Goal: Information Seeking & Learning: Learn about a topic

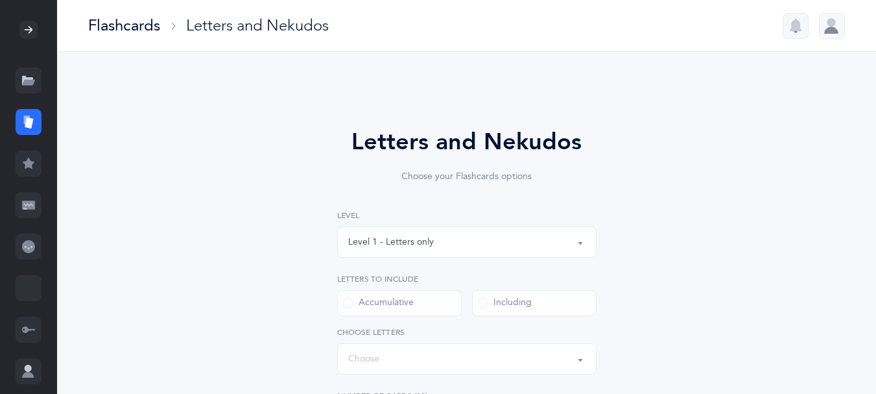
select select "single"
select select "27"
click at [828, 31] on div at bounding box center [832, 26] width 26 height 26
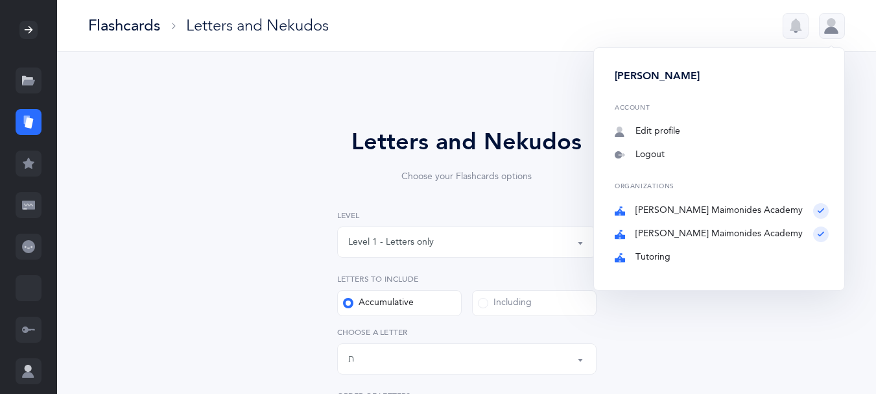
click at [686, 264] on link "Tutoring" at bounding box center [722, 257] width 214 height 13
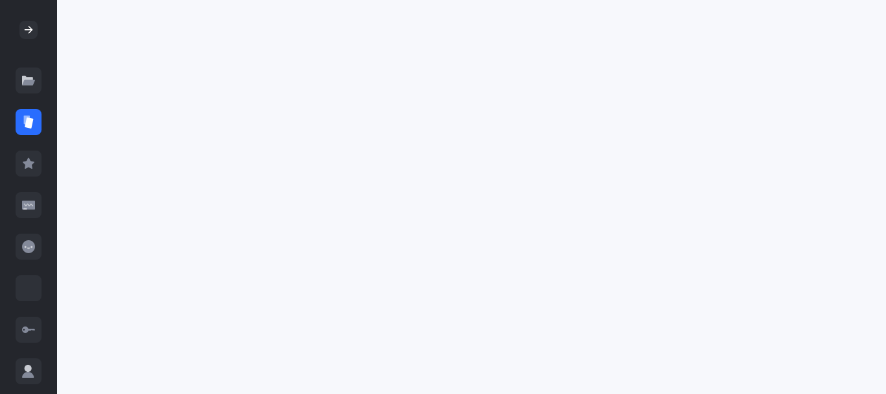
click at [31, 128] on icon at bounding box center [29, 122] width 8 height 11
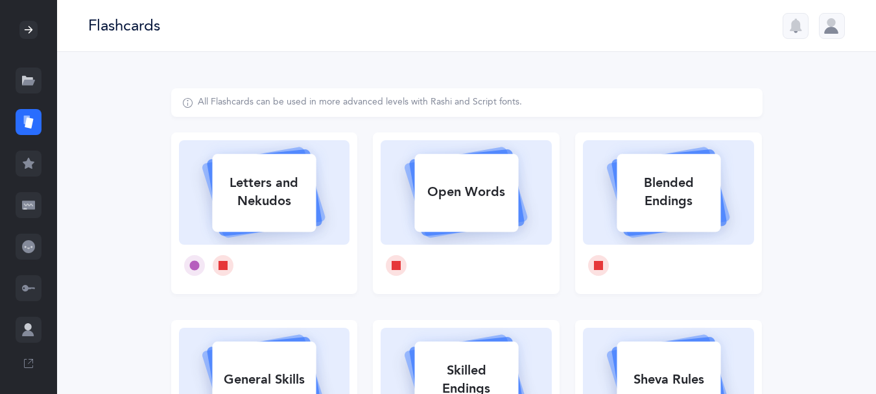
click at [257, 198] on div "Letters and Nekudos" at bounding box center [264, 192] width 104 height 52
select select "27"
select select "single"
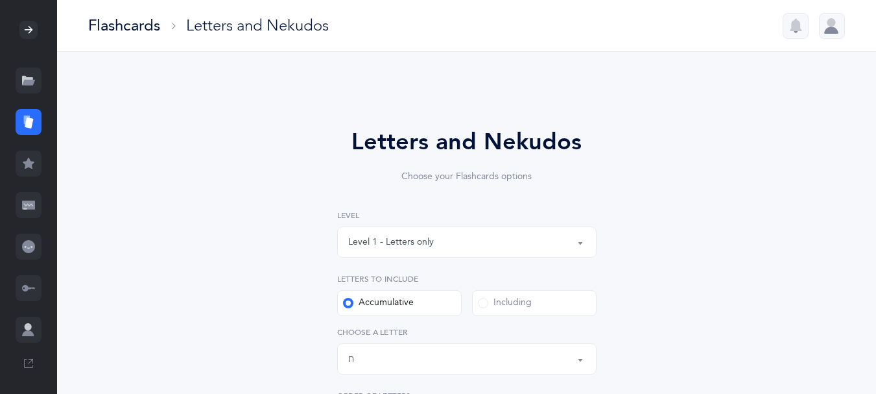
click at [583, 255] on button "Level 1 - Letters only" at bounding box center [466, 241] width 259 height 31
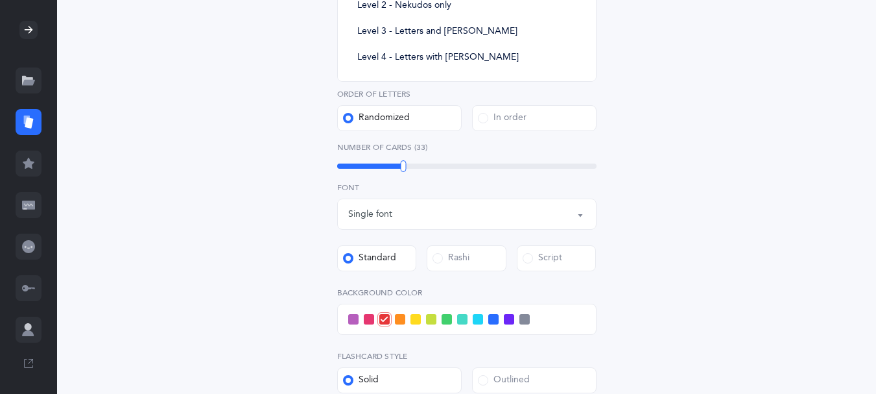
scroll to position [305, 0]
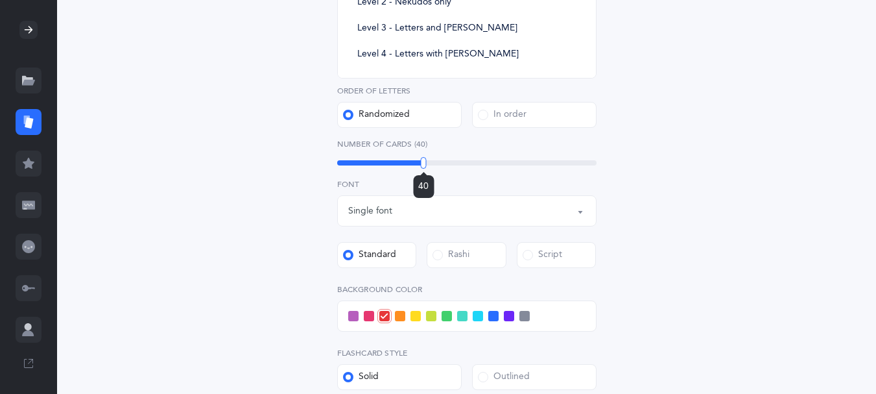
drag, startPoint x: 402, startPoint y: 187, endPoint x: 423, endPoint y: 194, distance: 22.4
click at [423, 169] on div at bounding box center [424, 163] width 6 height 12
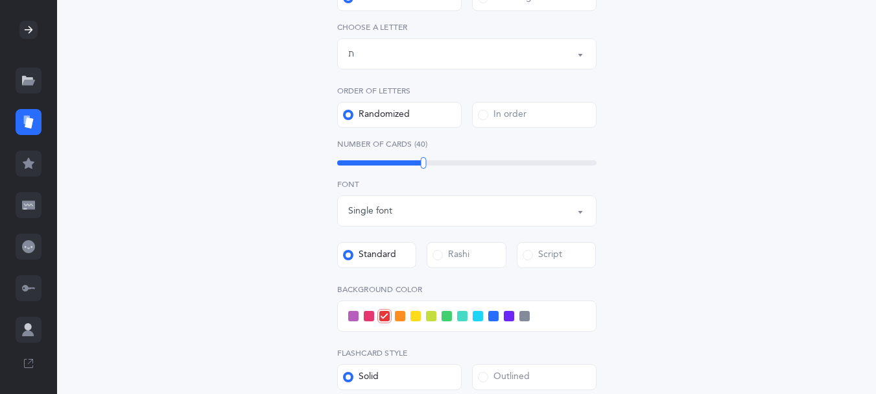
scroll to position [0, 0]
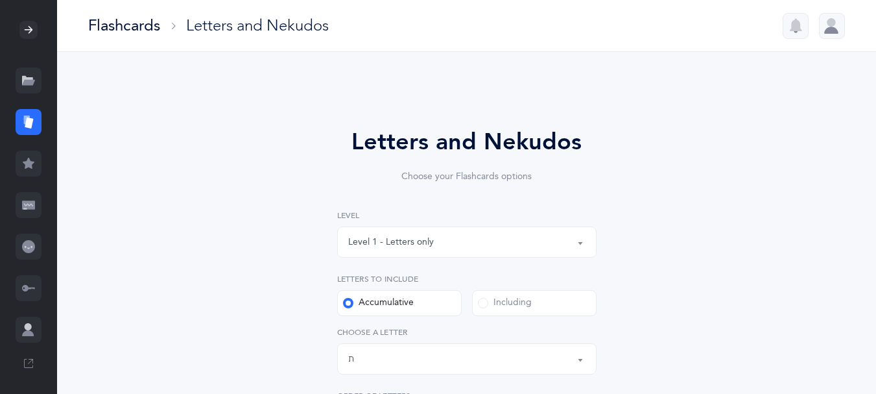
click at [490, 309] on div "Including" at bounding box center [505, 302] width 54 height 13
click at [0, 0] on input "Including" at bounding box center [0, 0] width 0 height 0
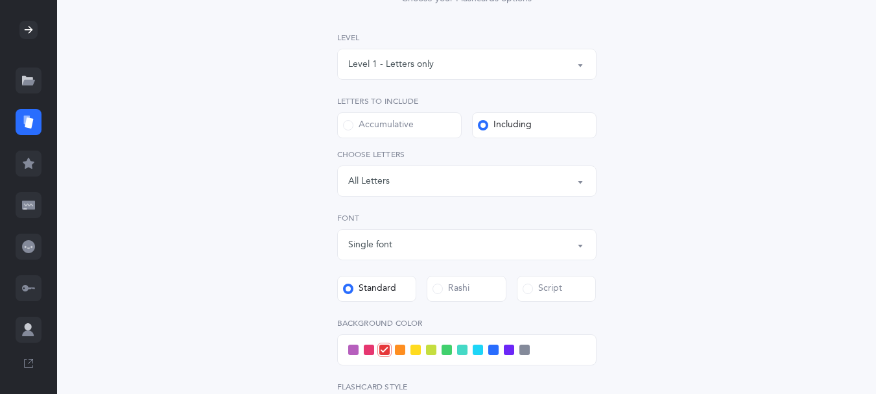
scroll to position [189, 0]
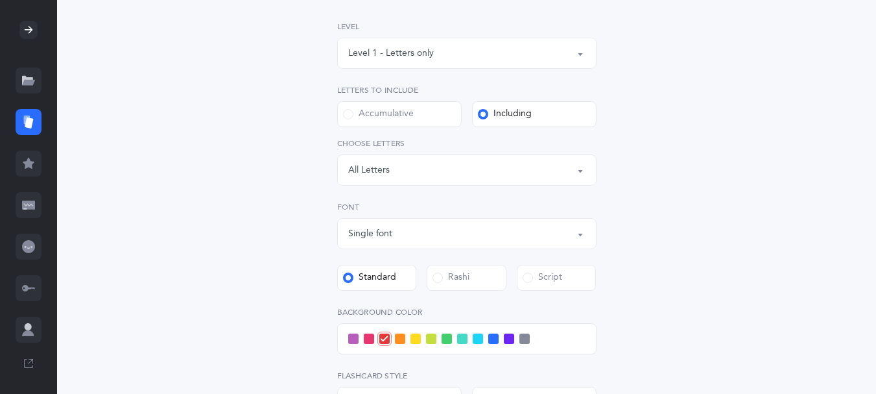
click at [577, 185] on button "Letters: All Letters" at bounding box center [466, 169] width 259 height 31
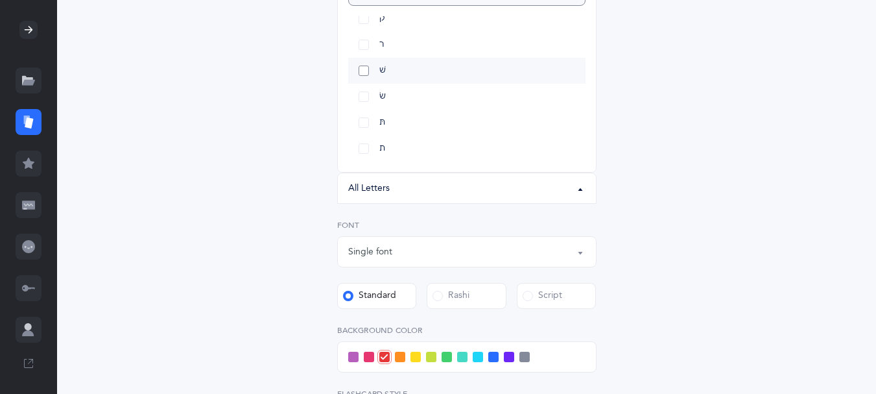
scroll to position [314, 0]
click at [364, 49] on link "כּ" at bounding box center [466, 36] width 237 height 26
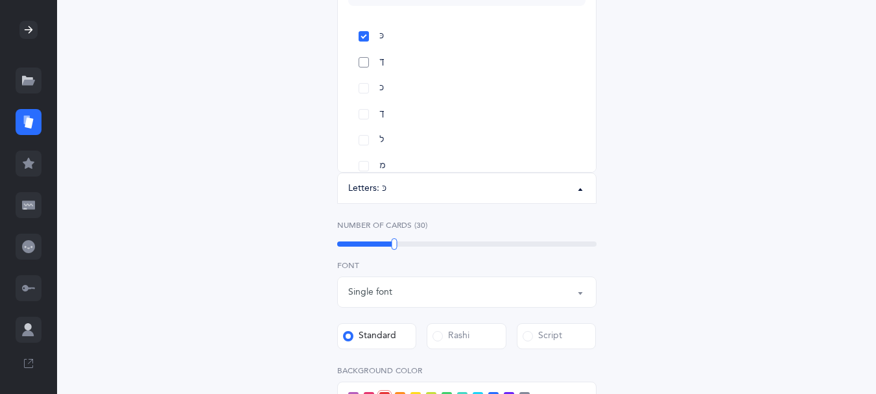
click at [366, 75] on link "ךּ" at bounding box center [466, 62] width 237 height 26
click at [364, 101] on link "כ" at bounding box center [466, 88] width 237 height 26
click at [368, 127] on link "ך" at bounding box center [466, 114] width 237 height 26
click at [366, 130] on link "ב" at bounding box center [466, 117] width 237 height 26
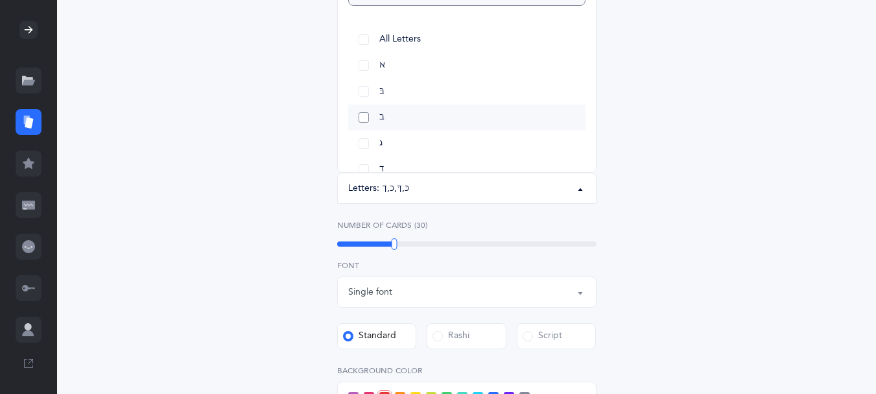
select select "2"
click at [366, 58] on link "ו" at bounding box center [466, 45] width 237 height 26
click at [361, 141] on link "פּ" at bounding box center [466, 128] width 237 height 26
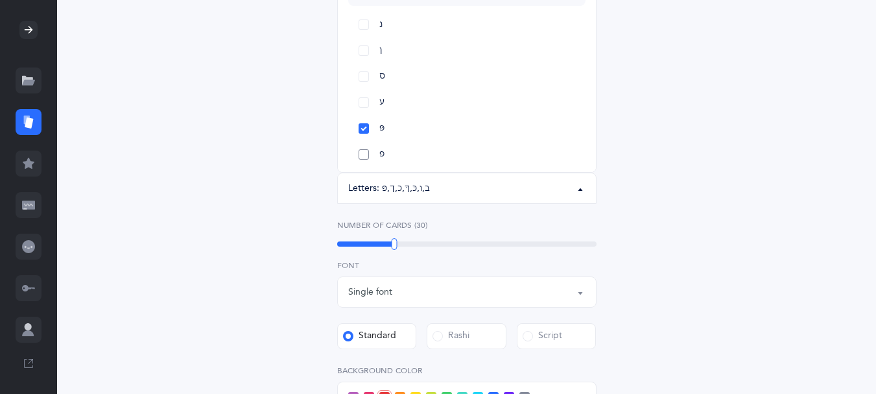
click at [367, 167] on link "פ" at bounding box center [466, 154] width 237 height 26
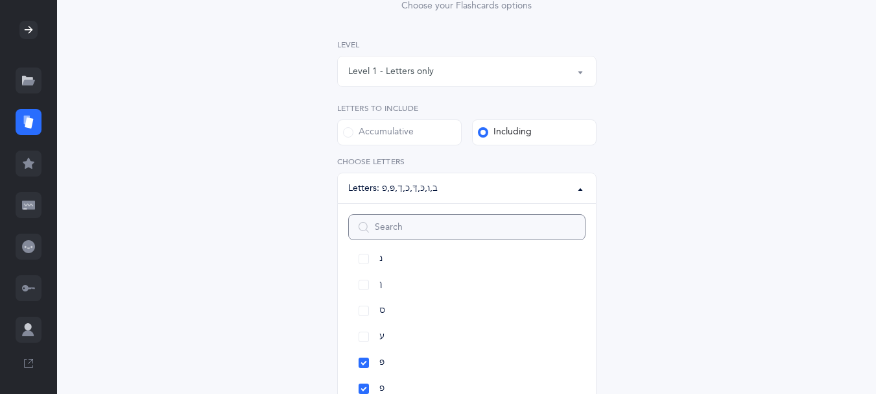
scroll to position [518, 0]
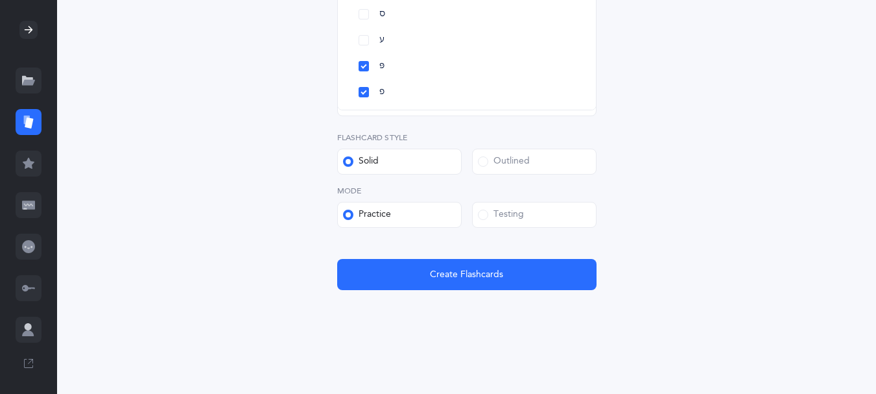
click at [481, 209] on span at bounding box center [483, 214] width 10 height 10
click at [0, 0] on input "Testing" at bounding box center [0, 0] width 0 height 0
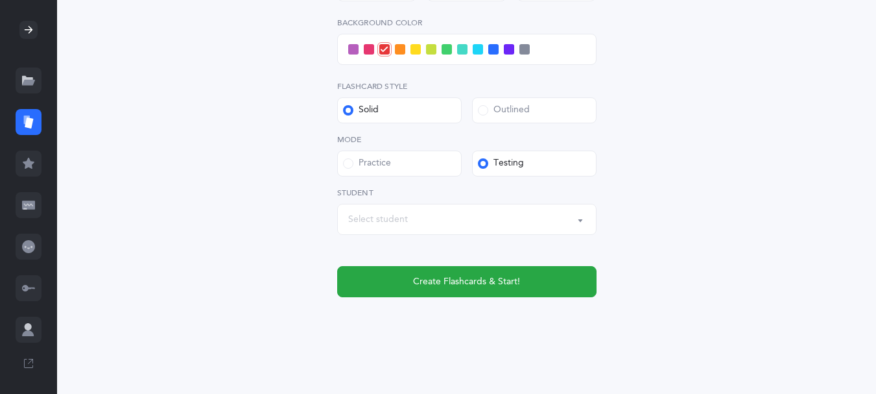
click at [586, 235] on button "Select student" at bounding box center [466, 219] width 259 height 31
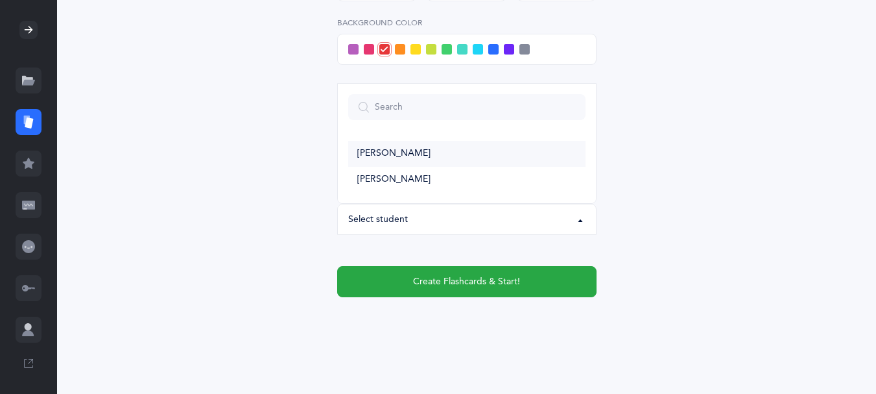
click at [419, 159] on span "[PERSON_NAME]" at bounding box center [393, 154] width 73 height 12
select select "14274"
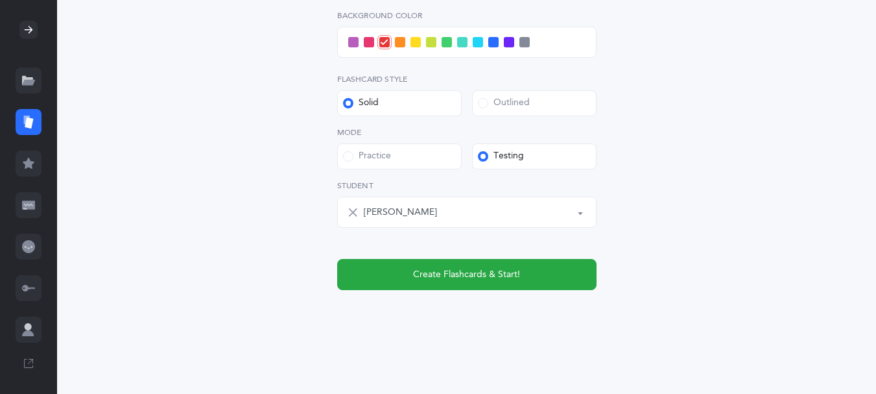
scroll to position [578, 0]
click at [499, 37] on span at bounding box center [493, 42] width 10 height 10
click at [0, 0] on input "checkbox" at bounding box center [0, 0] width 0 height 0
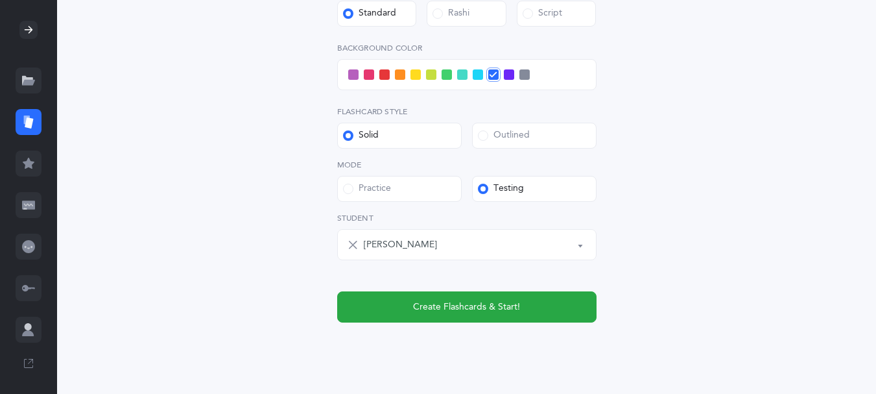
click at [483, 80] on span at bounding box center [478, 74] width 10 height 10
click at [0, 0] on input "checkbox" at bounding box center [0, 0] width 0 height 0
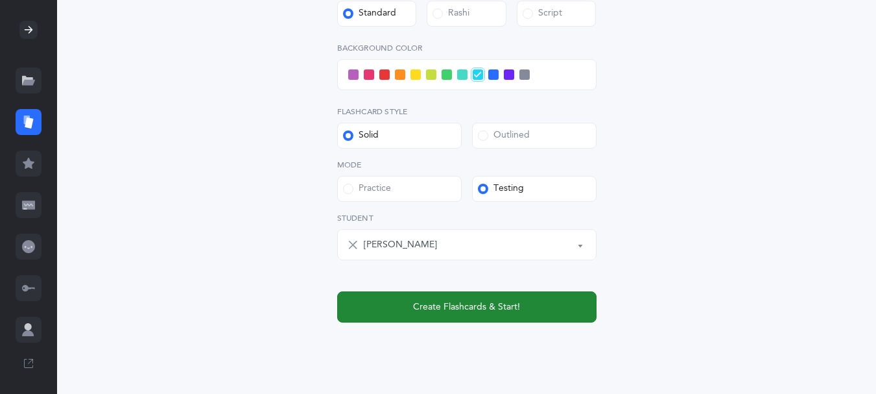
click at [471, 314] on span "Create Flashcards & Start!" at bounding box center [466, 307] width 107 height 14
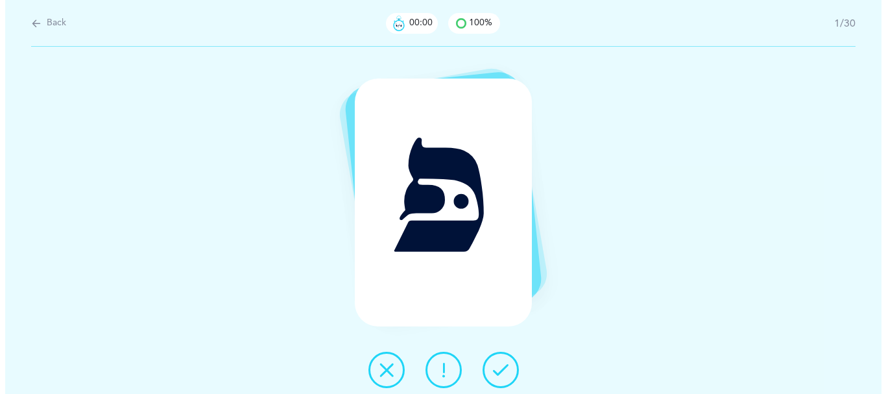
scroll to position [0, 0]
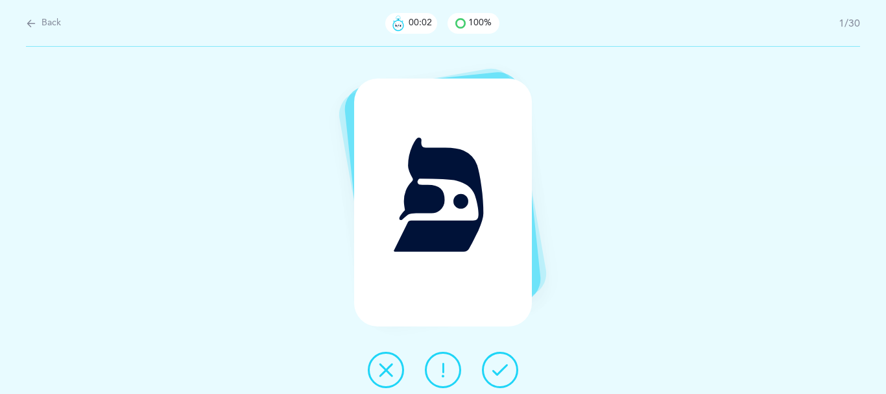
click at [501, 369] on icon at bounding box center [500, 370] width 16 height 16
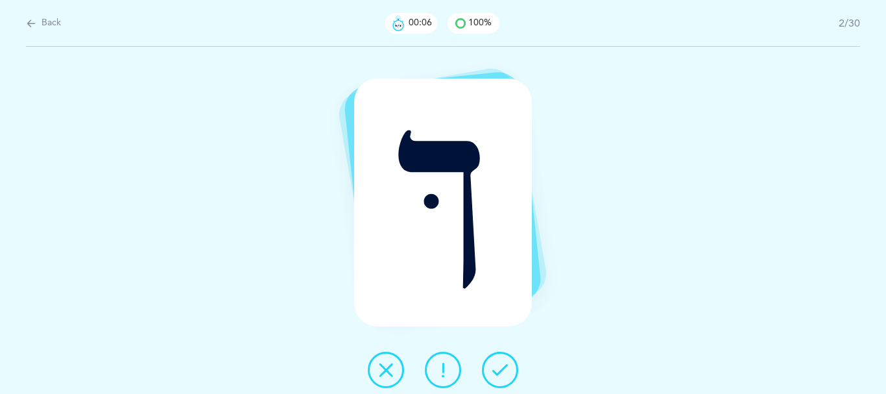
click at [501, 368] on icon at bounding box center [500, 370] width 16 height 16
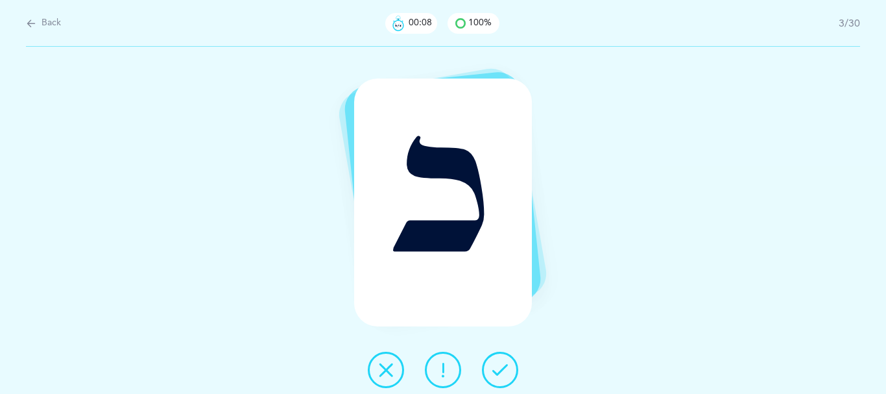
click at [501, 368] on icon at bounding box center [500, 370] width 16 height 16
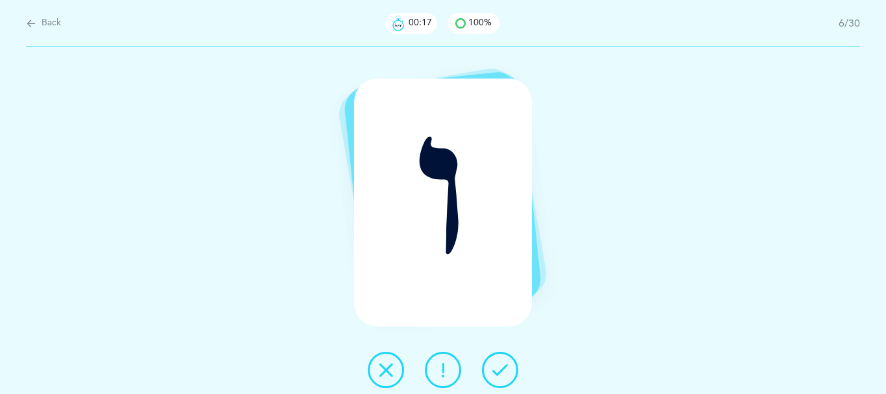
click at [501, 368] on icon at bounding box center [500, 370] width 16 height 16
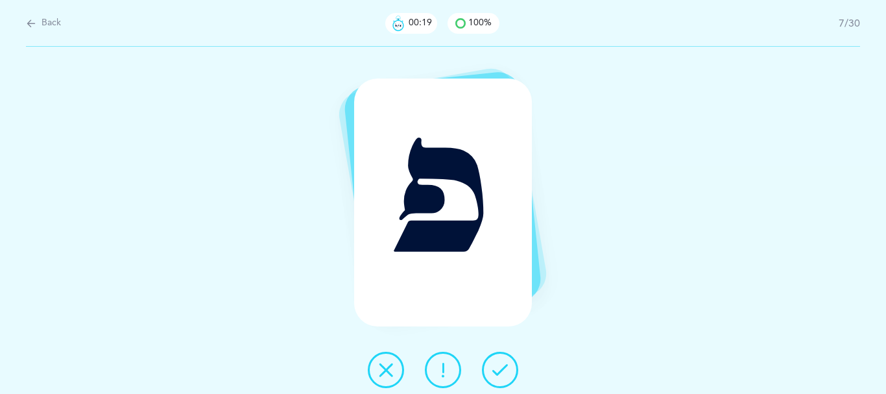
click at [501, 368] on icon at bounding box center [500, 370] width 16 height 16
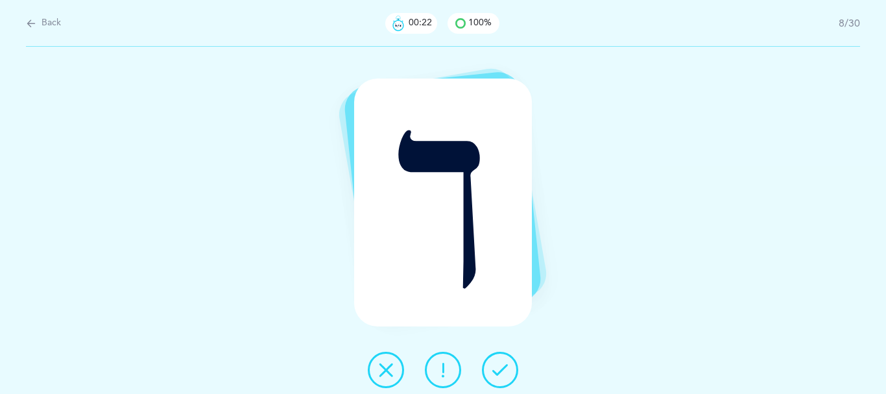
click at [499, 370] on icon at bounding box center [500, 370] width 16 height 16
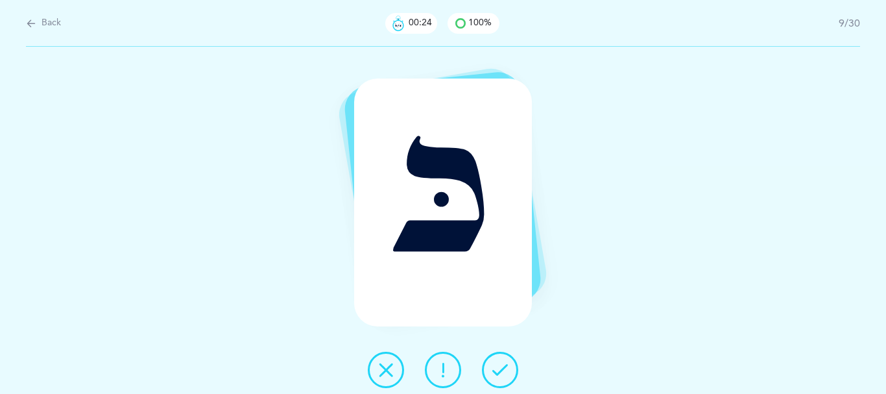
click at [497, 370] on button at bounding box center [500, 369] width 36 height 36
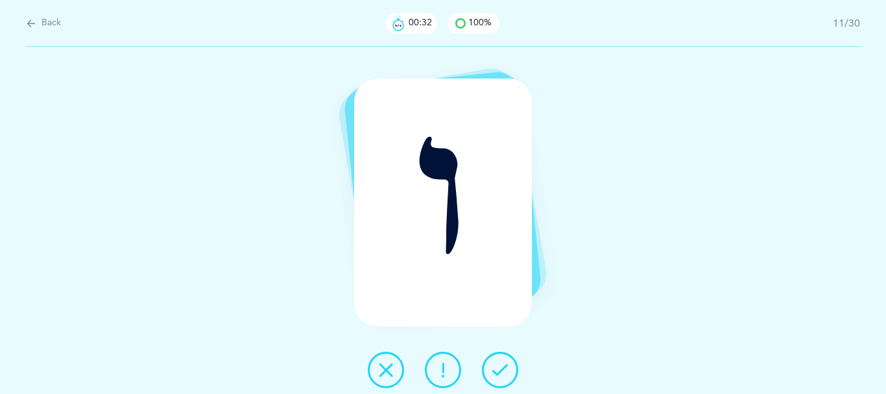
click at [503, 367] on icon at bounding box center [500, 370] width 16 height 16
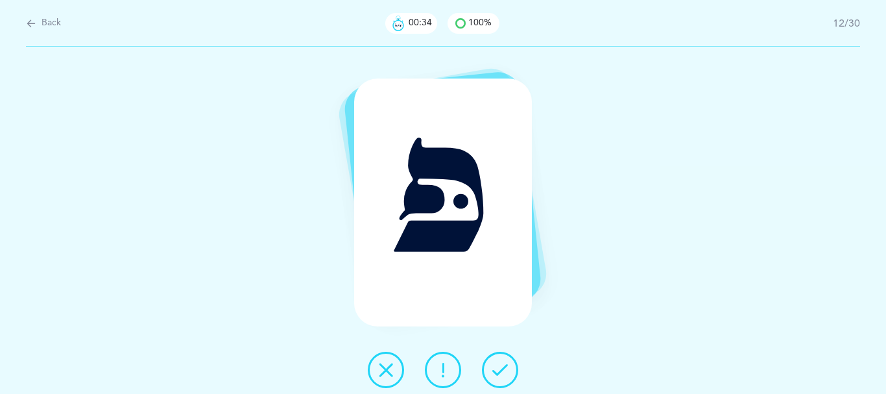
click at [503, 367] on icon at bounding box center [500, 370] width 16 height 16
click at [502, 369] on icon at bounding box center [500, 370] width 16 height 16
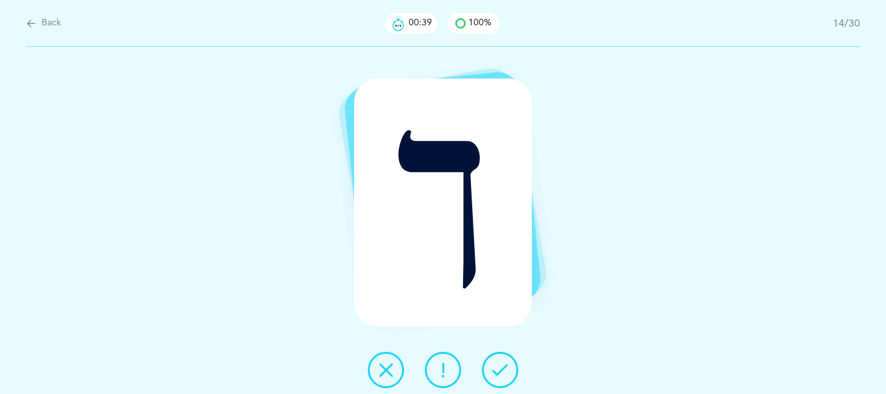
click at [504, 374] on icon at bounding box center [500, 370] width 16 height 16
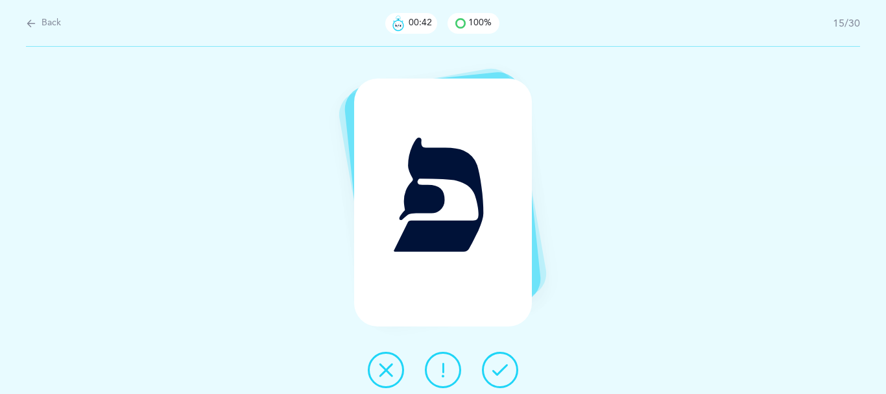
click at [504, 374] on icon at bounding box center [500, 370] width 16 height 16
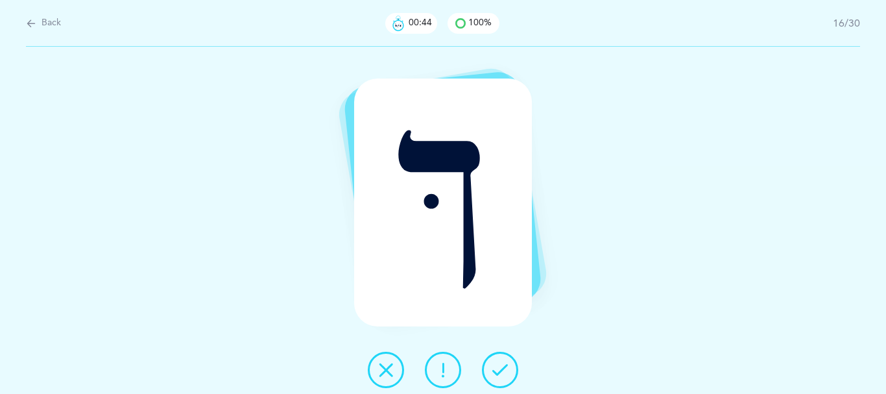
click at [503, 374] on icon at bounding box center [500, 370] width 16 height 16
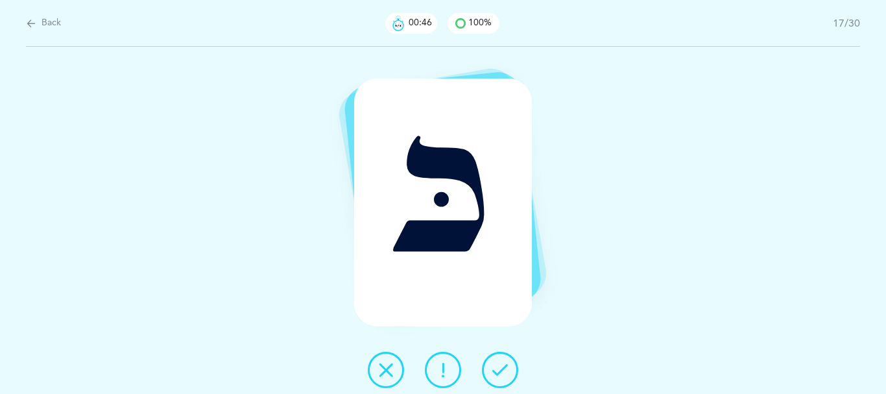
click at [503, 374] on icon at bounding box center [500, 370] width 16 height 16
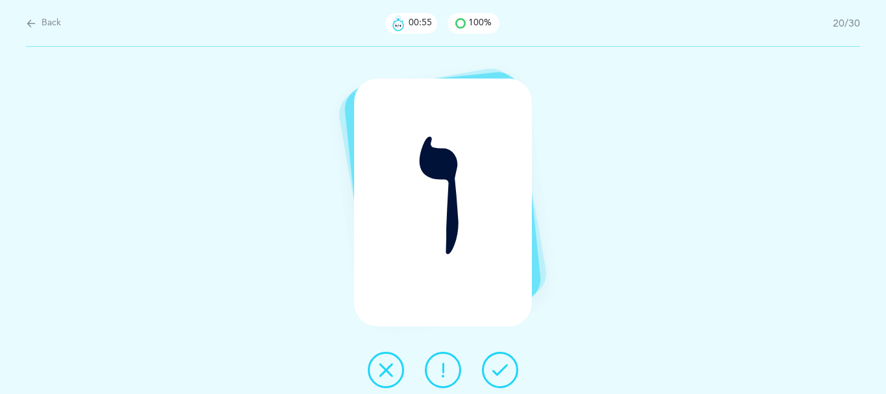
click at [503, 374] on icon at bounding box center [500, 370] width 16 height 16
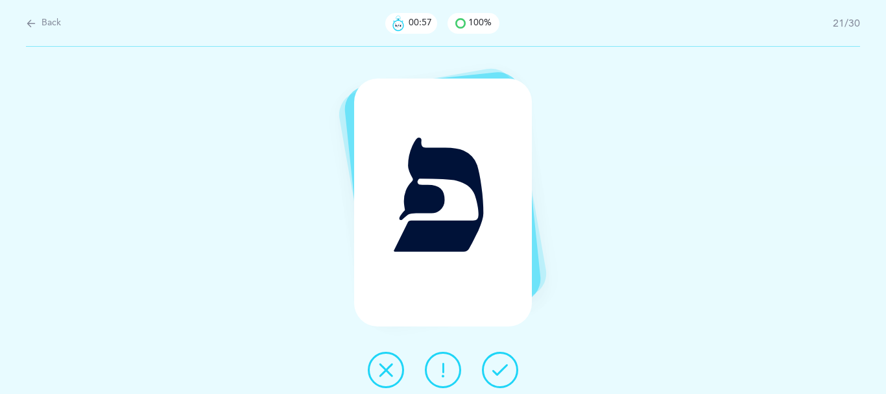
click at [503, 373] on icon at bounding box center [500, 370] width 16 height 16
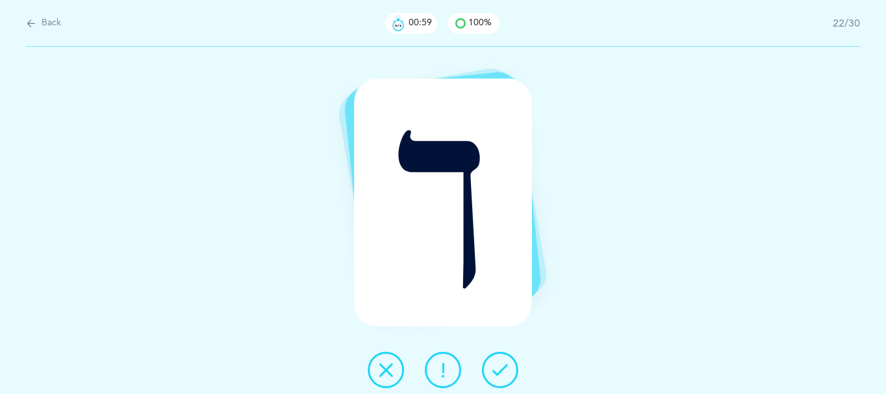
click at [504, 377] on icon at bounding box center [500, 370] width 16 height 16
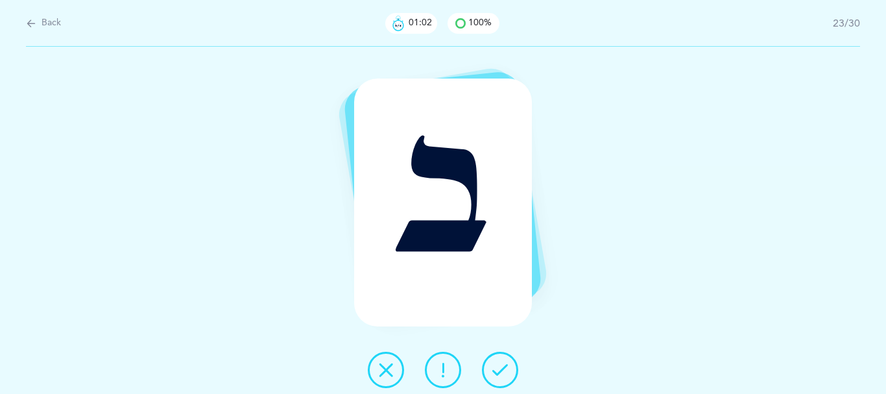
click at [501, 377] on icon at bounding box center [500, 370] width 16 height 16
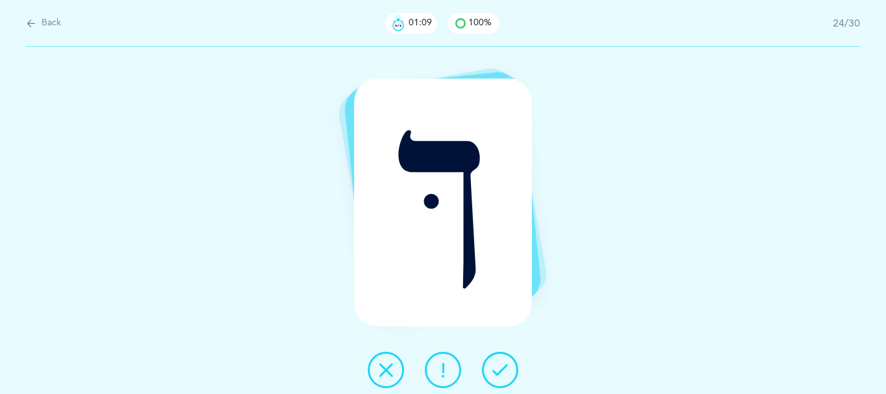
click at [498, 377] on icon at bounding box center [500, 370] width 16 height 16
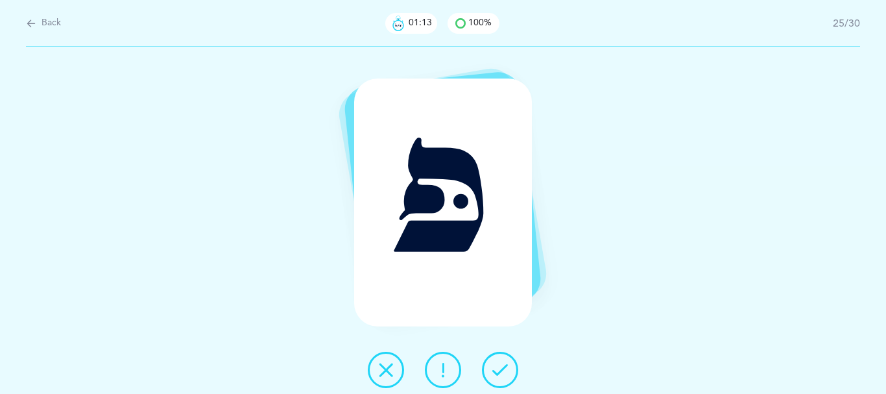
click at [498, 377] on icon at bounding box center [500, 370] width 16 height 16
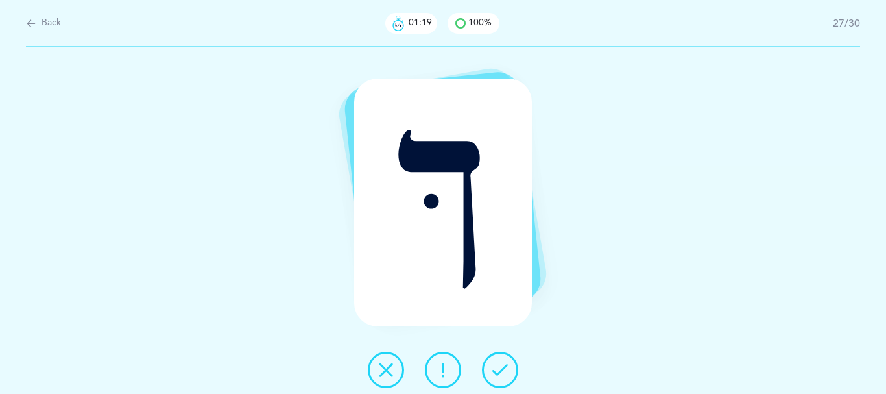
click at [498, 377] on icon at bounding box center [500, 370] width 16 height 16
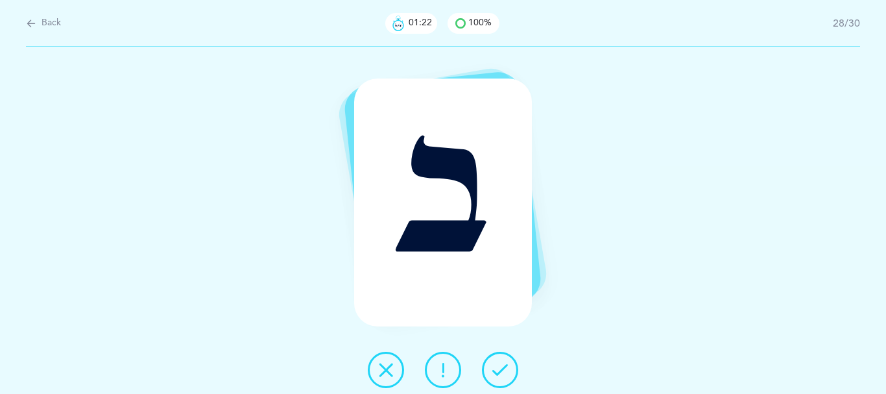
click at [498, 377] on icon at bounding box center [500, 370] width 16 height 16
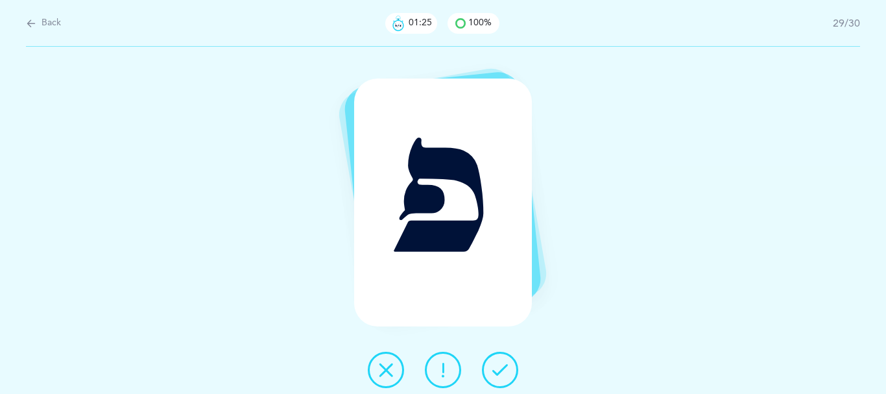
click at [497, 375] on button at bounding box center [500, 369] width 36 height 36
click at [508, 376] on icon at bounding box center [500, 370] width 16 height 16
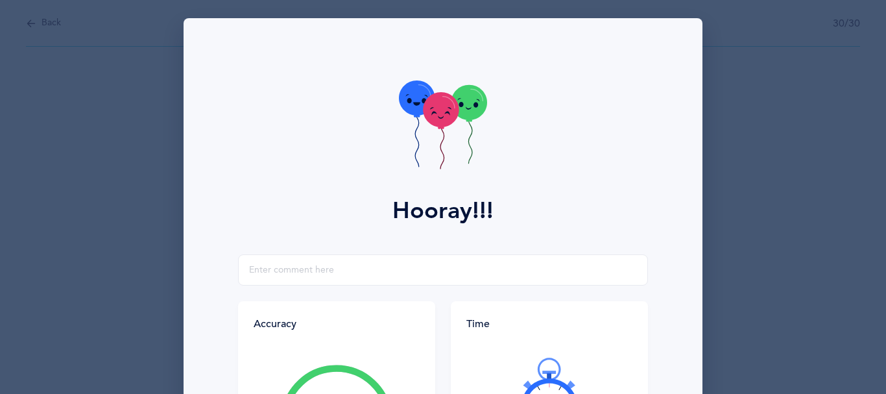
click at [510, 376] on icon at bounding box center [549, 396] width 78 height 78
click at [508, 376] on div at bounding box center [549, 395] width 166 height 109
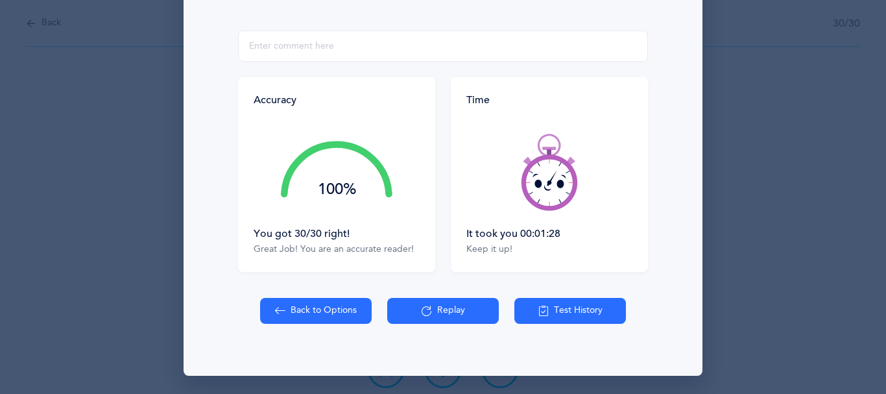
scroll to position [265, 0]
click at [553, 171] on icon at bounding box center [549, 172] width 78 height 78
click at [546, 169] on icon at bounding box center [549, 172] width 78 height 78
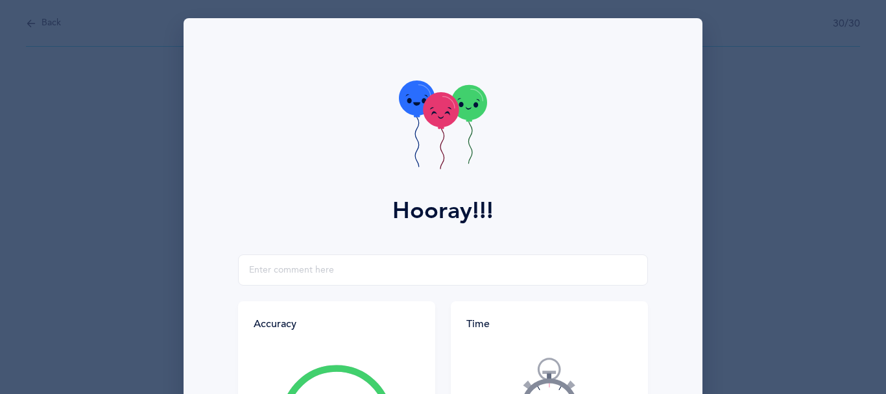
scroll to position [280, 0]
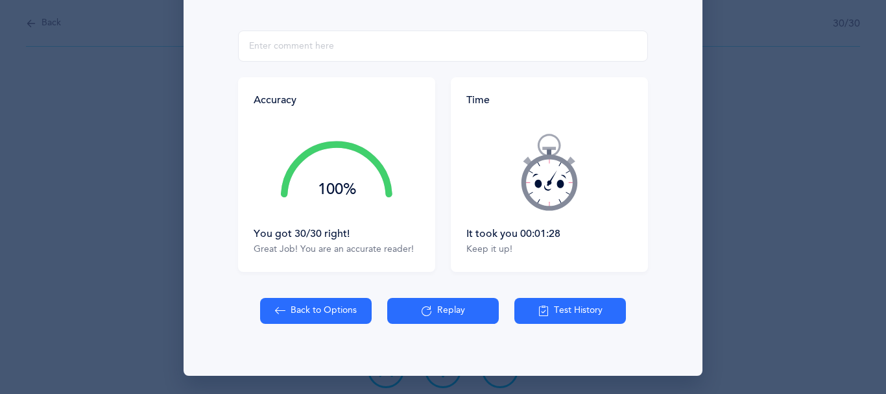
click at [538, 311] on icon at bounding box center [543, 310] width 10 height 14
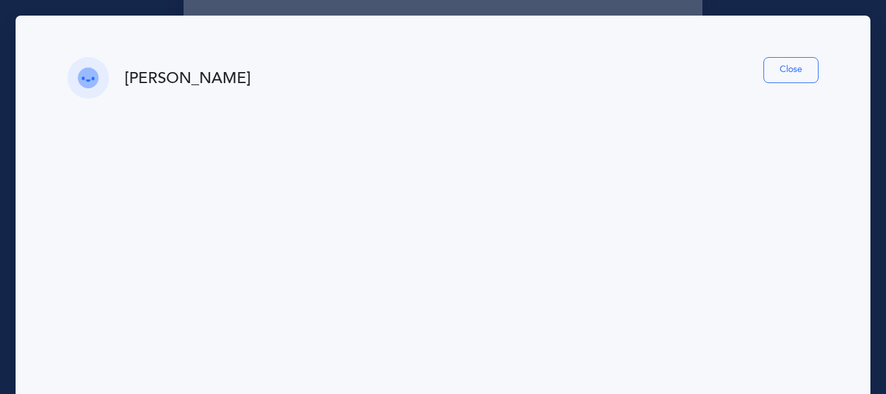
click at [769, 77] on button "Close" at bounding box center [790, 70] width 55 height 26
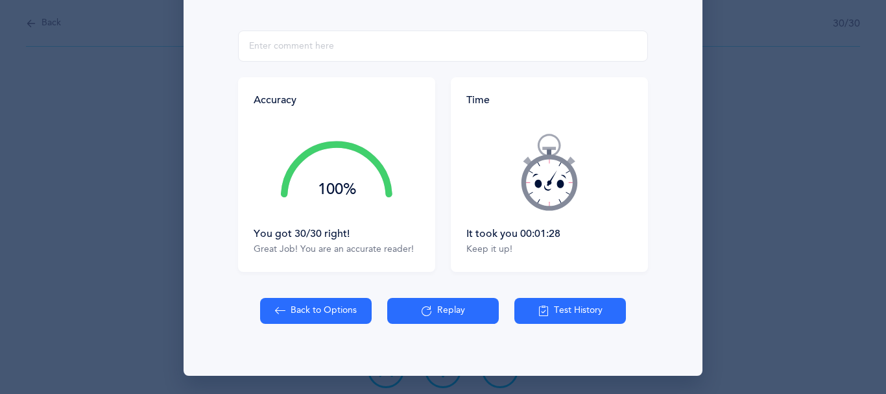
click at [299, 301] on button "Back to Options" at bounding box center [316, 311] width 112 height 26
select select "2"
select select "single"
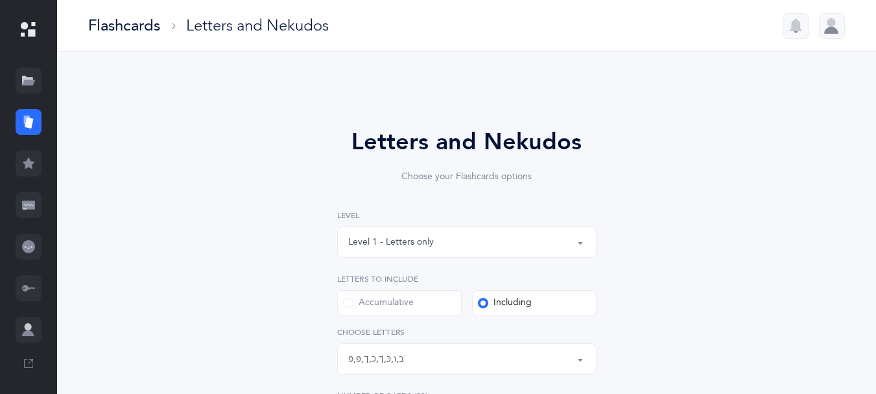
scroll to position [25, 0]
click at [27, 128] on icon at bounding box center [28, 121] width 13 height 13
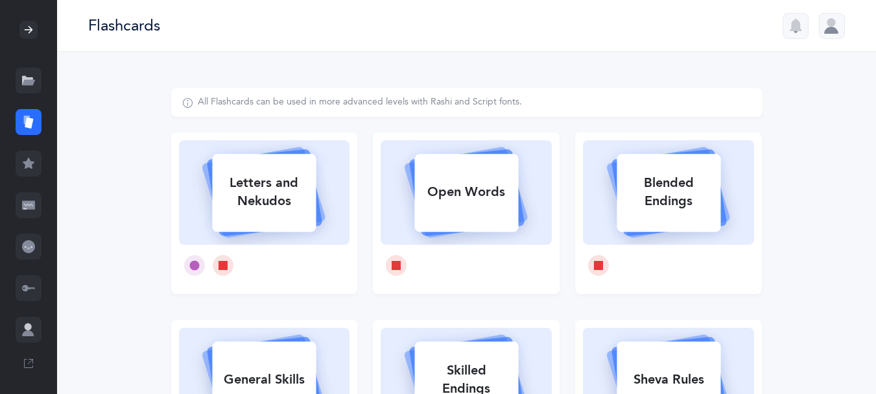
click at [34, 169] on icon at bounding box center [29, 163] width 12 height 11
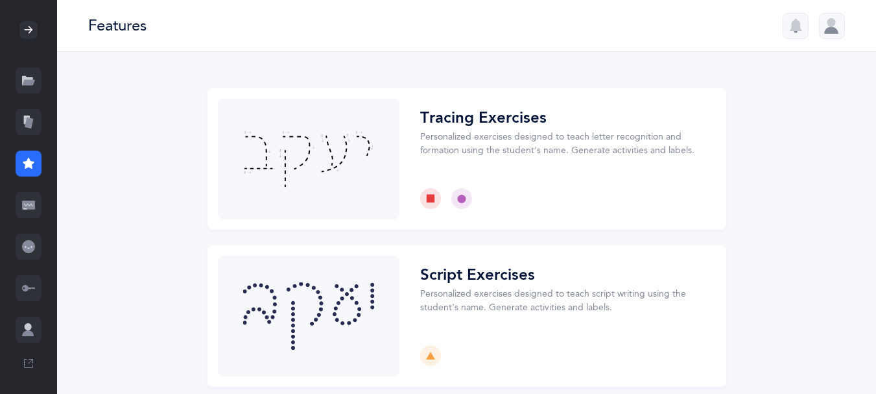
click at [35, 253] on icon at bounding box center [28, 246] width 13 height 13
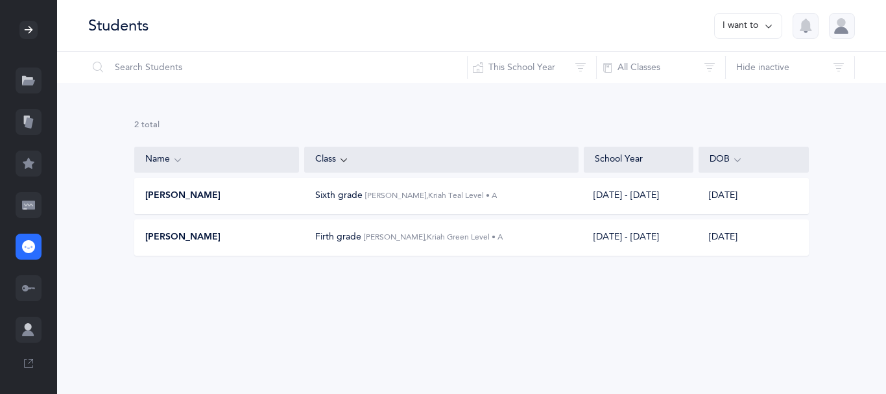
click at [207, 244] on span "[PERSON_NAME]" at bounding box center [182, 237] width 75 height 13
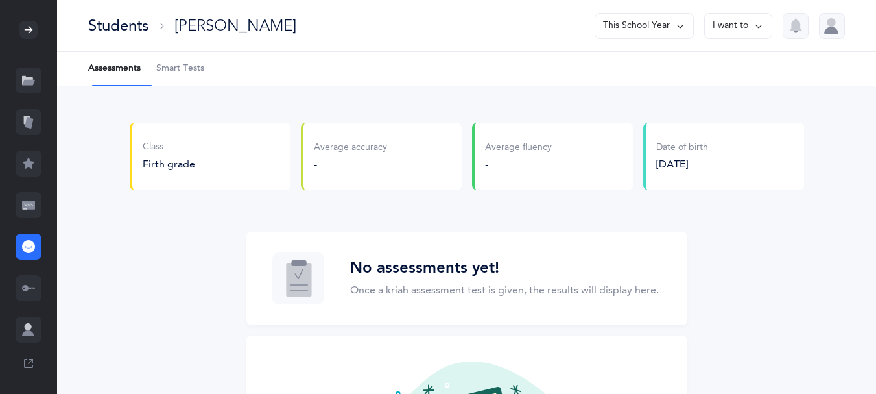
click at [204, 75] on span "Smart Tests" at bounding box center [180, 68] width 48 height 13
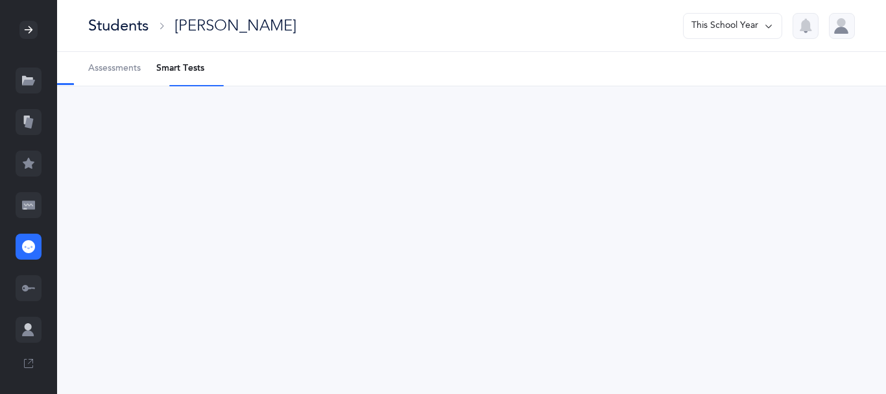
click at [124, 75] on span "Assessments" at bounding box center [114, 68] width 53 height 13
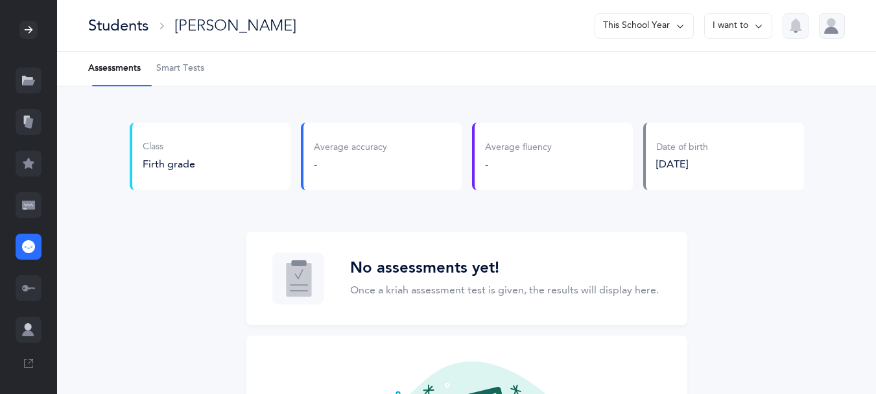
click at [203, 69] on span "Smart Tests" at bounding box center [180, 68] width 48 height 13
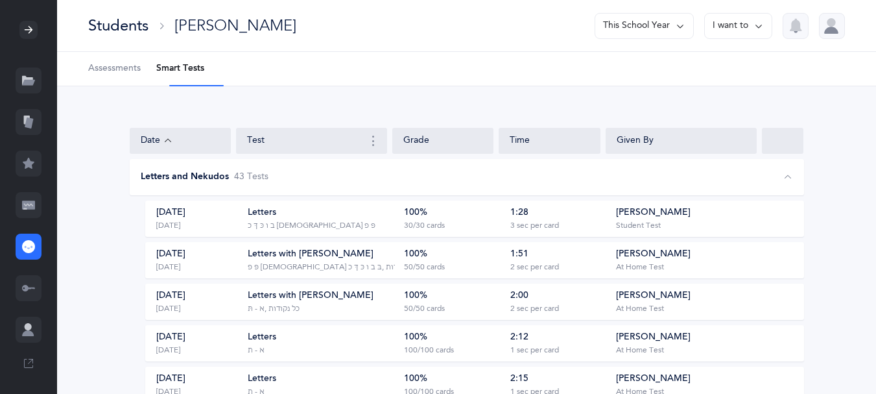
click at [123, 21] on div "Students" at bounding box center [118, 25] width 60 height 21
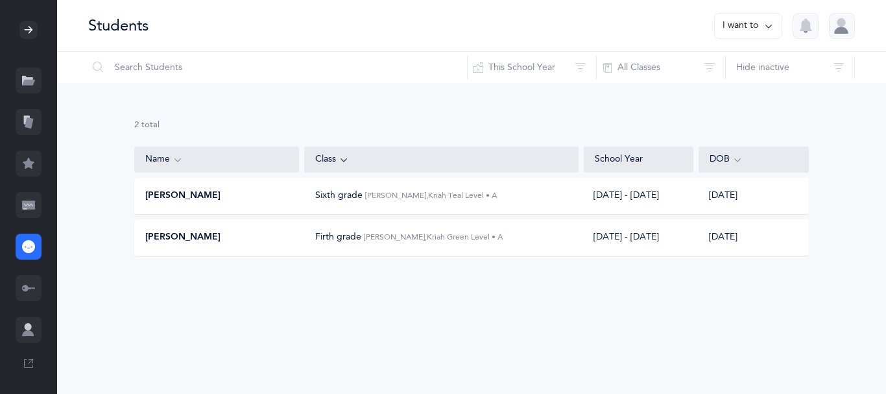
click at [246, 244] on div "[PERSON_NAME]" at bounding box center [217, 237] width 165 height 13
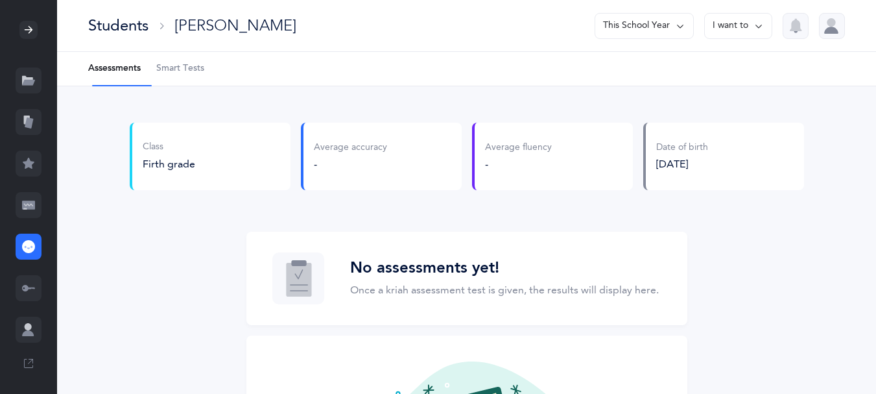
click at [201, 75] on span "Smart Tests" at bounding box center [180, 68] width 48 height 13
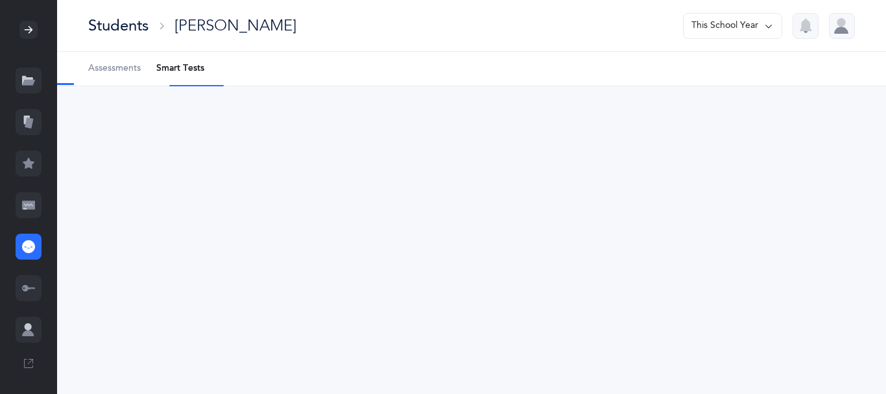
click at [105, 74] on span "Assessments" at bounding box center [114, 68] width 53 height 13
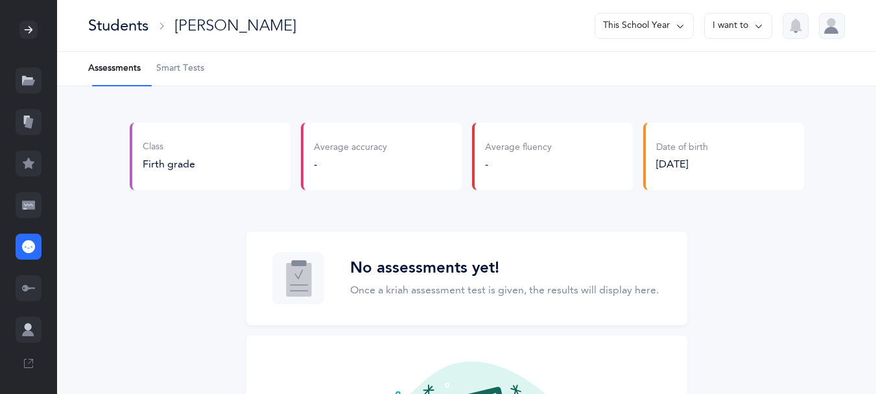
click at [27, 128] on icon at bounding box center [28, 121] width 13 height 13
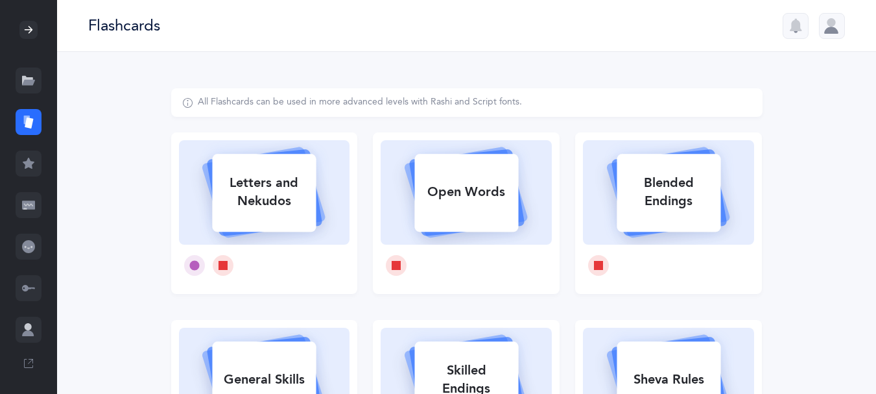
click at [263, 211] on div "Letters and Nekudos" at bounding box center [264, 192] width 104 height 52
select select "2"
select select "single"
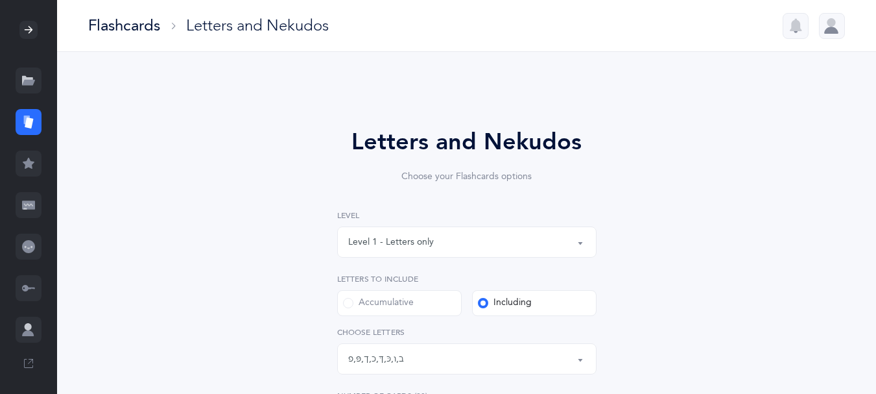
scroll to position [25, 0]
click at [587, 250] on button "Level 1 - Letters only" at bounding box center [466, 241] width 259 height 31
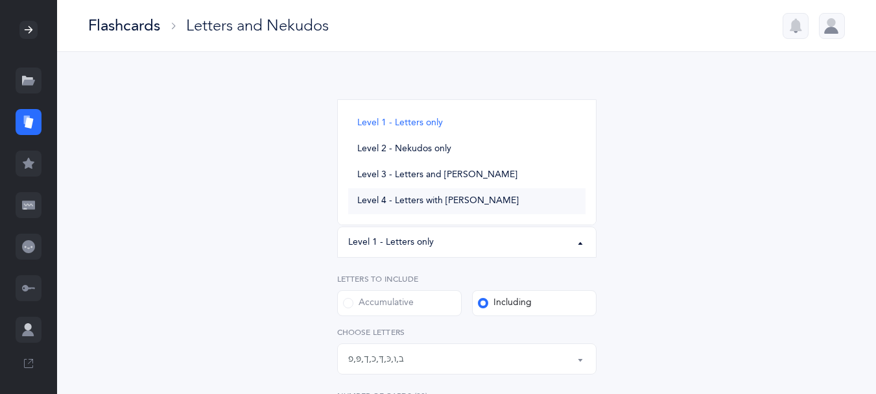
click at [471, 207] on span "Level 4 - Letters with [PERSON_NAME]" at bounding box center [437, 201] width 161 height 12
select select "4"
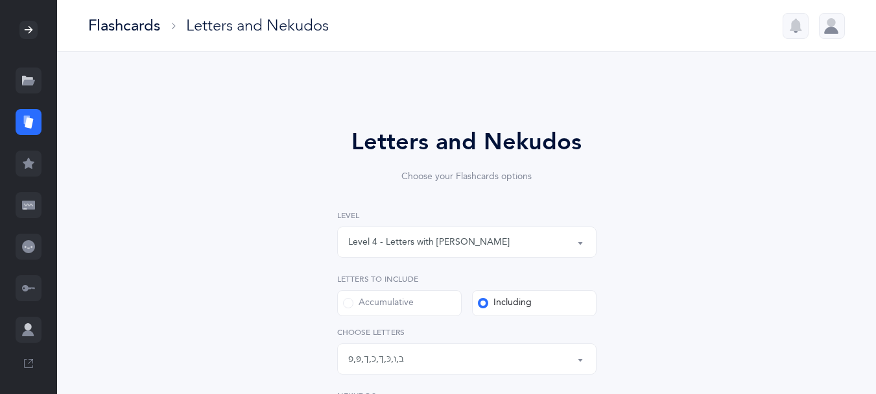
scroll to position [432, 0]
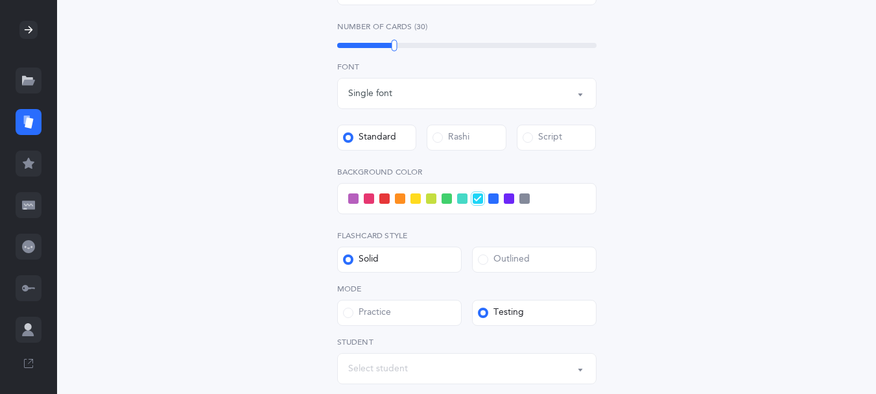
click at [580, 109] on button "Single font" at bounding box center [466, 93] width 259 height 31
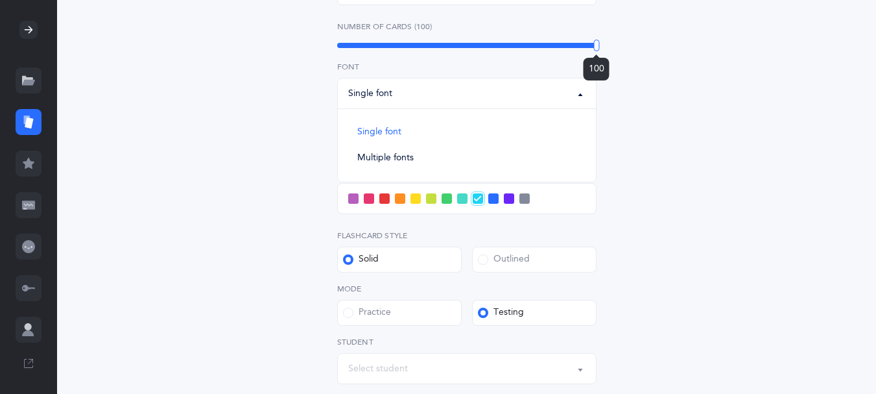
drag, startPoint x: 424, startPoint y: 70, endPoint x: 598, endPoint y: 80, distance: 174.7
click at [598, 51] on div "100" at bounding box center [596, 46] width 6 height 12
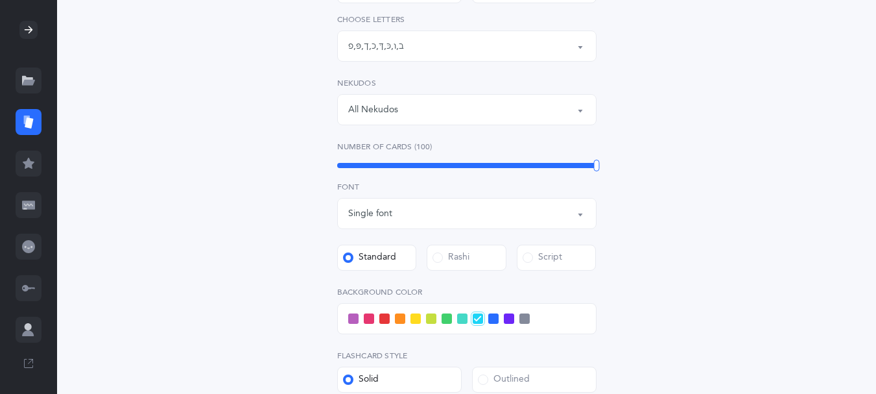
scroll to position [290, 0]
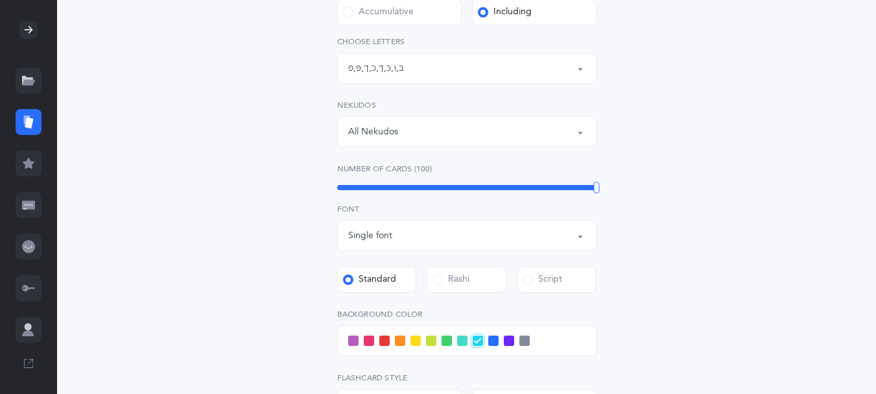
click at [576, 84] on button "Letters: ב , ו , כּ , ךּ , כ , [DEMOGRAPHIC_DATA] , פּ , פ" at bounding box center [466, 68] width 259 height 31
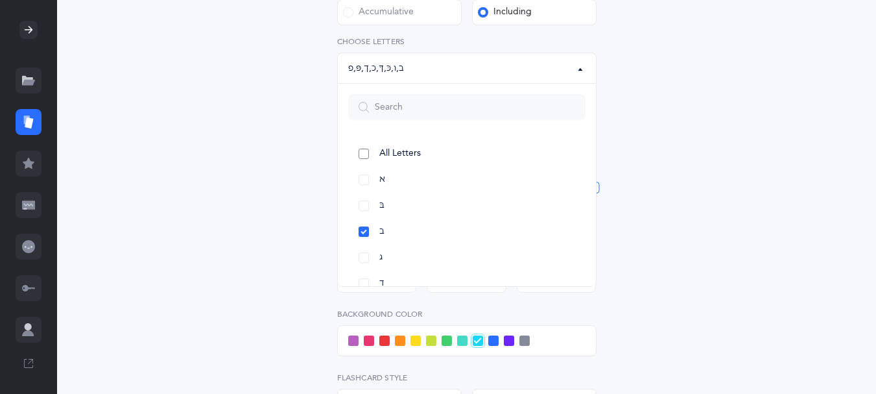
click at [360, 164] on link "All Letters" at bounding box center [466, 154] width 237 height 26
select select "all"
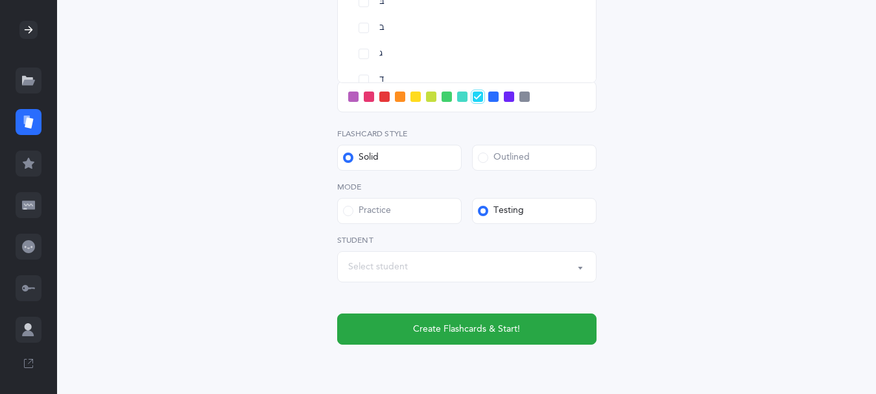
scroll to position [504, 0]
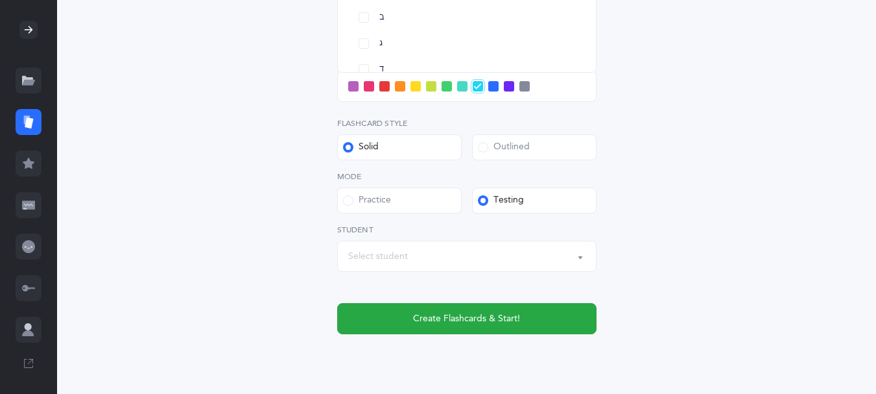
click at [569, 267] on div "Select student" at bounding box center [466, 256] width 237 height 22
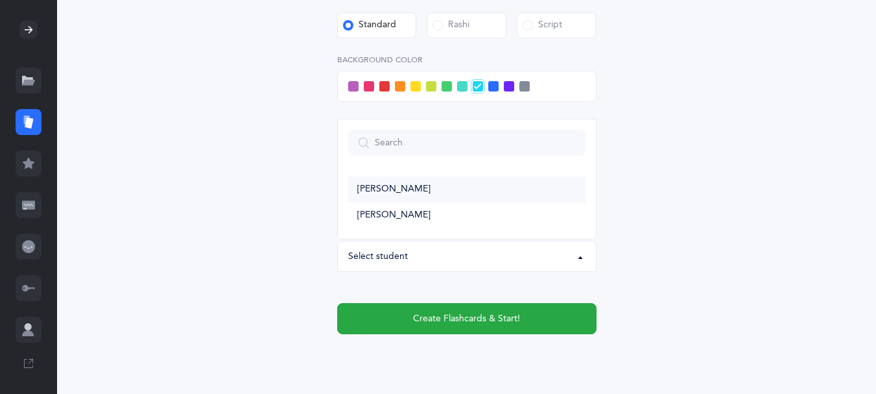
click at [385, 195] on span "[PERSON_NAME]" at bounding box center [393, 189] width 73 height 12
select select "14274"
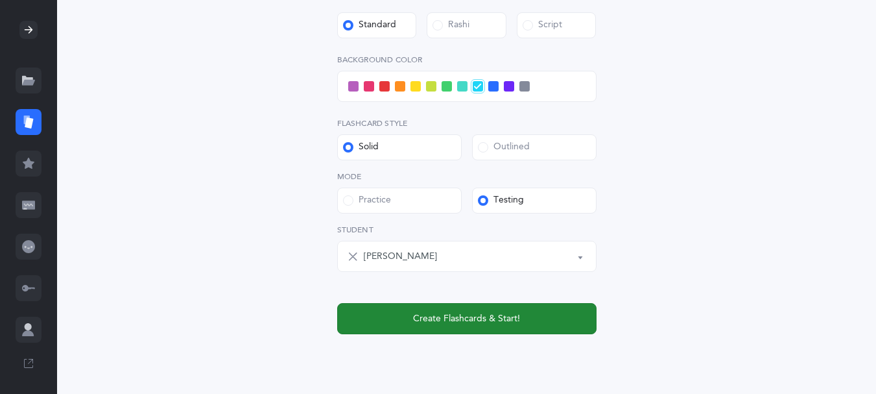
click at [403, 334] on button "Create Flashcards & Start!" at bounding box center [466, 318] width 259 height 31
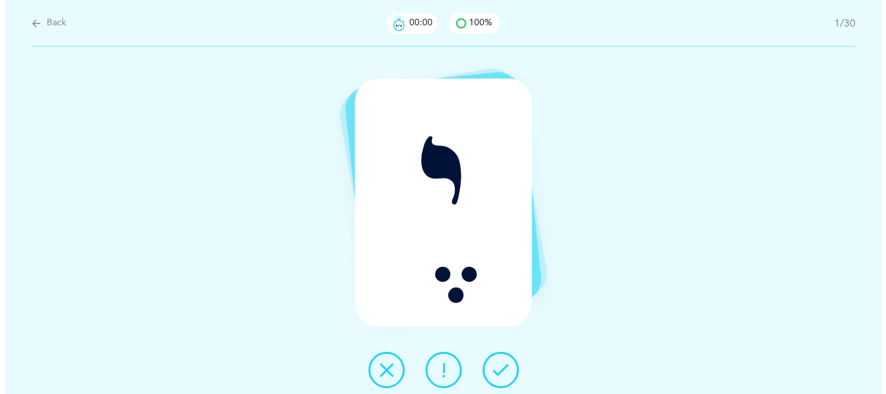
scroll to position [0, 0]
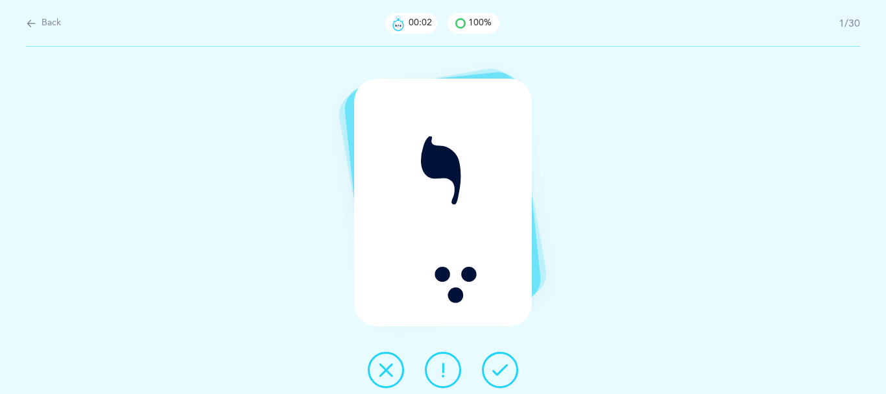
click at [508, 373] on icon at bounding box center [500, 370] width 16 height 16
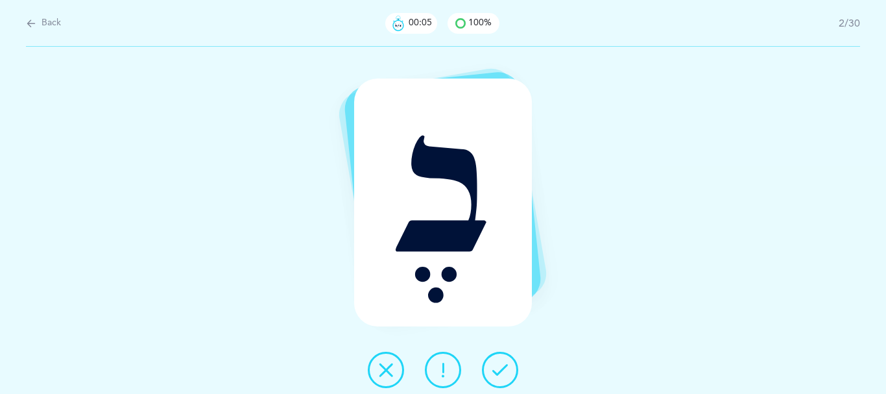
click at [508, 373] on icon at bounding box center [500, 370] width 16 height 16
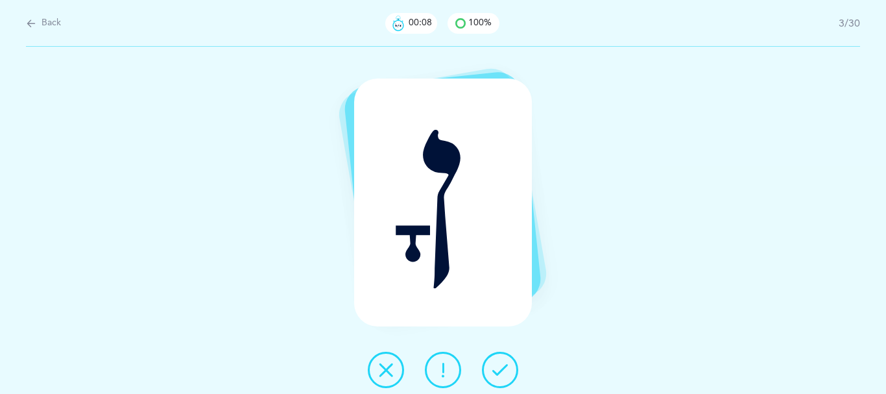
click at [508, 369] on icon at bounding box center [500, 370] width 16 height 16
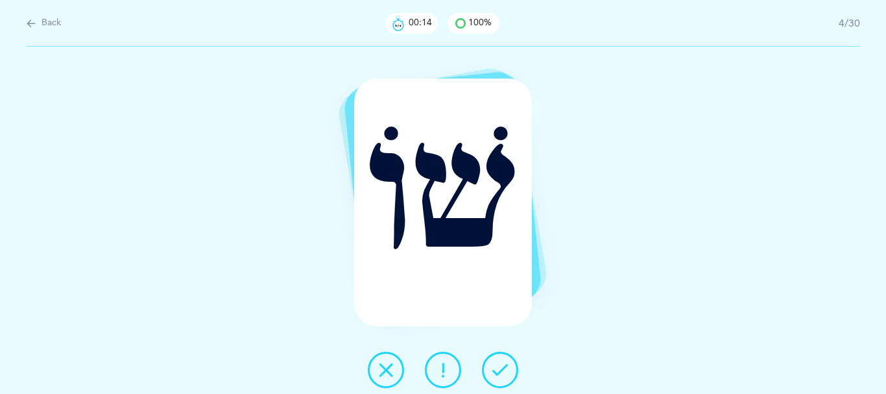
click at [508, 369] on icon at bounding box center [500, 370] width 16 height 16
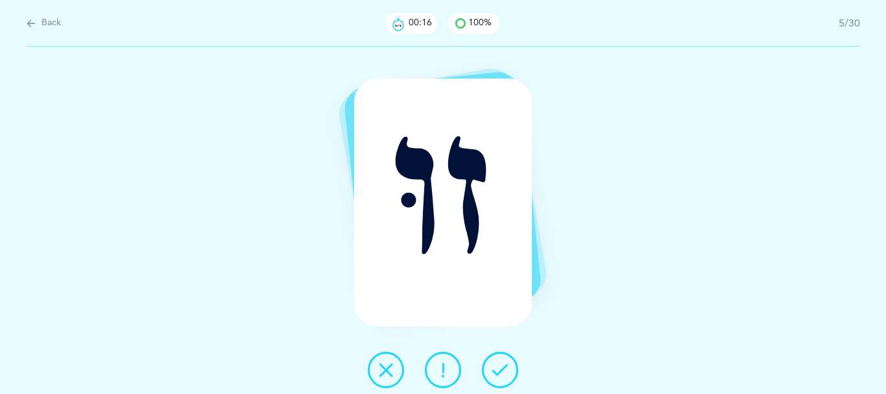
click at [508, 369] on icon at bounding box center [500, 370] width 16 height 16
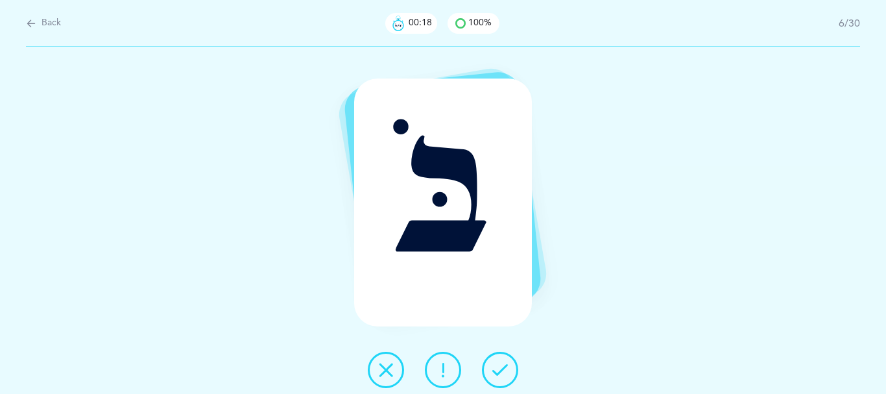
click at [508, 369] on icon at bounding box center [500, 370] width 16 height 16
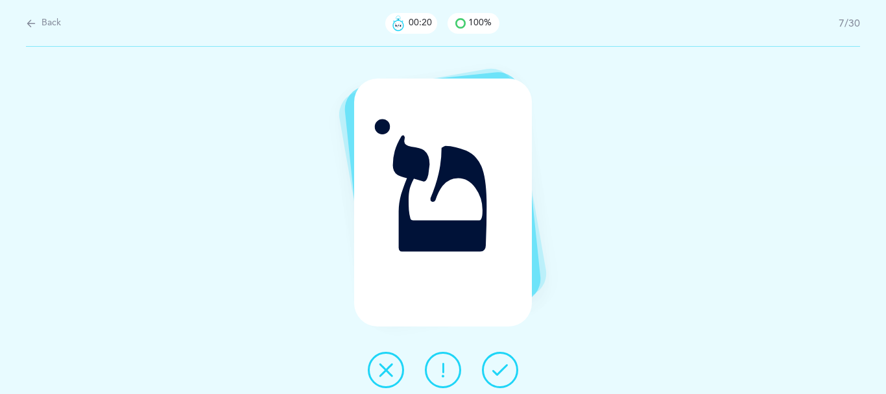
click at [508, 368] on icon at bounding box center [500, 370] width 16 height 16
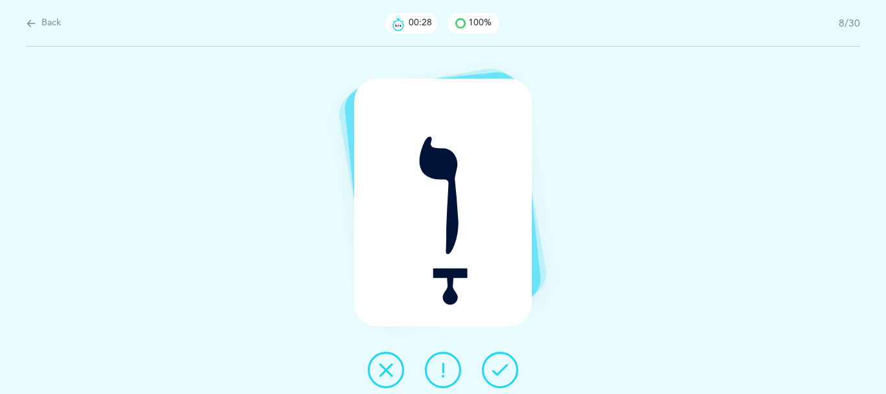
click at [504, 377] on icon at bounding box center [500, 370] width 16 height 16
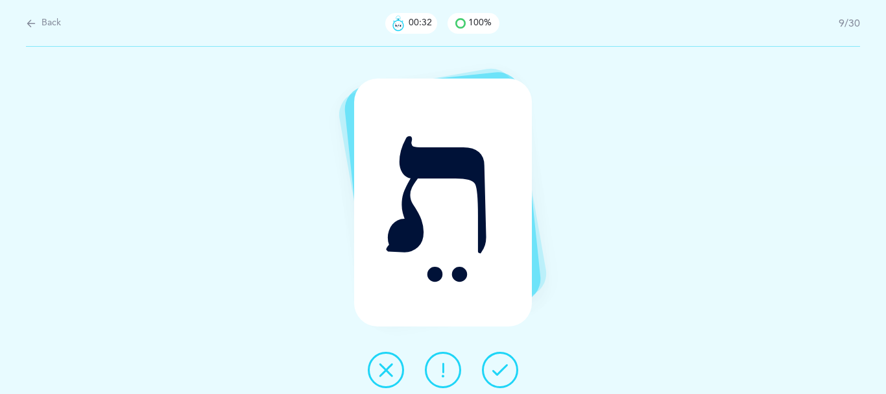
click at [504, 377] on icon at bounding box center [500, 370] width 16 height 16
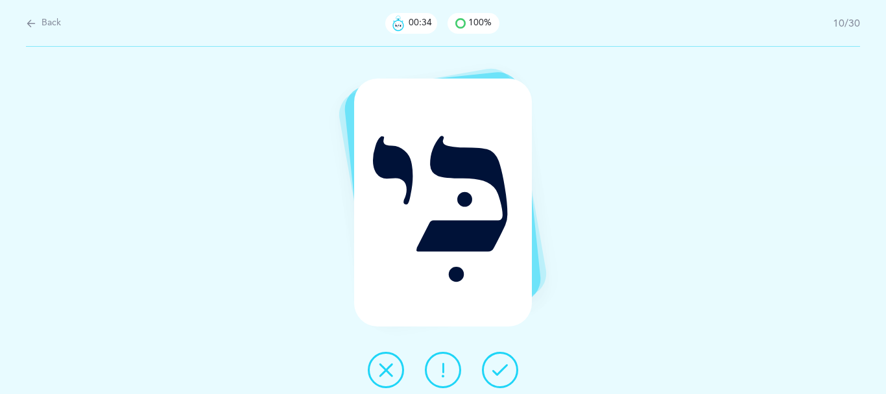
click at [504, 377] on icon at bounding box center [500, 370] width 16 height 16
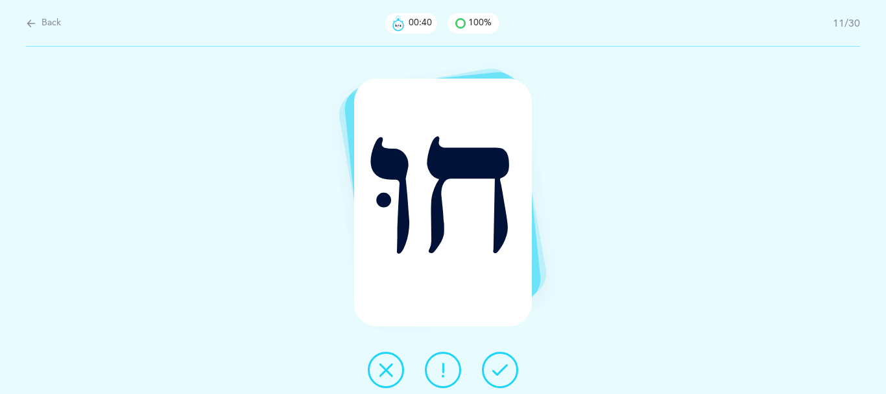
click at [436, 368] on icon at bounding box center [443, 370] width 16 height 16
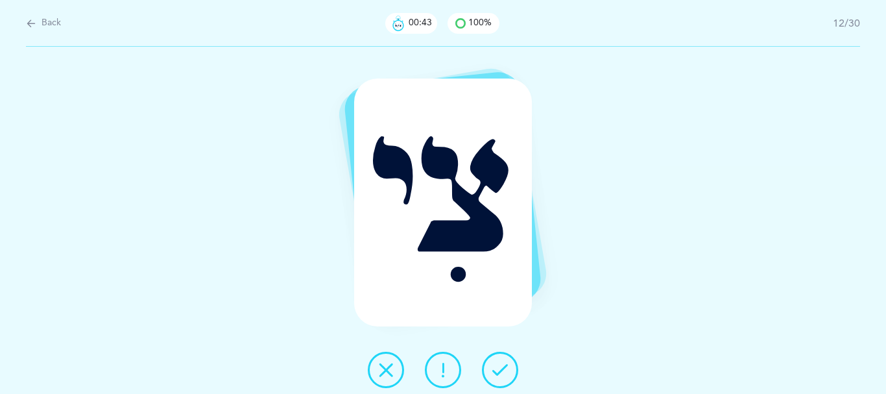
click at [506, 370] on icon at bounding box center [500, 370] width 16 height 16
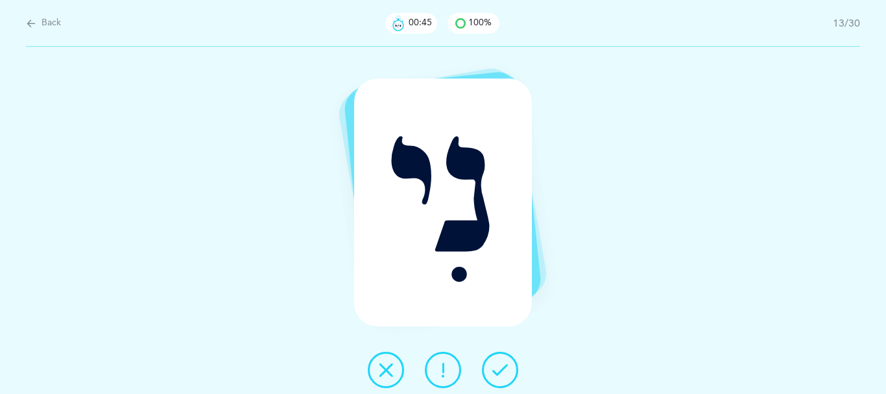
click at [500, 370] on icon at bounding box center [500, 370] width 16 height 16
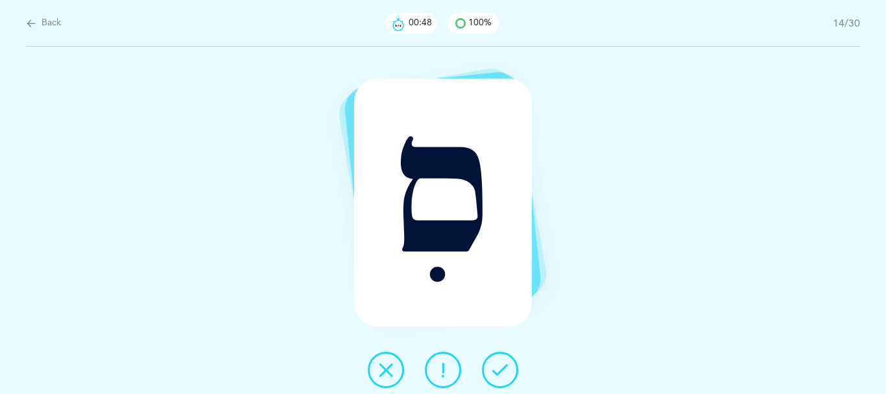
click at [504, 370] on icon at bounding box center [500, 370] width 16 height 16
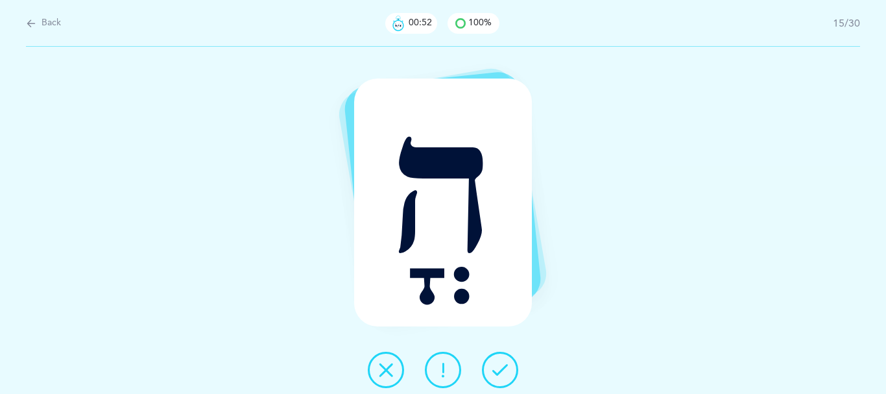
click at [504, 370] on icon at bounding box center [500, 370] width 16 height 16
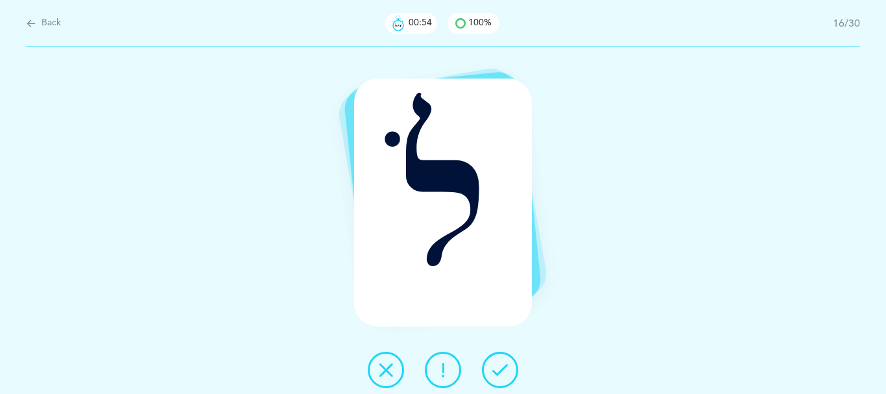
click at [503, 370] on icon at bounding box center [500, 370] width 16 height 16
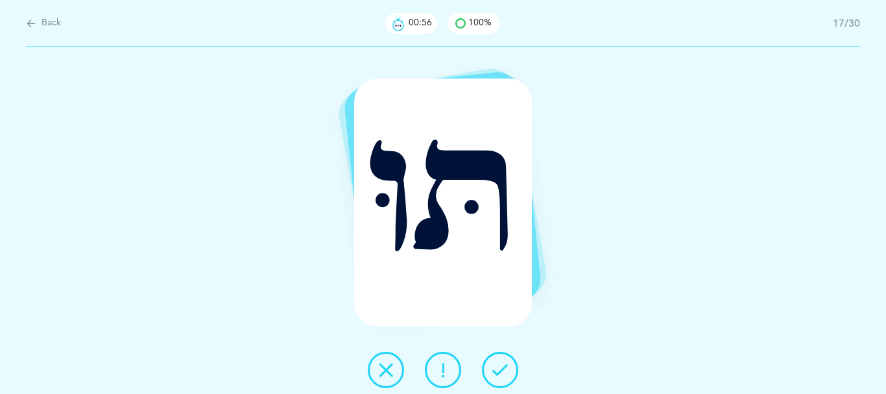
click at [501, 370] on icon at bounding box center [500, 370] width 16 height 16
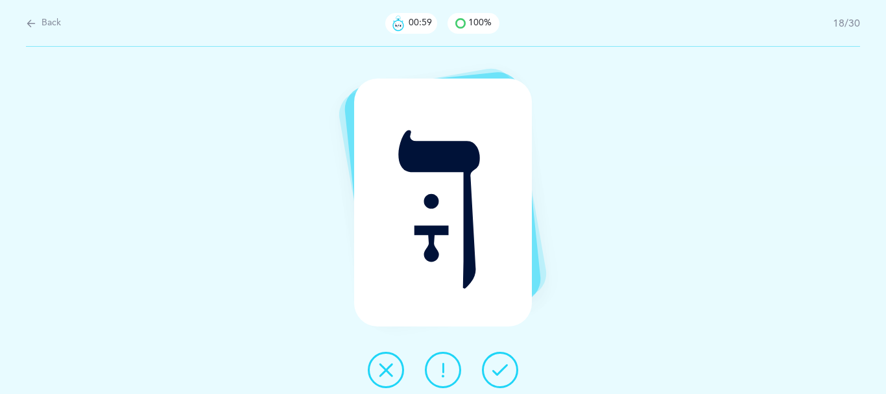
click at [501, 370] on icon at bounding box center [500, 370] width 16 height 16
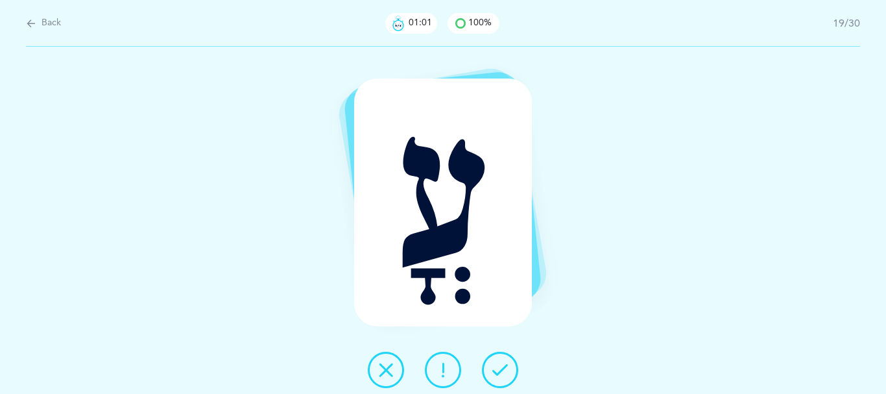
click at [500, 370] on icon at bounding box center [500, 370] width 16 height 16
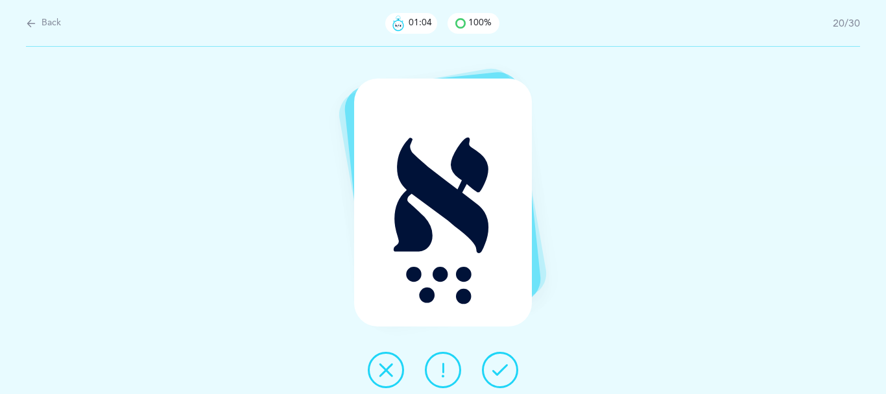
click at [497, 371] on button at bounding box center [500, 369] width 36 height 36
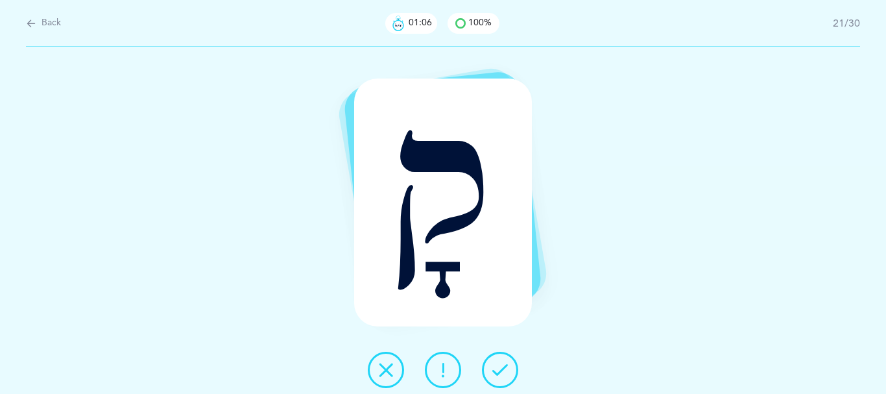
click at [508, 367] on icon at bounding box center [500, 370] width 16 height 16
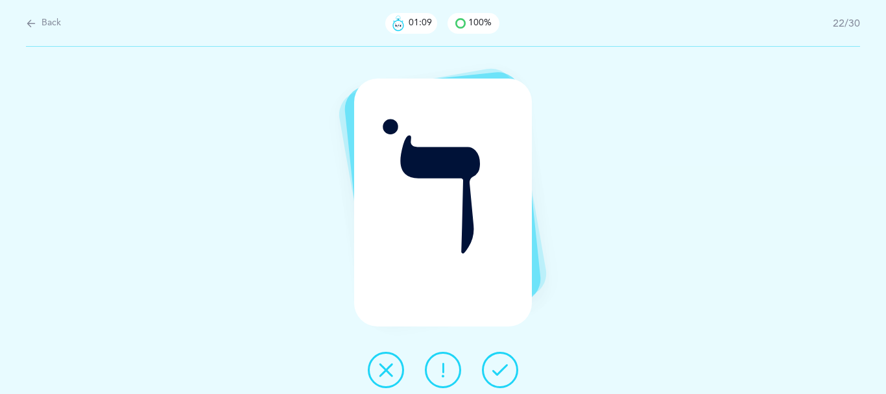
click at [508, 367] on icon at bounding box center [500, 370] width 16 height 16
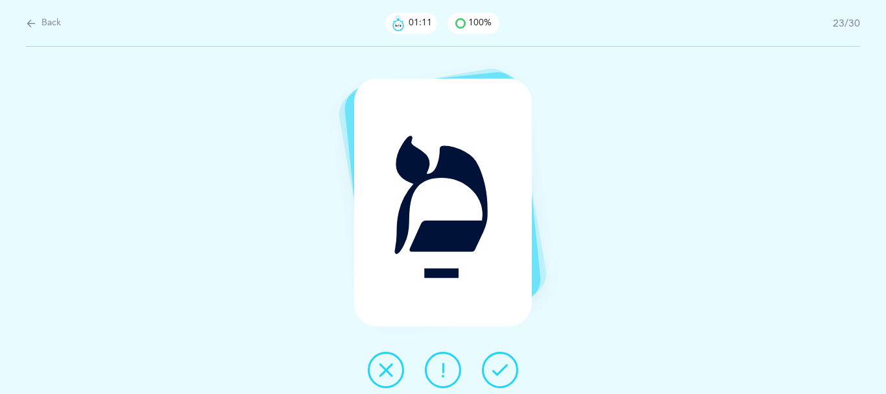
click at [507, 373] on icon at bounding box center [500, 370] width 16 height 16
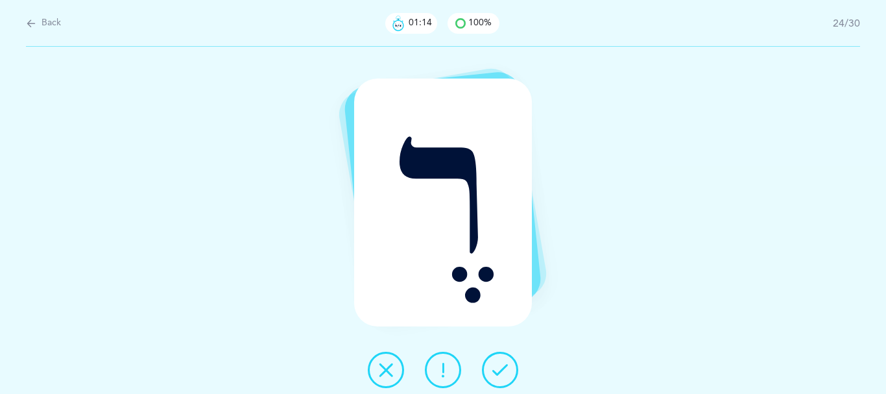
click at [499, 370] on icon at bounding box center [500, 370] width 16 height 16
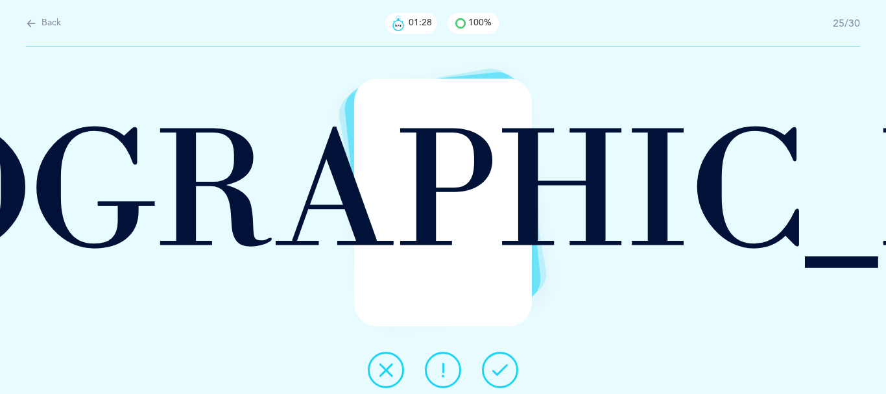
click at [502, 371] on icon at bounding box center [500, 370] width 16 height 16
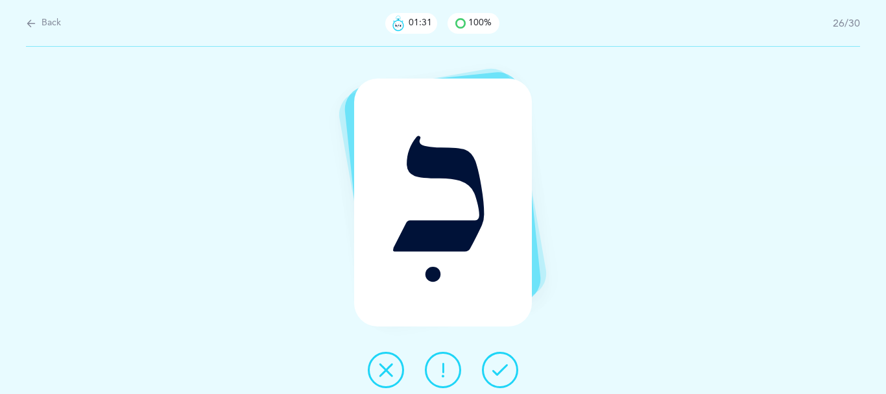
click at [502, 370] on icon at bounding box center [500, 370] width 16 height 16
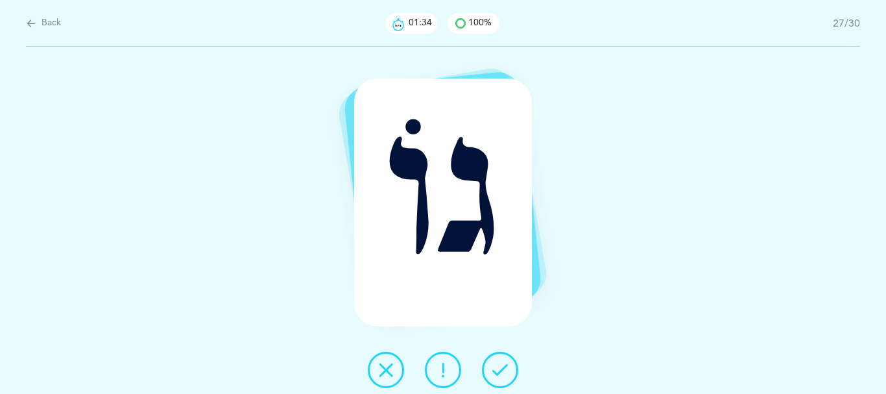
click at [501, 367] on icon at bounding box center [500, 370] width 16 height 16
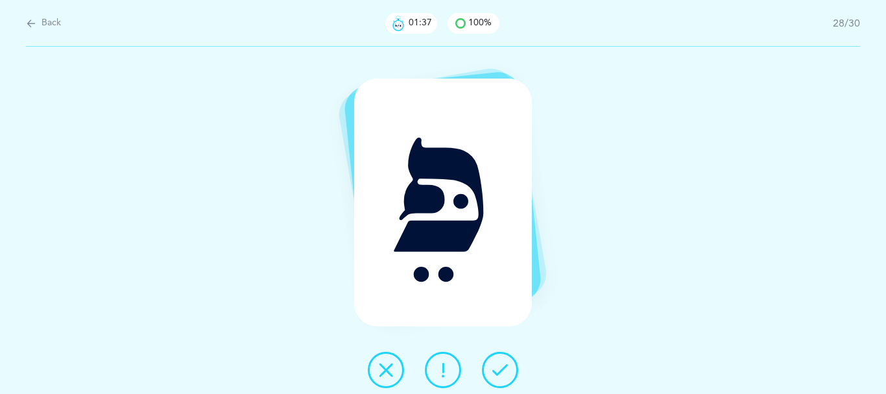
click at [499, 368] on icon at bounding box center [500, 370] width 16 height 16
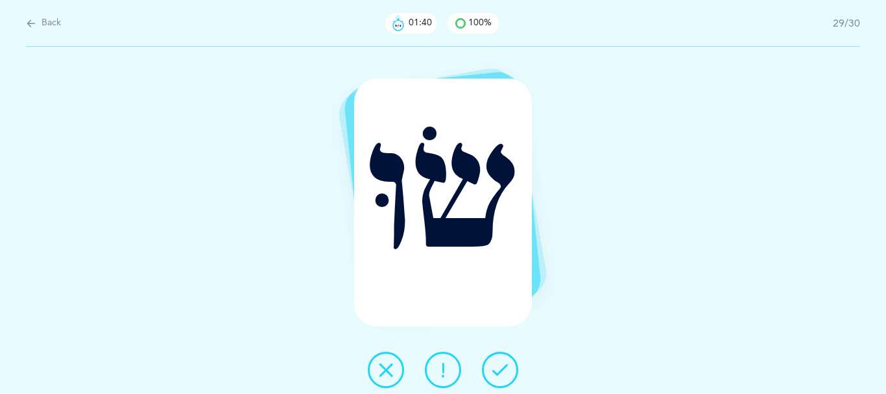
click at [505, 373] on icon at bounding box center [500, 370] width 16 height 16
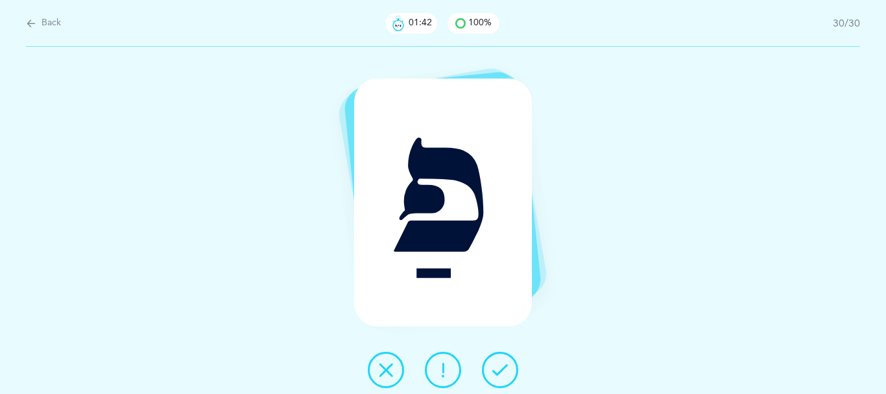
click at [508, 377] on icon at bounding box center [500, 370] width 16 height 16
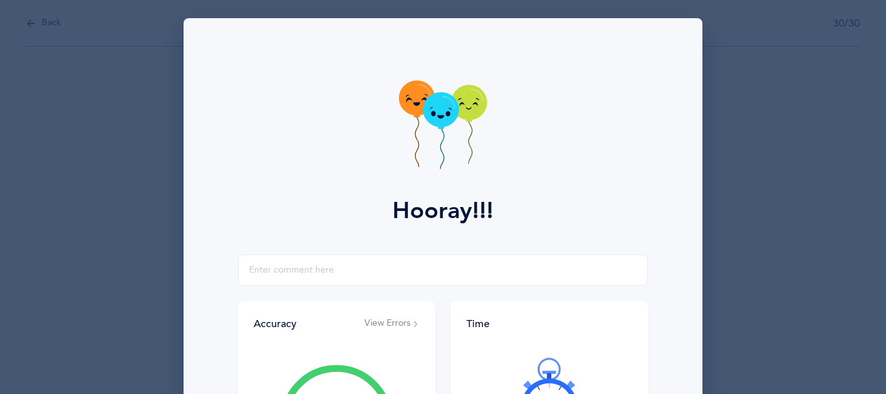
click at [502, 366] on div at bounding box center [549, 395] width 166 height 109
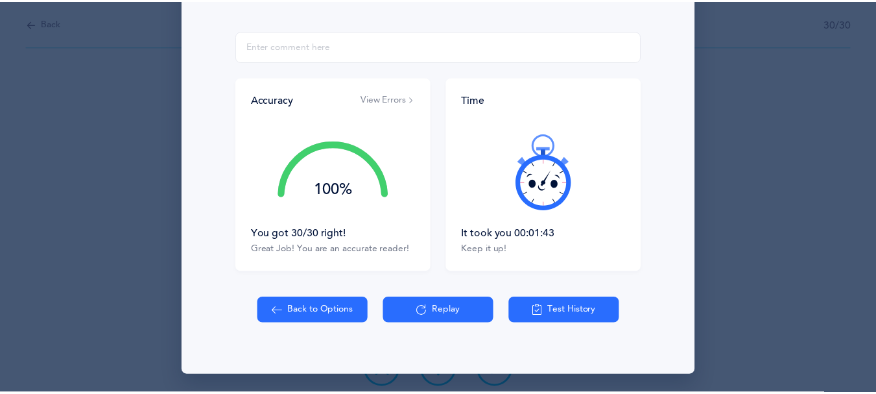
scroll to position [280, 0]
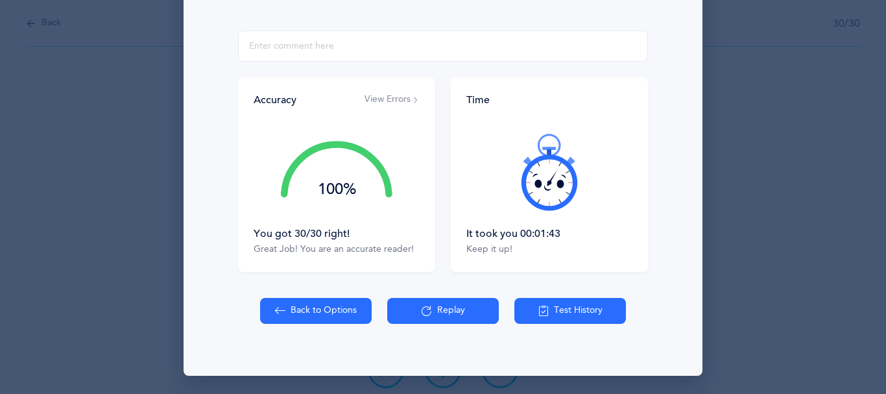
click at [294, 301] on button "Back to Options" at bounding box center [316, 311] width 112 height 26
select select "4"
select select "single"
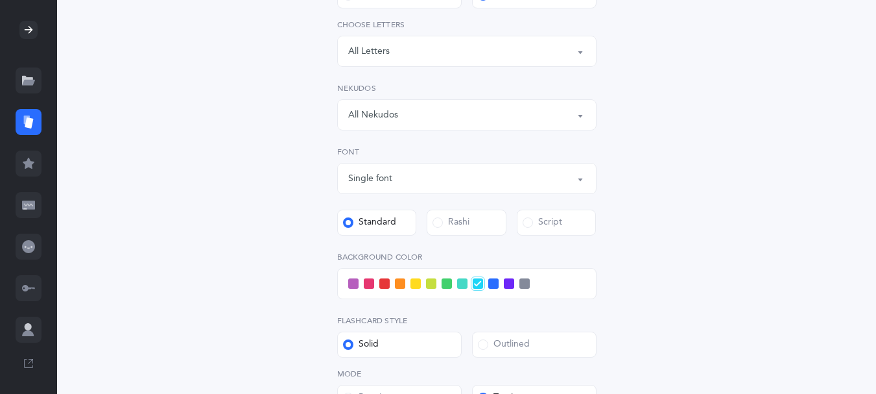
scroll to position [311, 0]
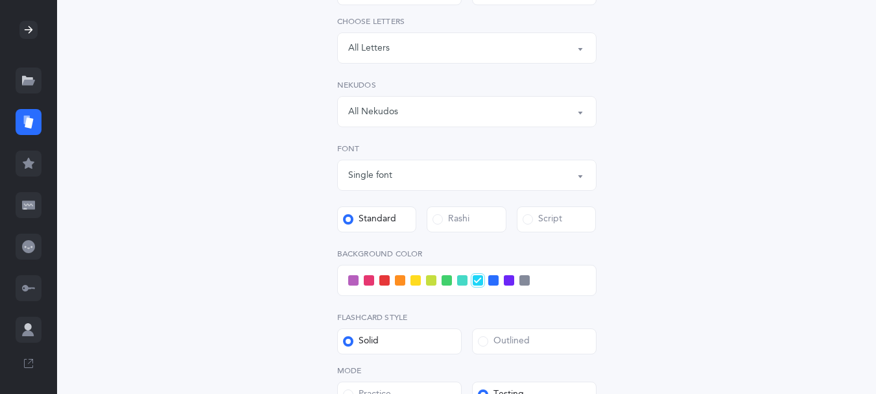
click at [643, 108] on div "Letters and Nekudos Choose your Flashcards options Level 1 - Letters only Level…" at bounding box center [466, 179] width 591 height 802
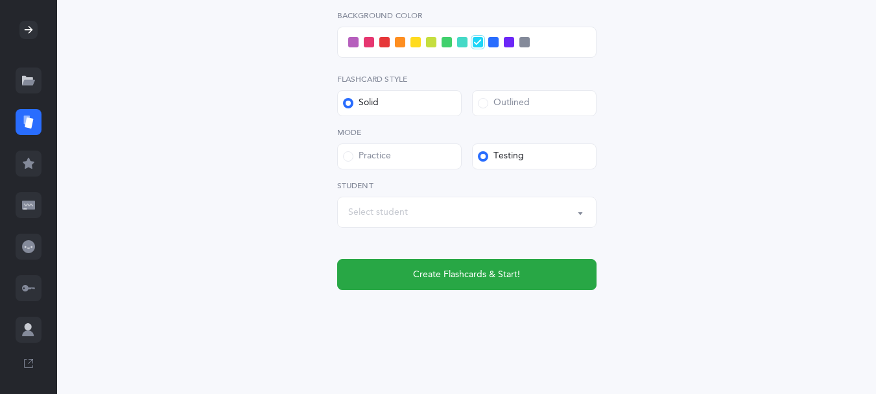
click at [450, 210] on div "Select student" at bounding box center [466, 212] width 237 height 22
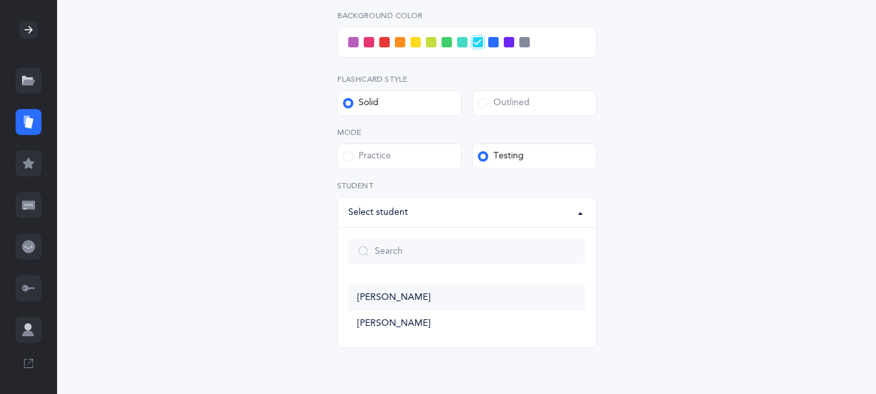
click at [416, 292] on span "[PERSON_NAME]" at bounding box center [393, 298] width 73 height 12
select select "14274"
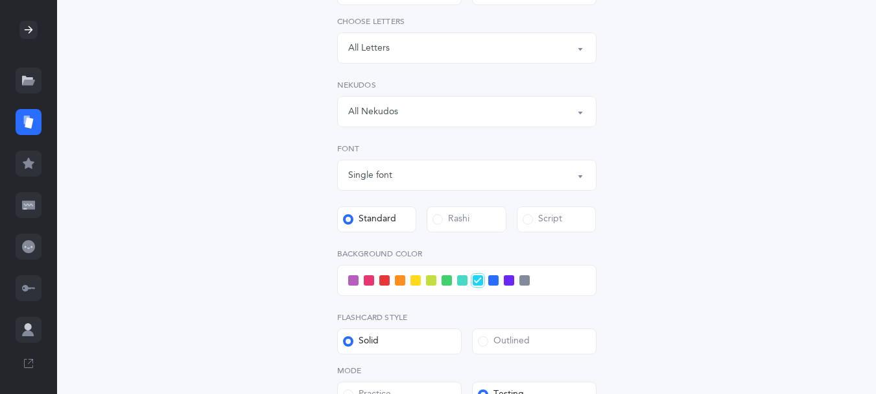
scroll to position [0, 0]
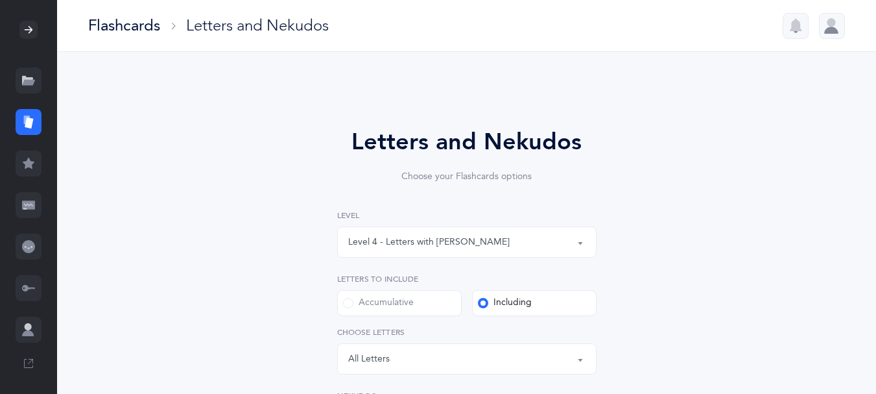
click at [23, 128] on div at bounding box center [29, 122] width 26 height 26
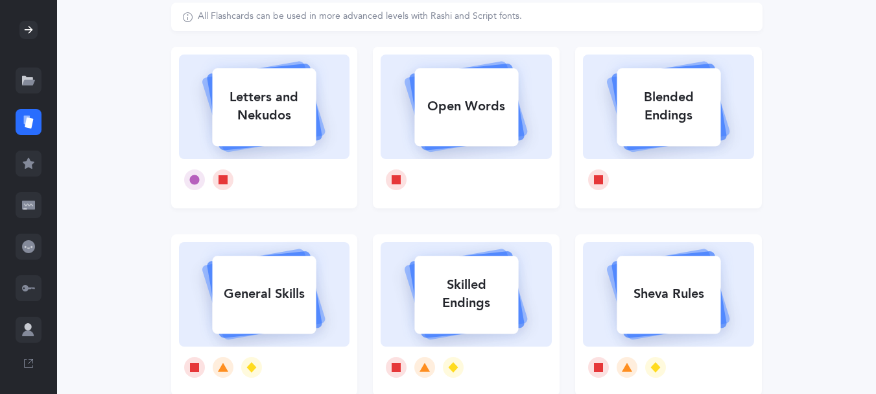
scroll to position [89, 0]
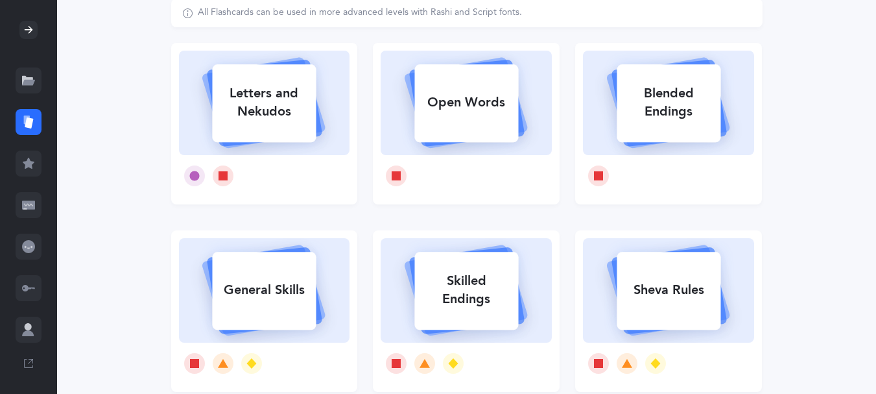
click at [263, 128] on div "Letters and Nekudos" at bounding box center [264, 103] width 104 height 52
select select "4"
select select "single"
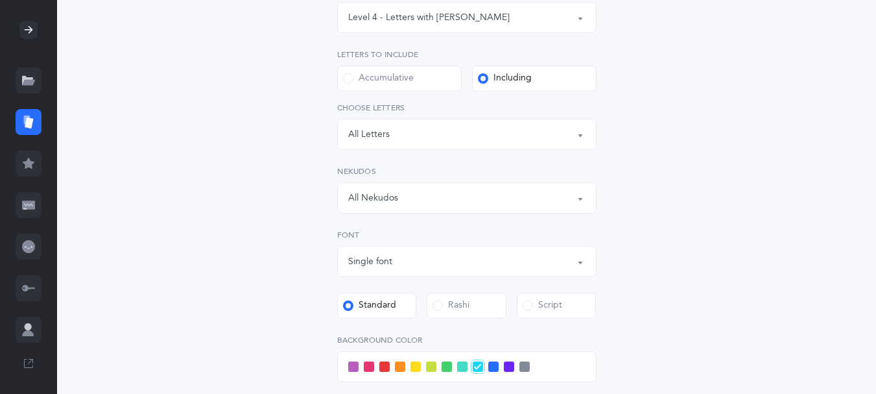
scroll to position [226, 0]
click at [345, 82] on span at bounding box center [348, 76] width 10 height 10
click at [0, 0] on input "Accumulative" at bounding box center [0, 0] width 0 height 0
select select "27"
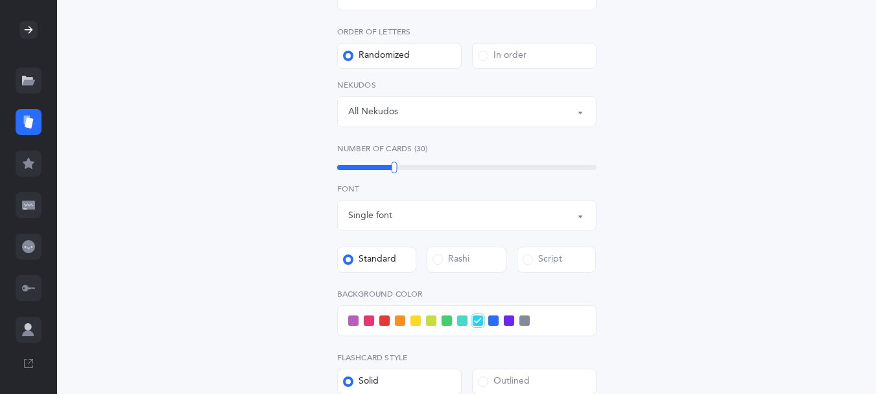
scroll to position [368, 0]
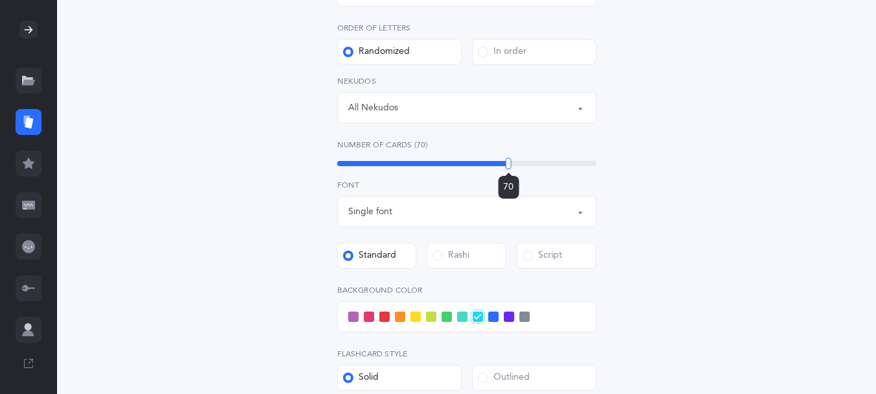
drag, startPoint x: 391, startPoint y: 191, endPoint x: 508, endPoint y: 204, distance: 118.1
click at [508, 169] on div "70" at bounding box center [509, 164] width 6 height 12
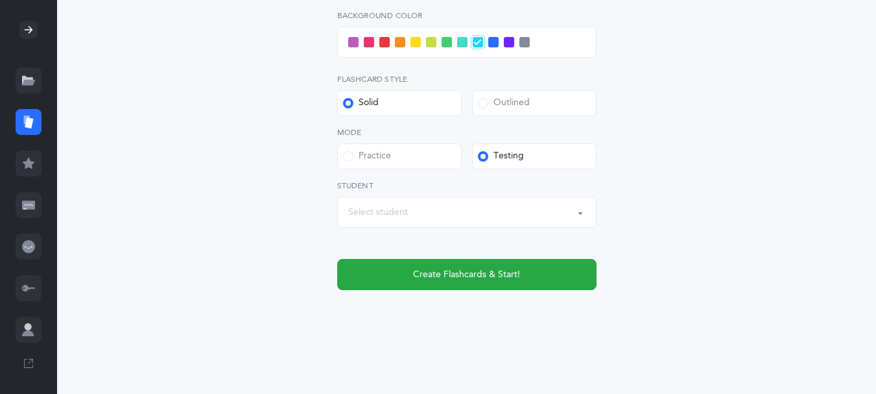
scroll to position [676, 0]
click at [580, 228] on button "Select student" at bounding box center [466, 211] width 259 height 31
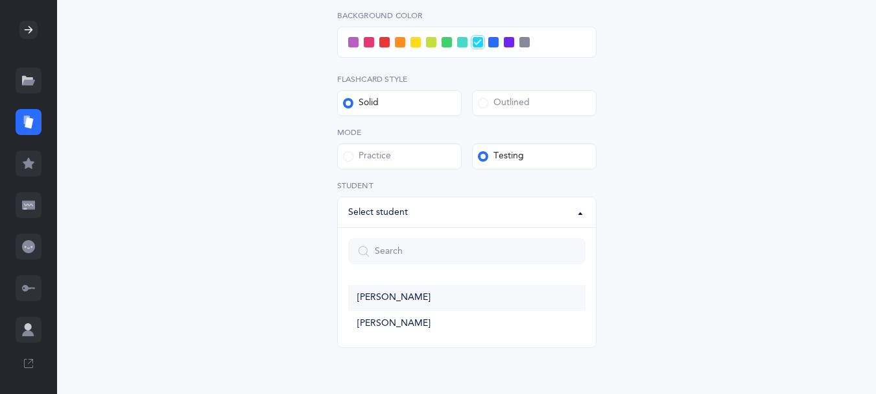
click at [399, 303] on span "[PERSON_NAME]" at bounding box center [393, 298] width 73 height 12
select select "14274"
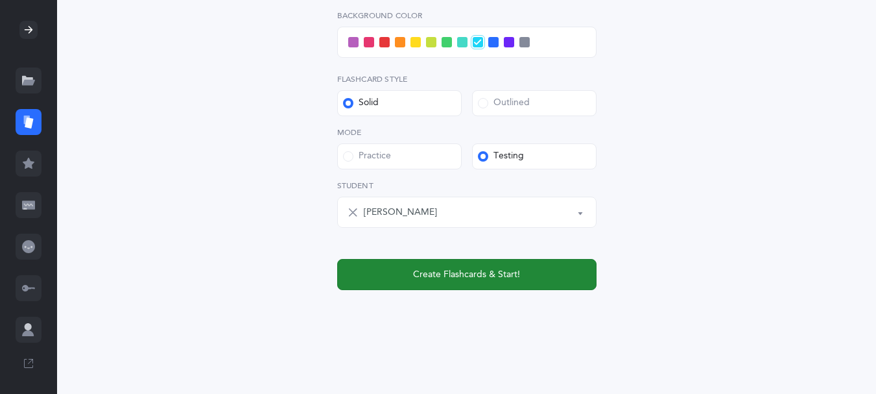
click at [443, 281] on span "Create Flashcards & Start!" at bounding box center [466, 275] width 107 height 14
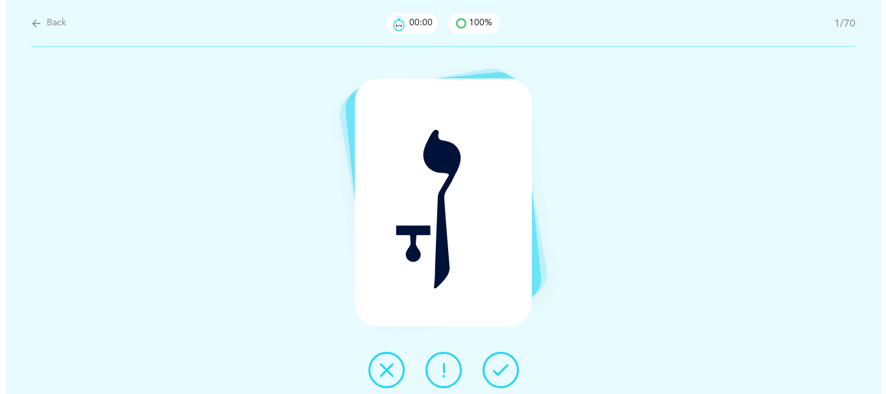
scroll to position [0, 0]
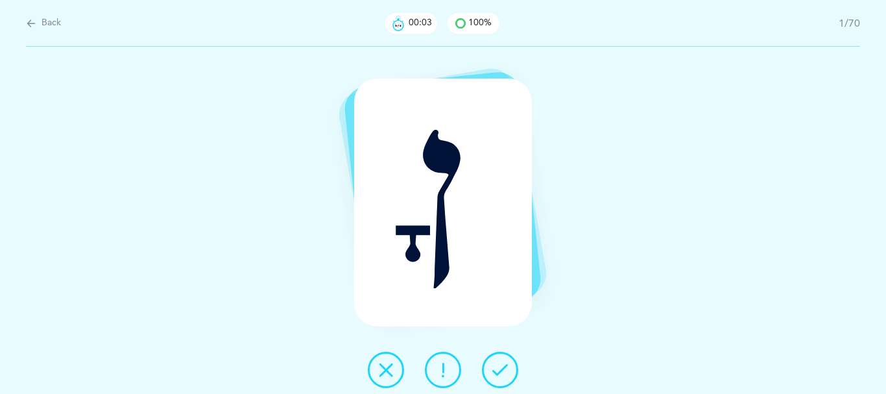
click at [508, 368] on icon at bounding box center [500, 370] width 16 height 16
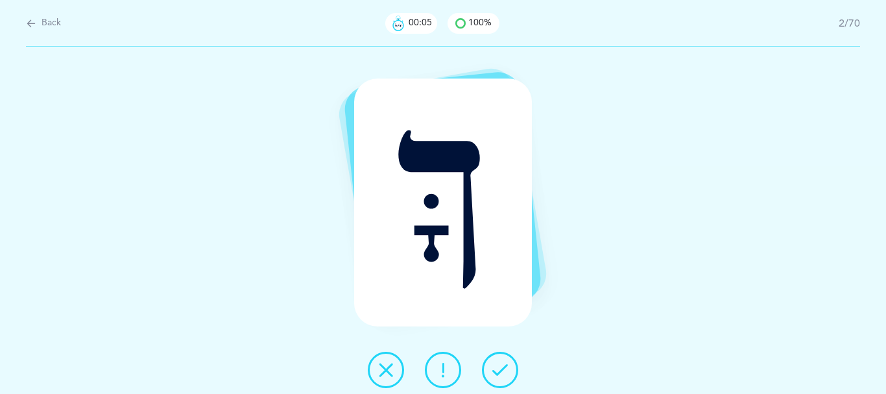
click at [508, 368] on icon at bounding box center [500, 370] width 16 height 16
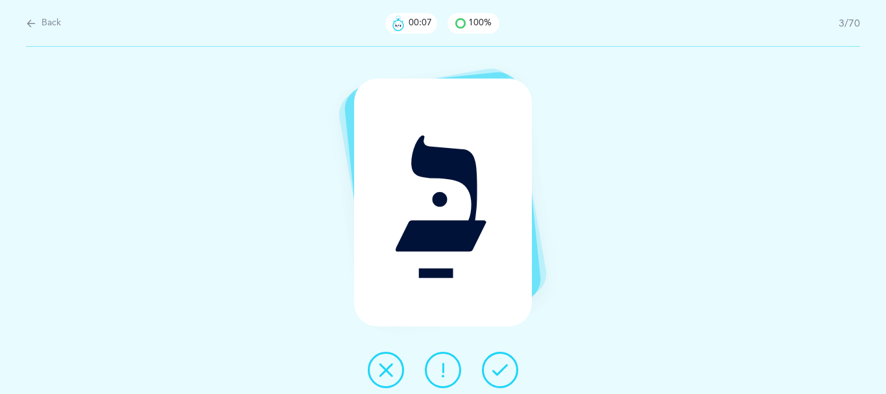
click at [508, 368] on icon at bounding box center [500, 370] width 16 height 16
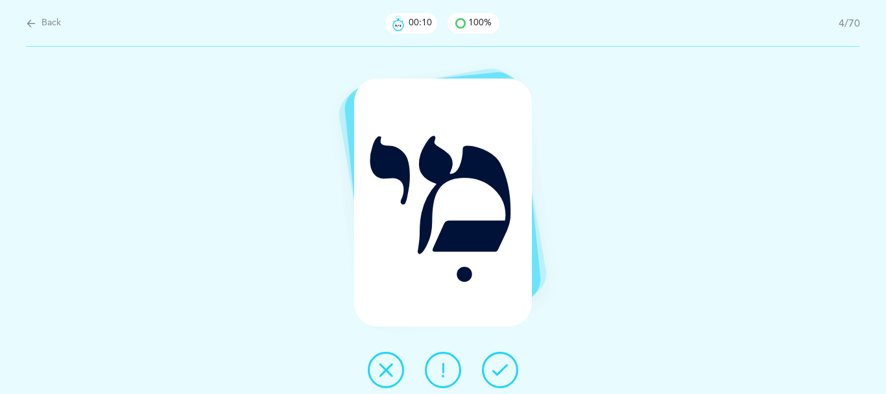
click at [508, 368] on icon at bounding box center [500, 370] width 16 height 16
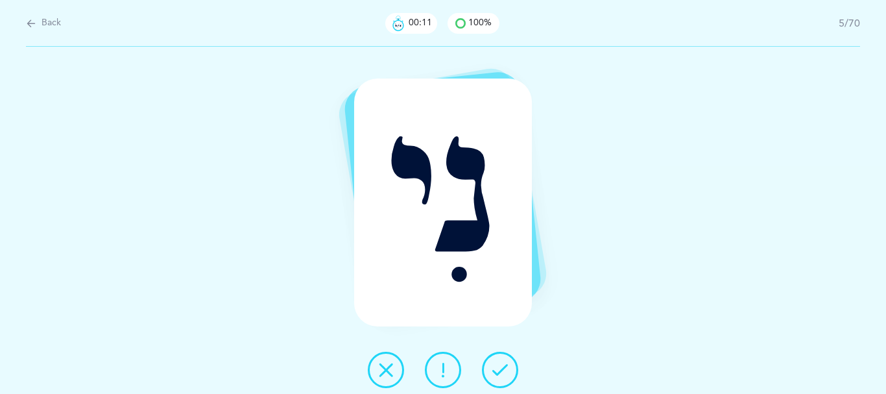
click at [506, 368] on icon at bounding box center [500, 370] width 16 height 16
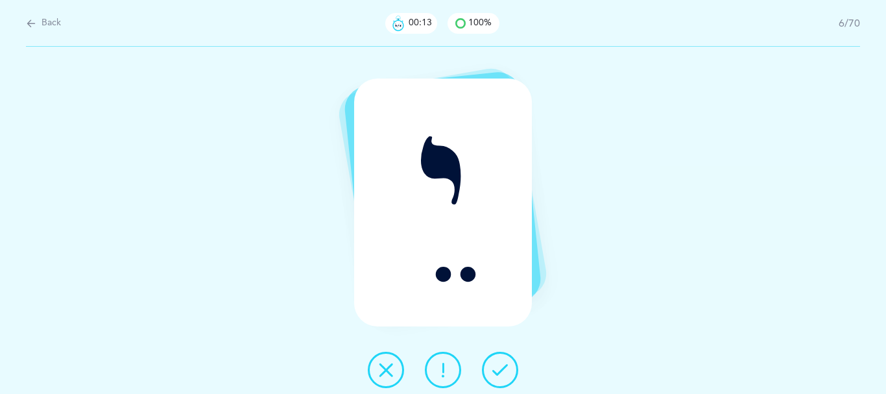
click at [506, 368] on icon at bounding box center [500, 370] width 16 height 16
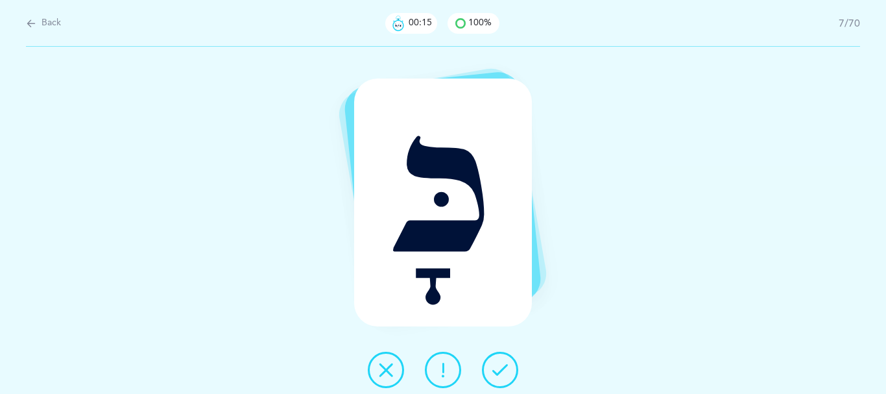
click at [504, 369] on icon at bounding box center [500, 370] width 16 height 16
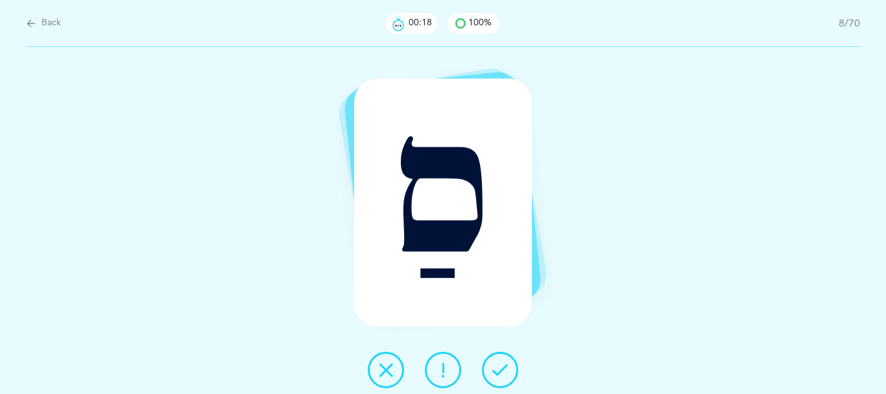
click at [505, 371] on icon at bounding box center [500, 370] width 16 height 16
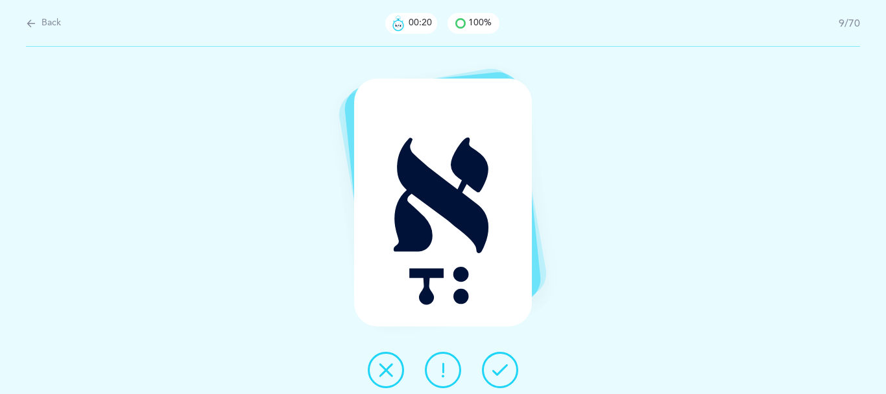
click at [508, 373] on icon at bounding box center [500, 370] width 16 height 16
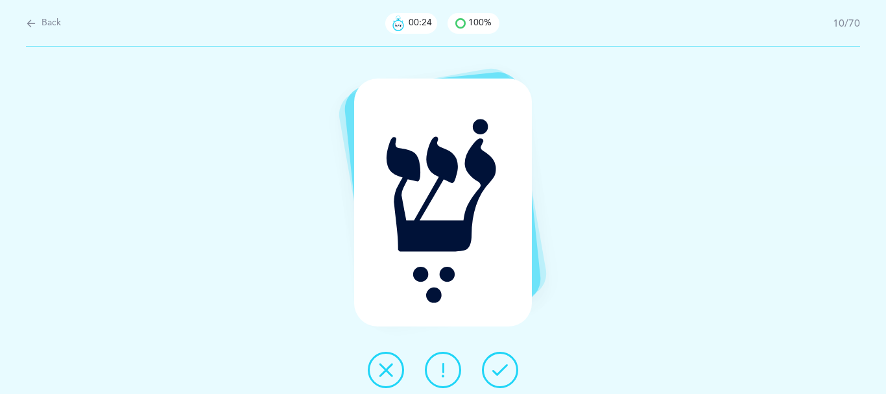
click at [378, 377] on icon at bounding box center [386, 370] width 16 height 16
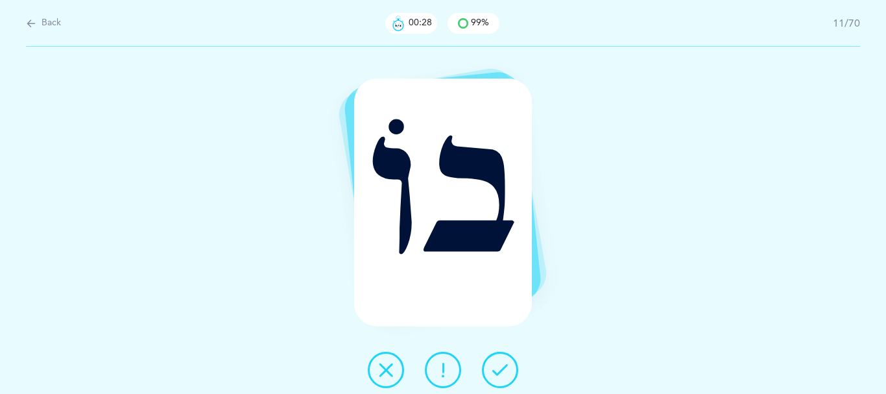
click at [504, 373] on icon at bounding box center [500, 370] width 16 height 16
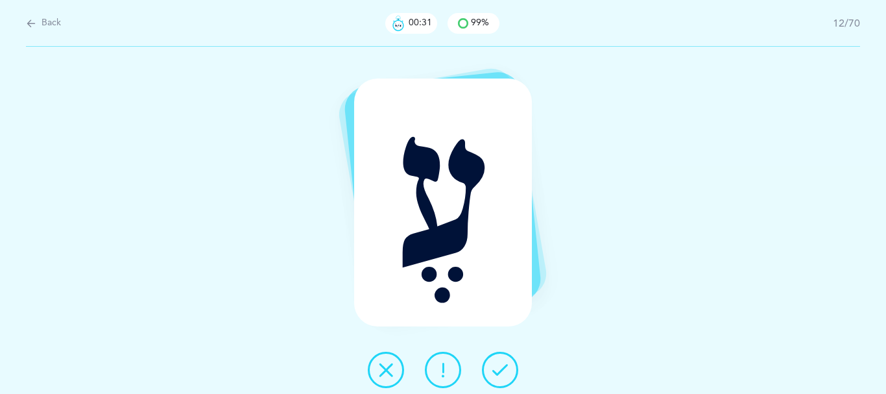
click at [502, 373] on icon at bounding box center [500, 370] width 16 height 16
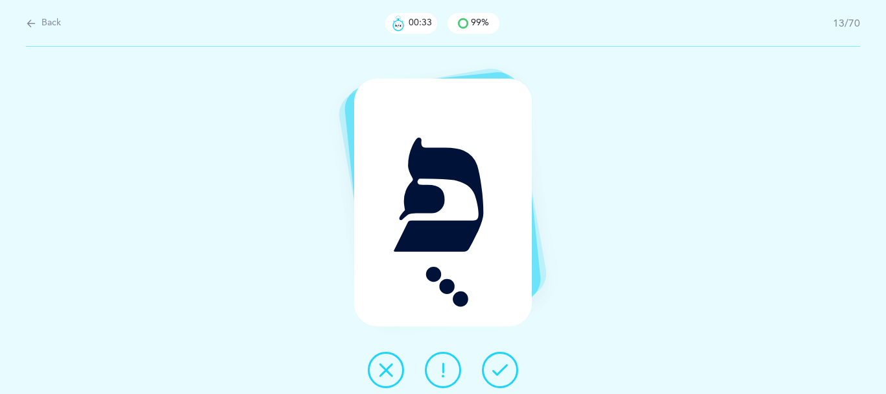
click at [506, 373] on icon at bounding box center [500, 370] width 16 height 16
click at [508, 373] on icon at bounding box center [500, 370] width 16 height 16
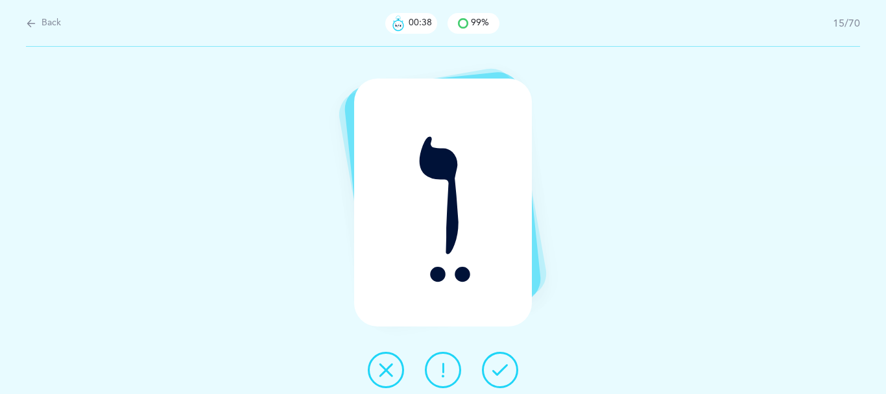
click at [508, 373] on icon at bounding box center [500, 370] width 16 height 16
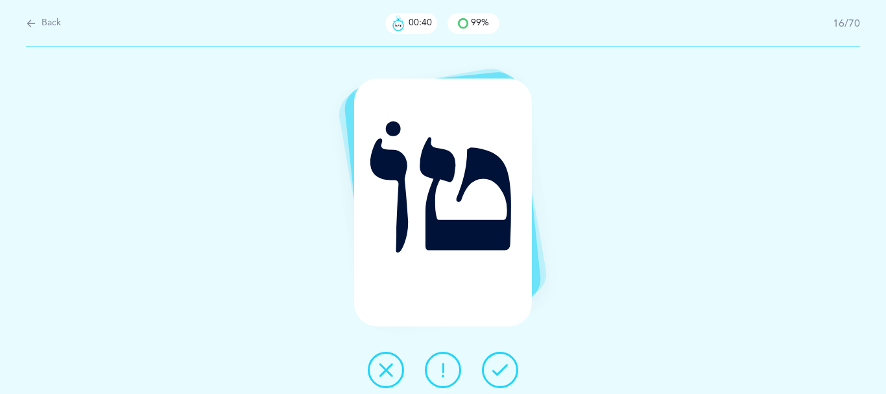
click at [508, 373] on icon at bounding box center [500, 370] width 16 height 16
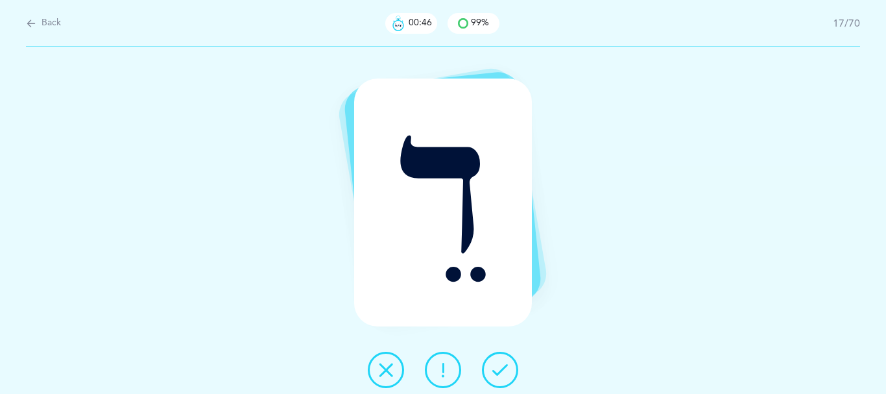
click at [508, 371] on icon at bounding box center [500, 370] width 16 height 16
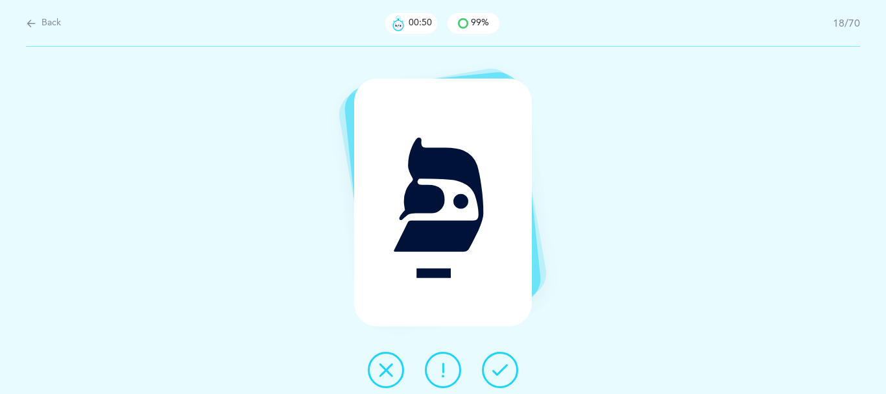
click at [506, 371] on icon at bounding box center [500, 370] width 16 height 16
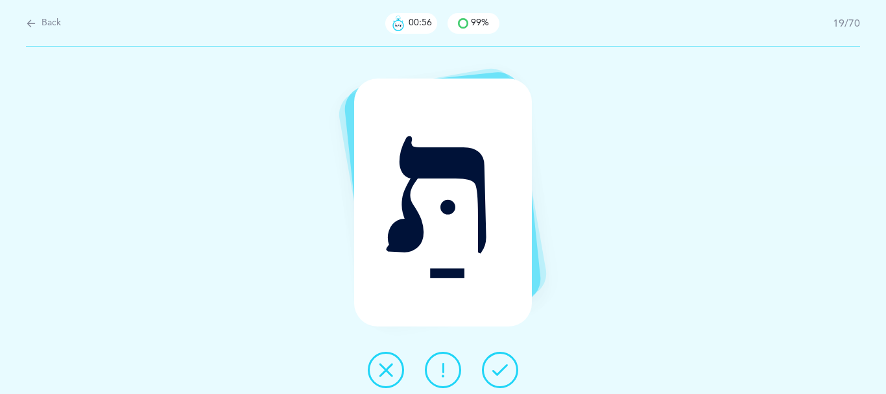
click at [506, 371] on icon at bounding box center [500, 370] width 16 height 16
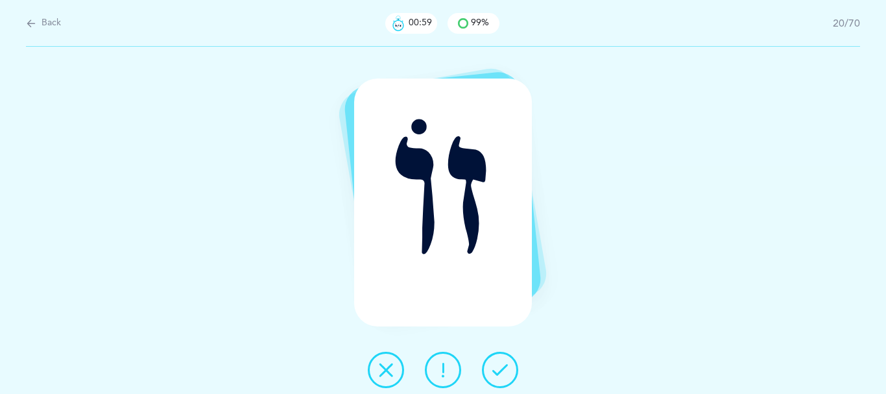
click at [506, 371] on icon at bounding box center [500, 370] width 16 height 16
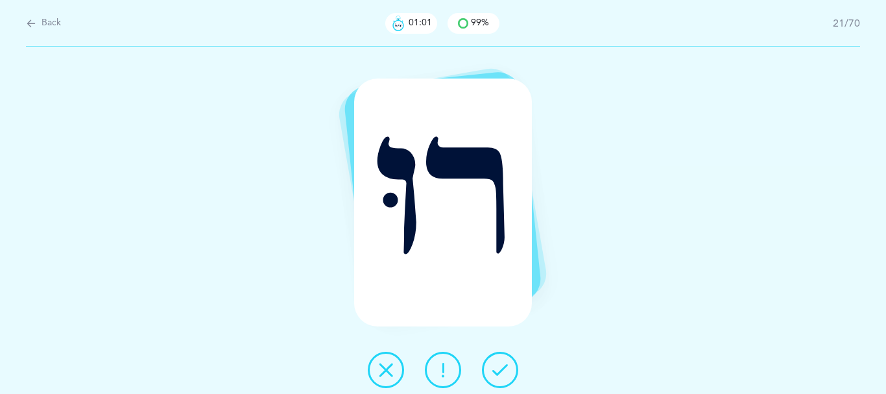
click at [506, 371] on icon at bounding box center [500, 370] width 16 height 16
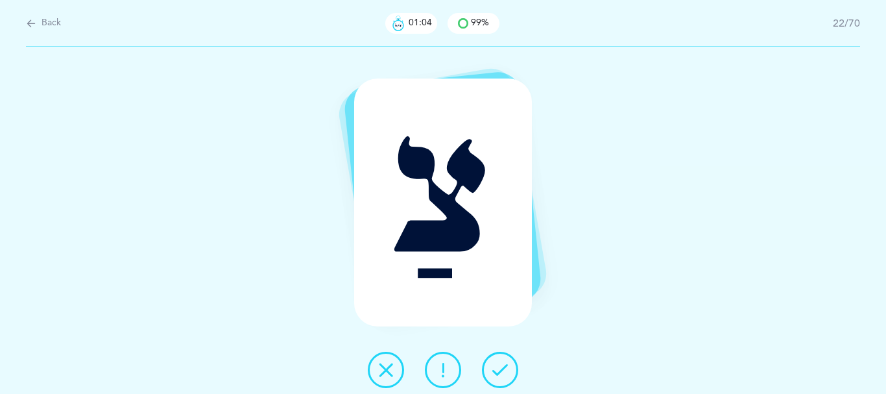
click at [503, 370] on icon at bounding box center [500, 370] width 16 height 16
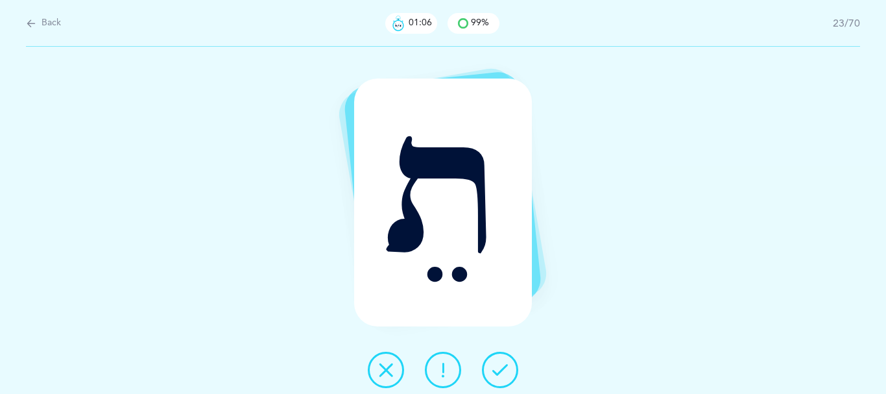
click at [503, 370] on icon at bounding box center [500, 370] width 16 height 16
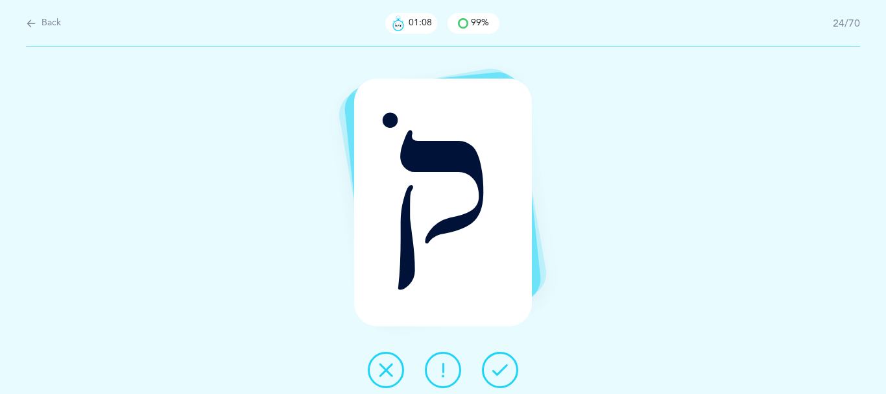
click at [503, 370] on icon at bounding box center [500, 370] width 16 height 16
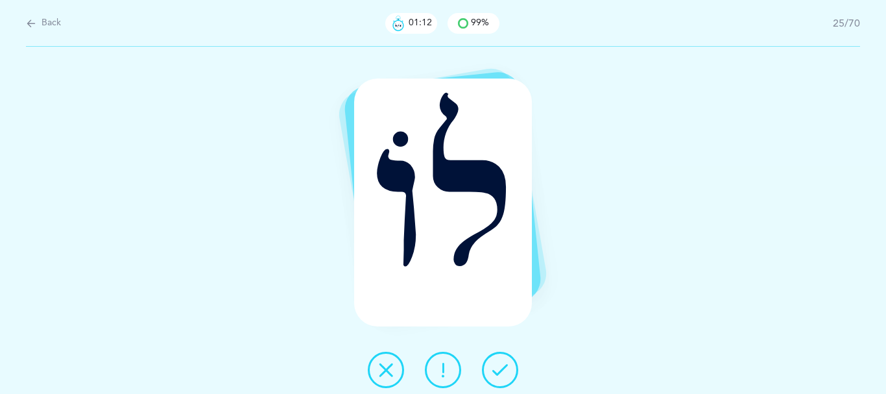
click at [501, 368] on icon at bounding box center [500, 370] width 16 height 16
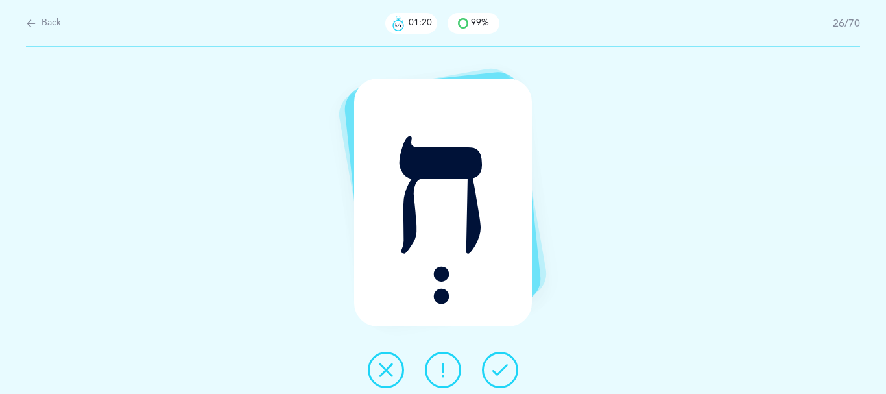
click at [385, 372] on icon at bounding box center [386, 370] width 16 height 16
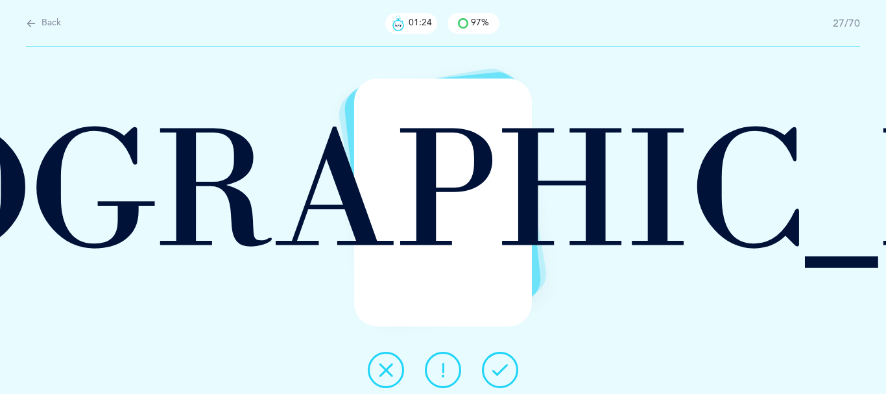
click at [508, 371] on icon at bounding box center [500, 370] width 16 height 16
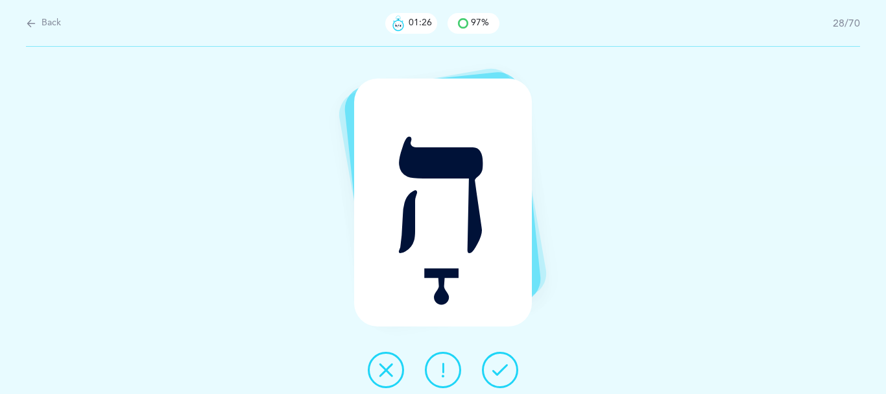
click at [508, 371] on icon at bounding box center [500, 370] width 16 height 16
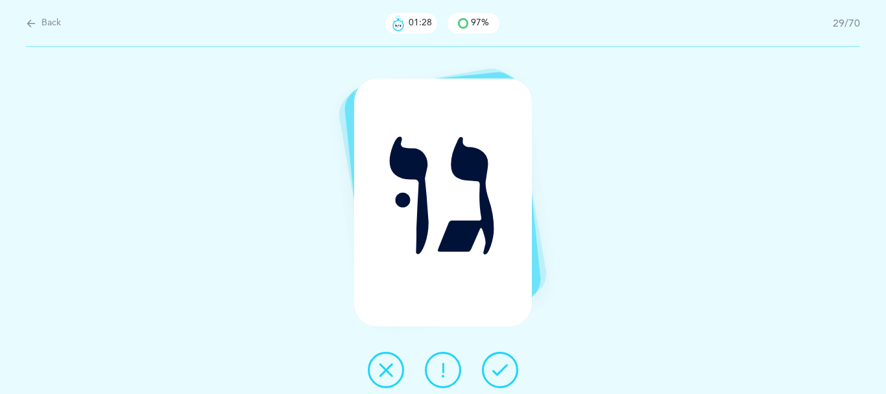
click at [508, 371] on icon at bounding box center [500, 370] width 16 height 16
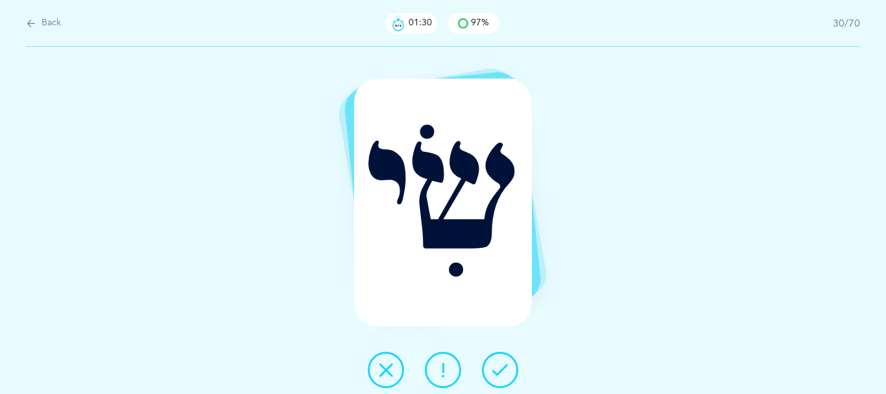
click at [507, 370] on icon at bounding box center [500, 370] width 16 height 16
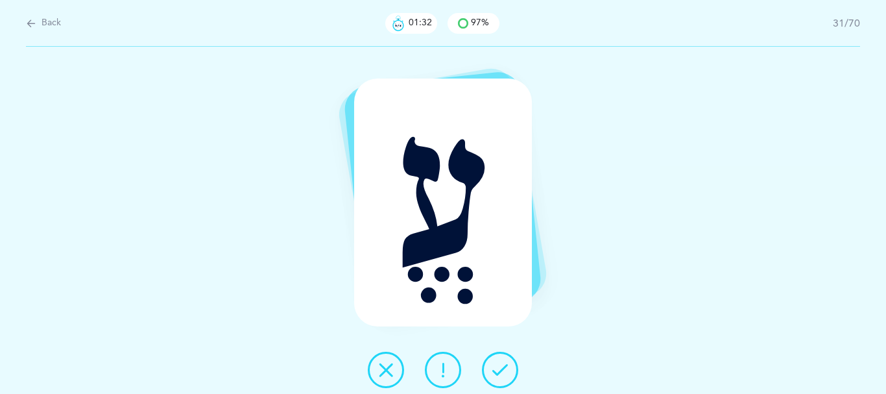
click at [499, 368] on icon at bounding box center [500, 370] width 16 height 16
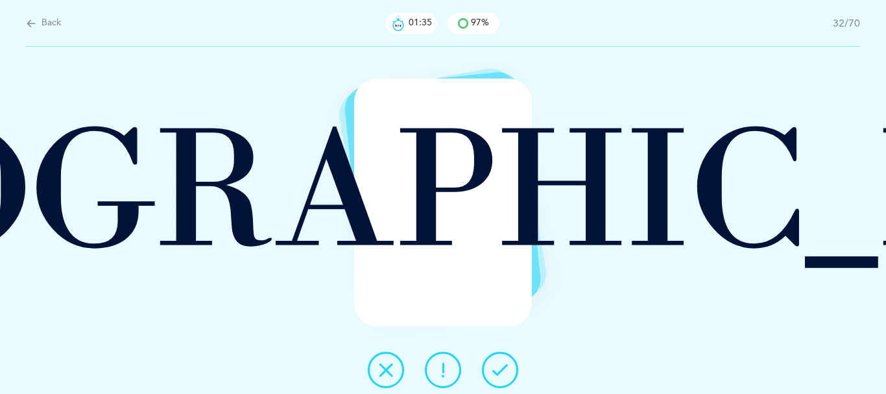
click at [499, 368] on icon at bounding box center [500, 370] width 16 height 16
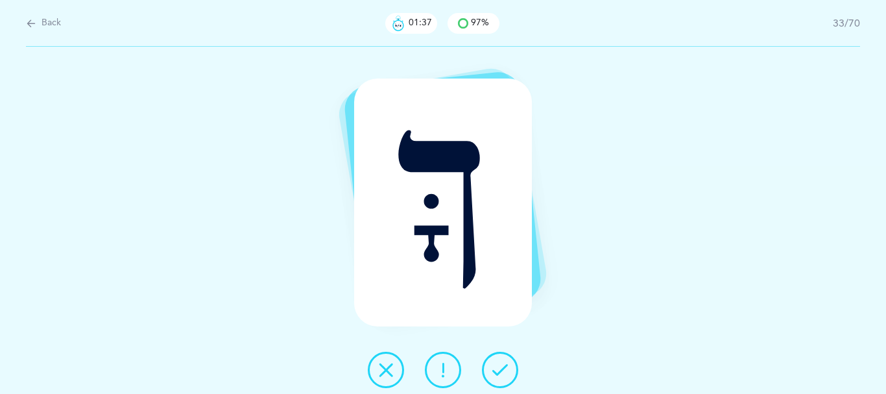
click at [506, 370] on icon at bounding box center [500, 370] width 16 height 16
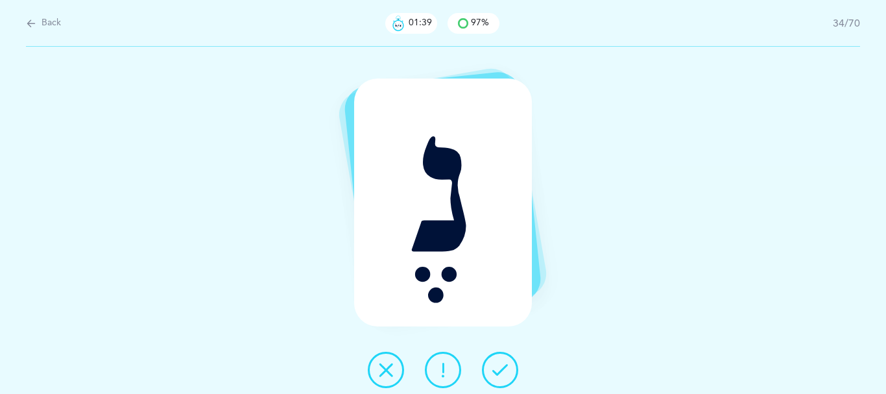
click at [506, 370] on icon at bounding box center [500, 370] width 16 height 16
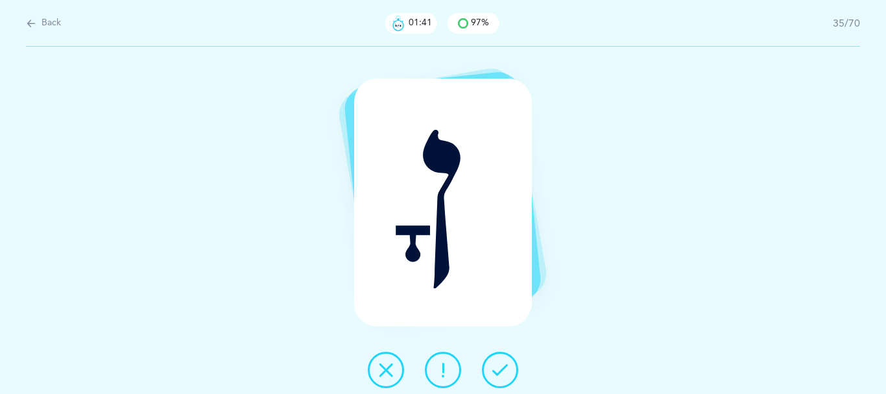
click at [506, 370] on icon at bounding box center [500, 370] width 16 height 16
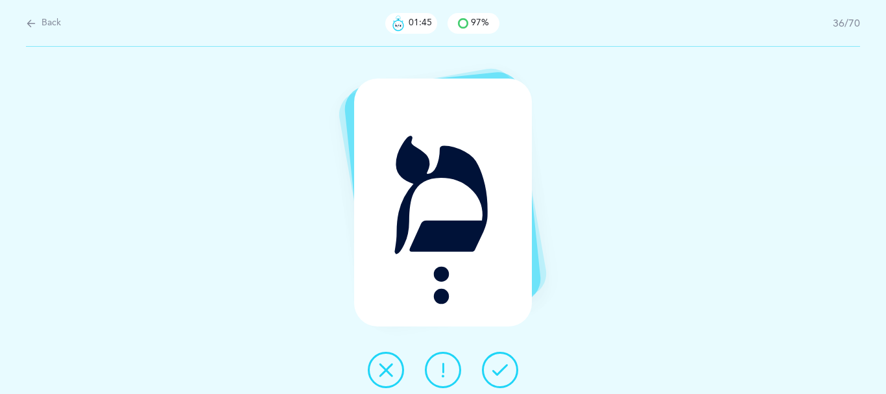
click at [502, 368] on icon at bounding box center [500, 370] width 16 height 16
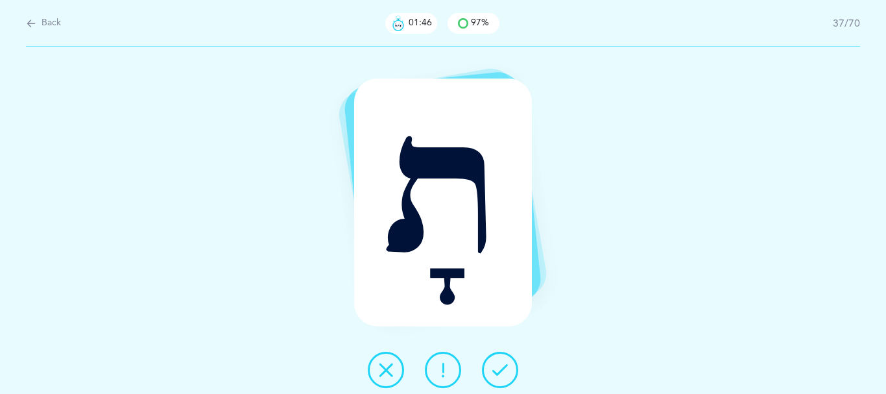
click at [496, 366] on button at bounding box center [500, 369] width 36 height 36
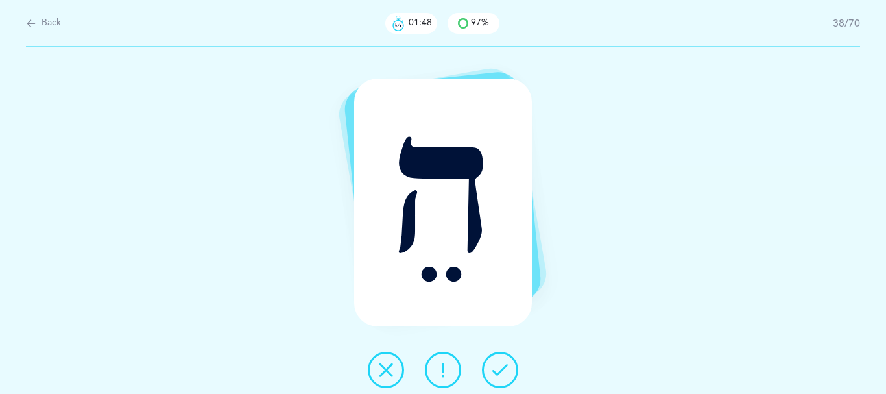
click at [497, 367] on button at bounding box center [500, 369] width 36 height 36
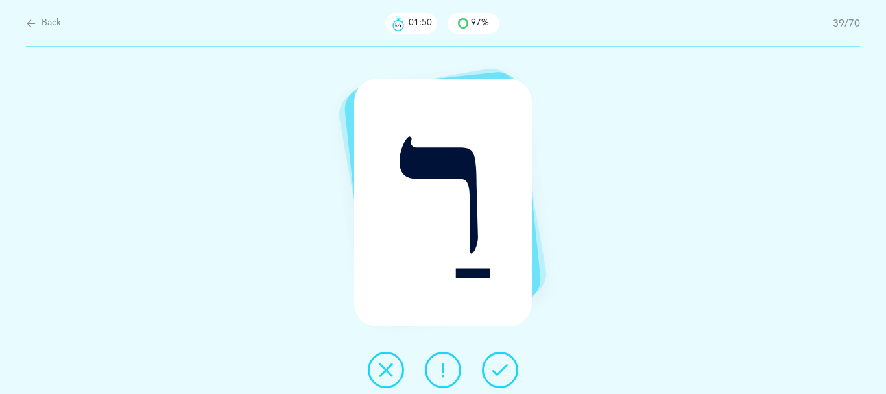
click at [498, 366] on icon at bounding box center [500, 370] width 16 height 16
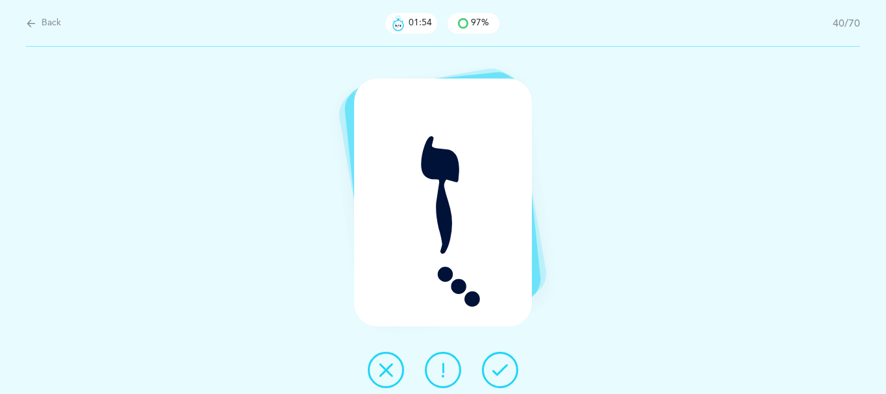
click at [505, 370] on icon at bounding box center [500, 370] width 16 height 16
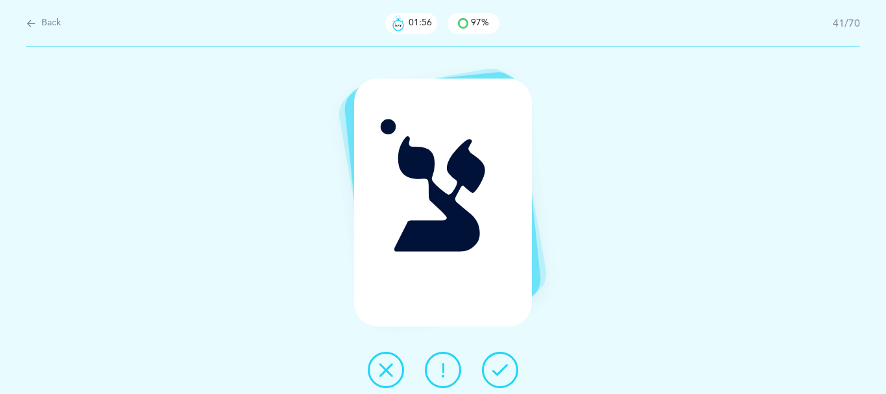
click at [504, 370] on icon at bounding box center [500, 370] width 16 height 16
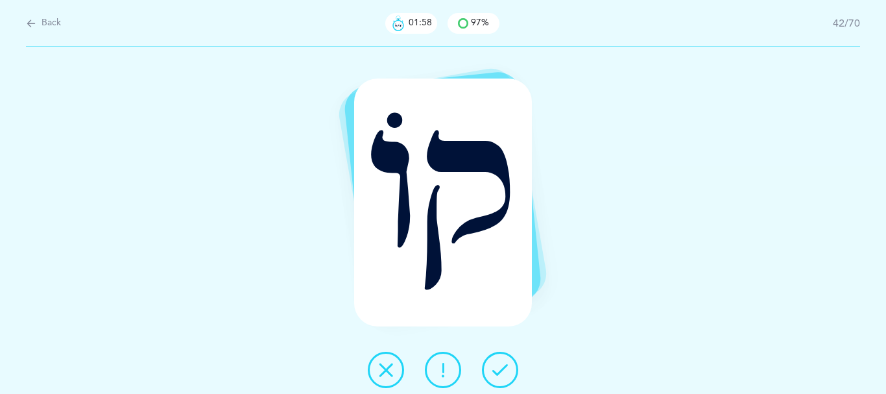
click at [500, 367] on icon at bounding box center [500, 370] width 16 height 16
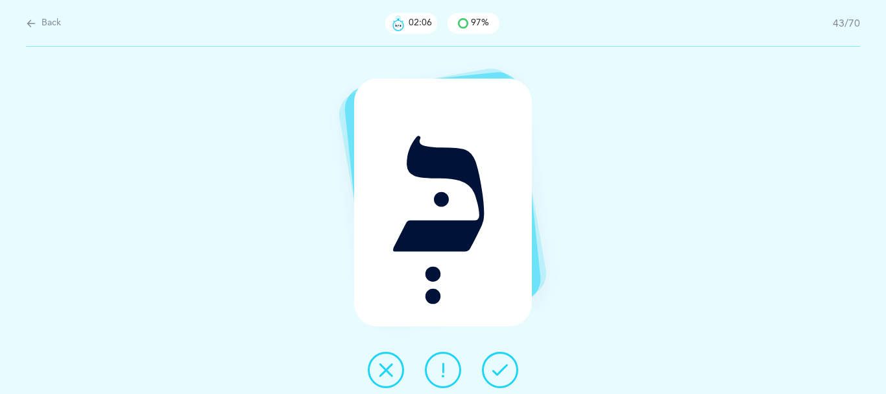
click at [368, 375] on button at bounding box center [386, 369] width 36 height 36
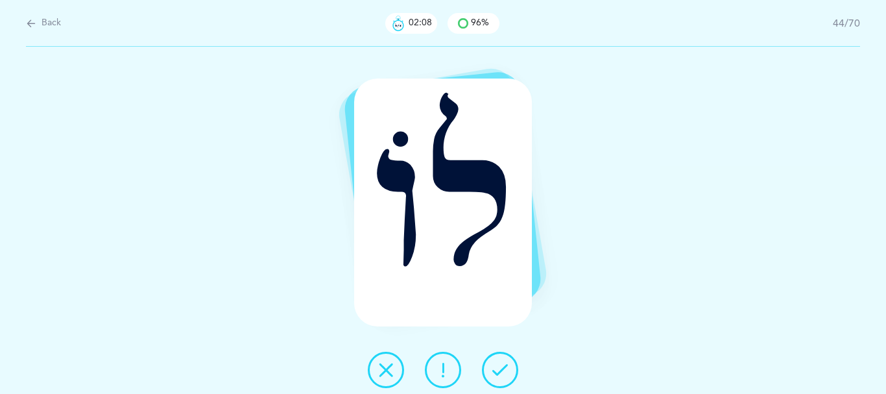
click at [498, 366] on icon at bounding box center [500, 370] width 16 height 16
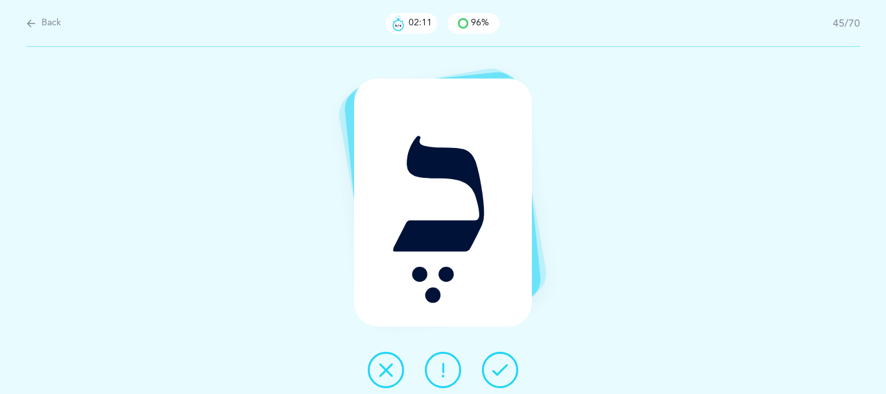
click at [504, 366] on icon at bounding box center [500, 370] width 16 height 16
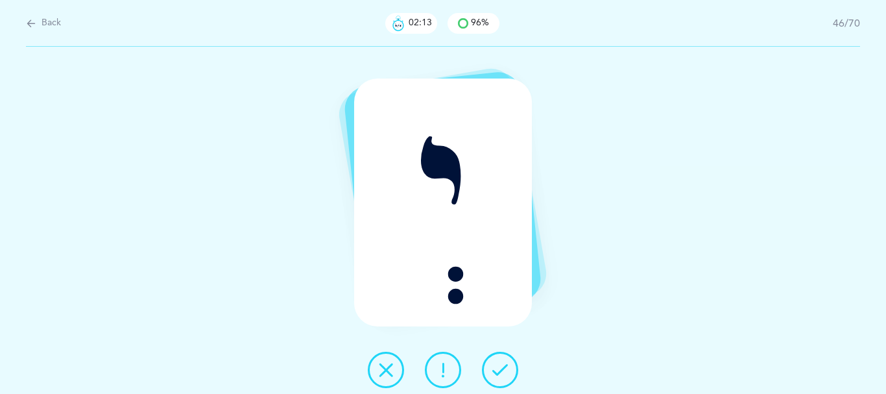
click at [502, 364] on button at bounding box center [500, 369] width 36 height 36
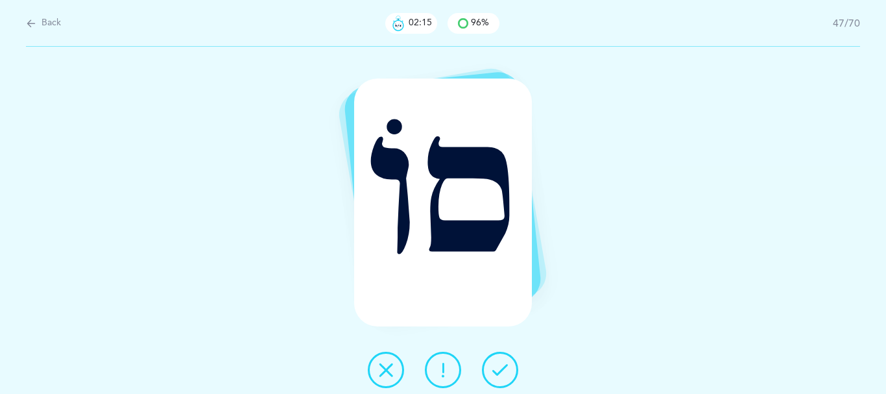
click at [499, 368] on icon at bounding box center [500, 370] width 16 height 16
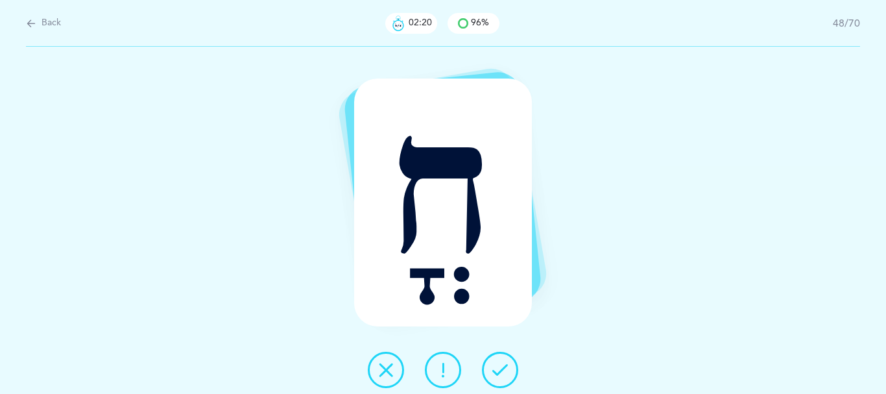
click at [498, 372] on icon at bounding box center [500, 370] width 16 height 16
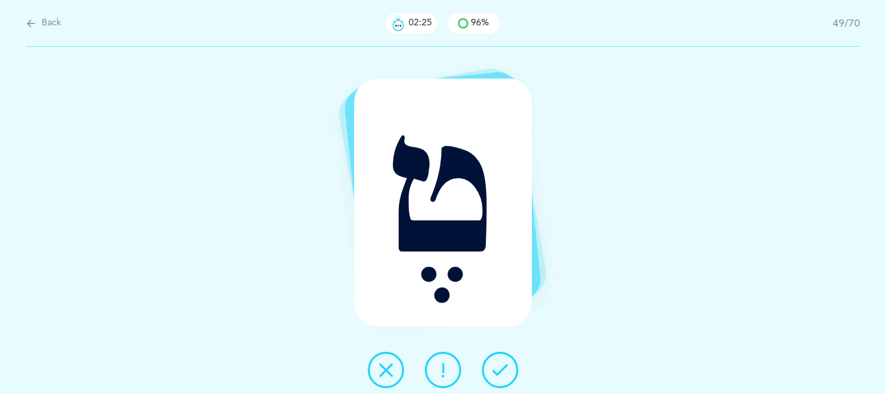
click at [499, 372] on icon at bounding box center [500, 370] width 16 height 16
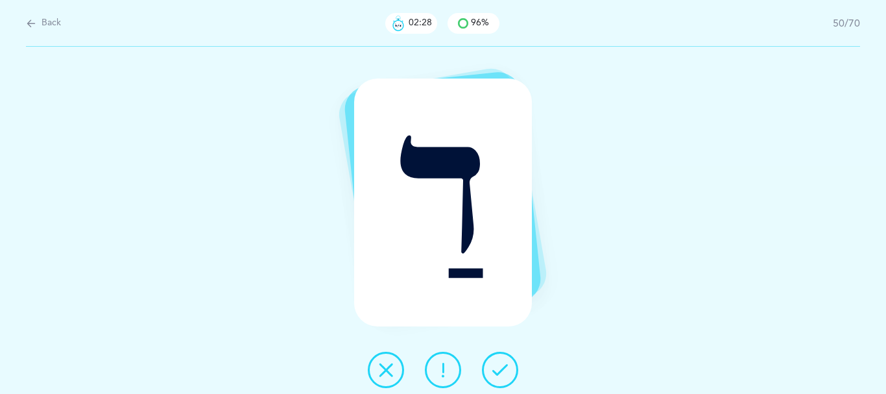
click at [499, 372] on icon at bounding box center [500, 370] width 16 height 16
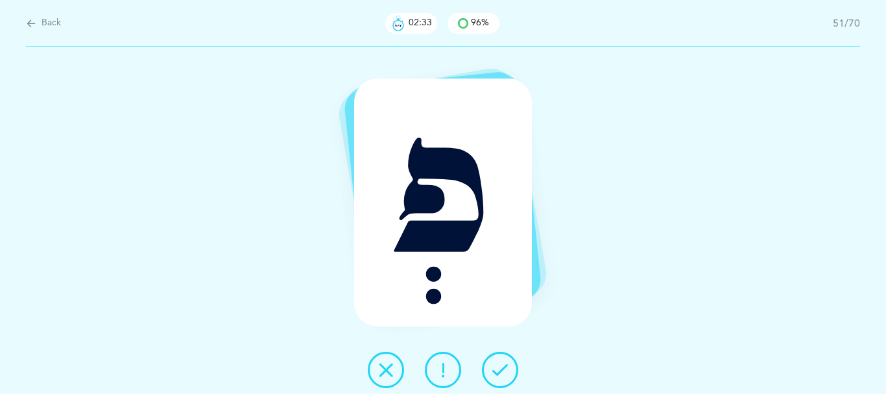
click at [439, 370] on div at bounding box center [442, 369] width 171 height 36
click at [440, 370] on icon at bounding box center [443, 370] width 16 height 16
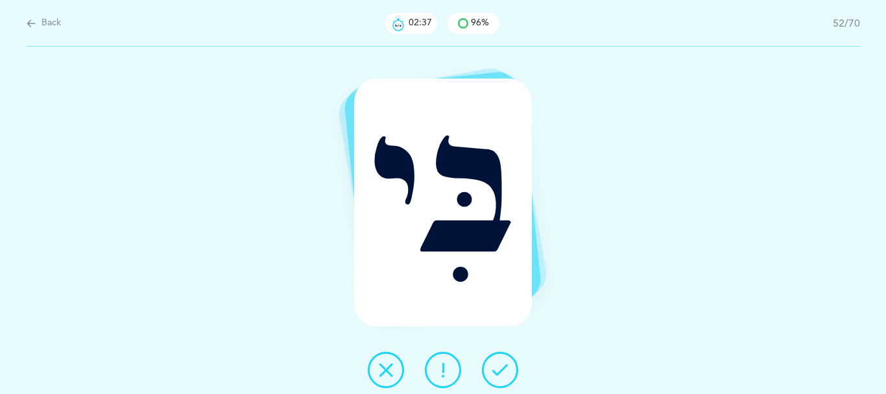
click at [508, 370] on icon at bounding box center [500, 370] width 16 height 16
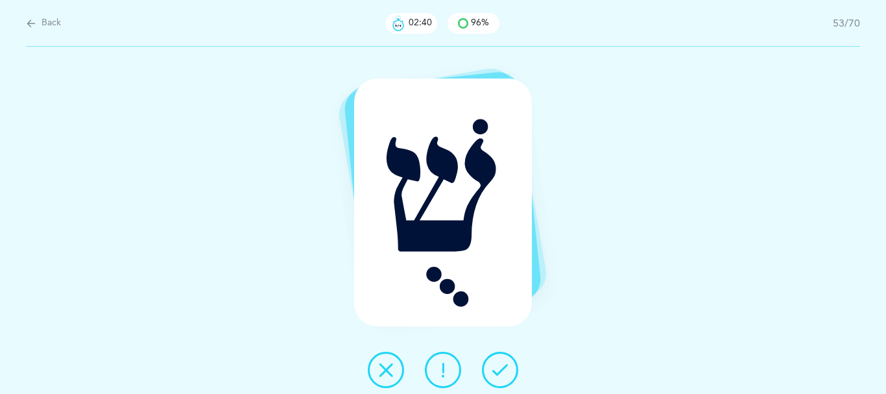
click at [507, 369] on icon at bounding box center [500, 370] width 16 height 16
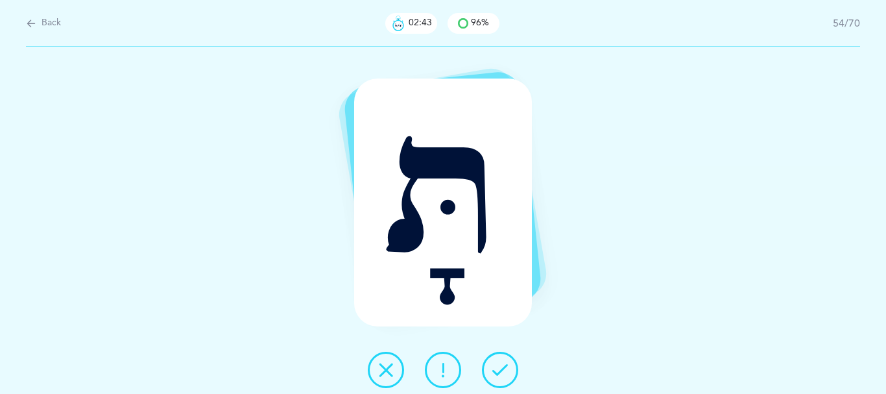
click at [506, 369] on icon at bounding box center [500, 370] width 16 height 16
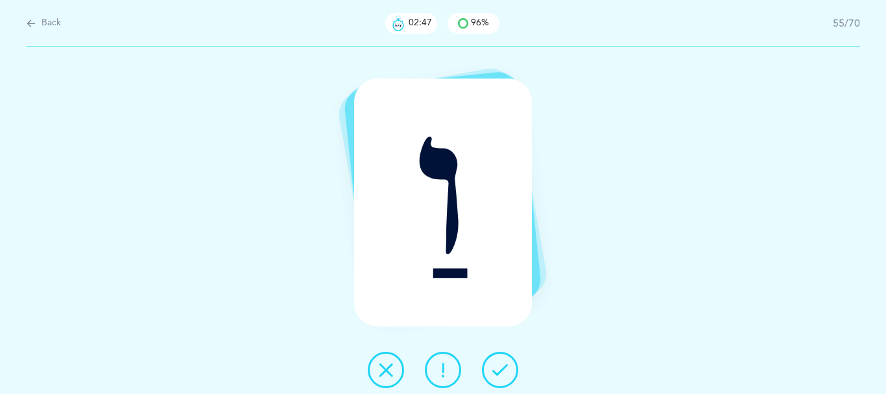
click at [502, 370] on icon at bounding box center [500, 370] width 16 height 16
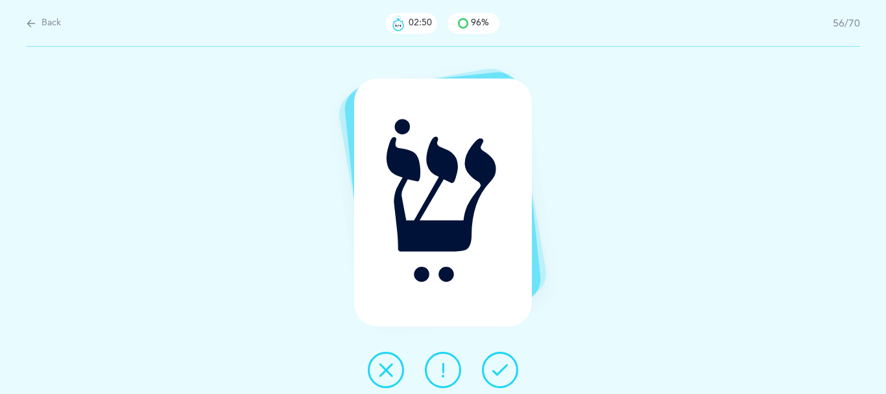
click at [508, 370] on icon at bounding box center [500, 370] width 16 height 16
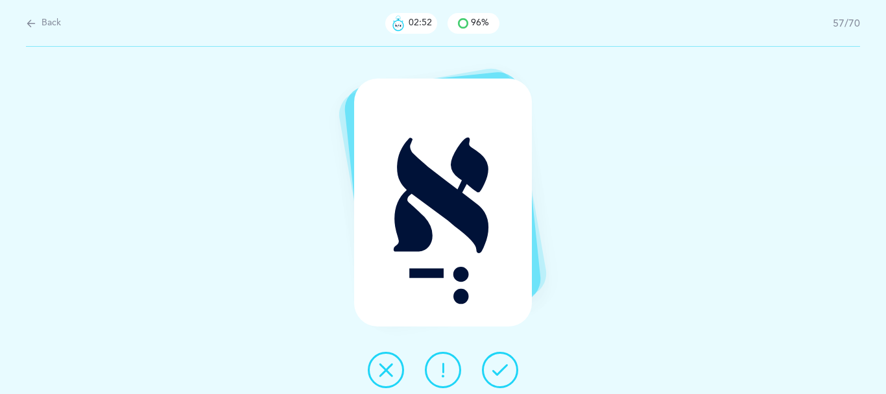
click at [506, 368] on icon at bounding box center [500, 370] width 16 height 16
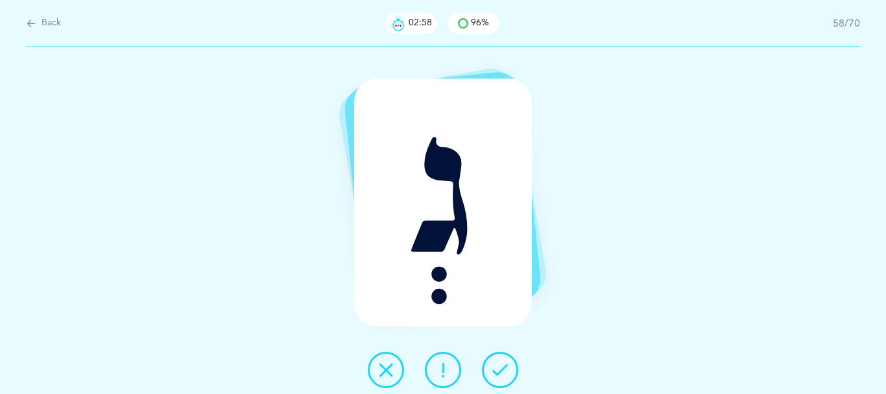
click at [453, 375] on button at bounding box center [443, 369] width 36 height 36
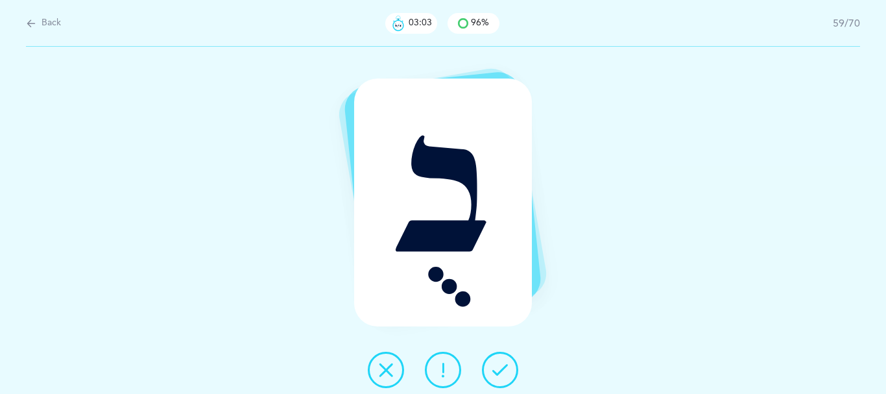
click at [386, 371] on icon at bounding box center [386, 370] width 16 height 16
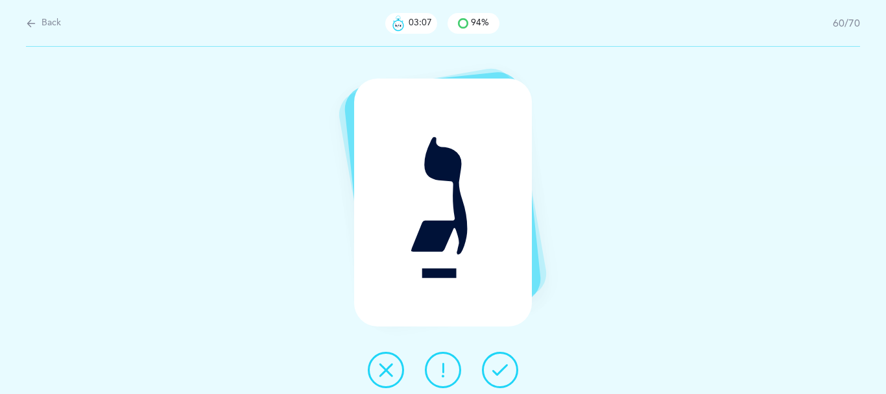
click at [506, 368] on icon at bounding box center [500, 370] width 16 height 16
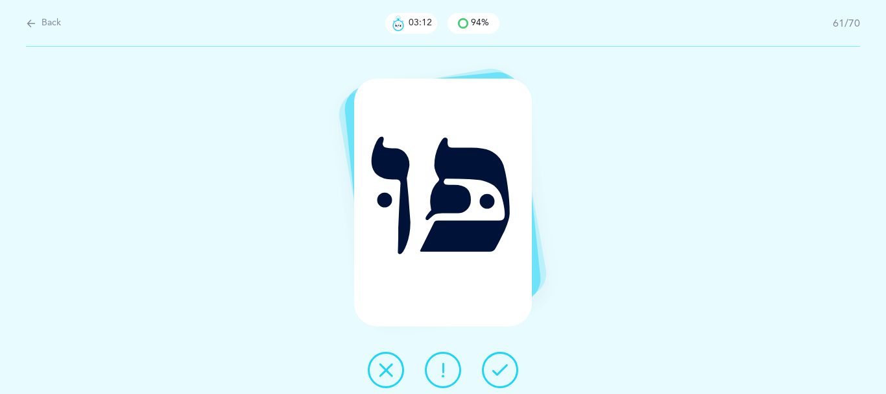
click at [505, 366] on icon at bounding box center [500, 370] width 16 height 16
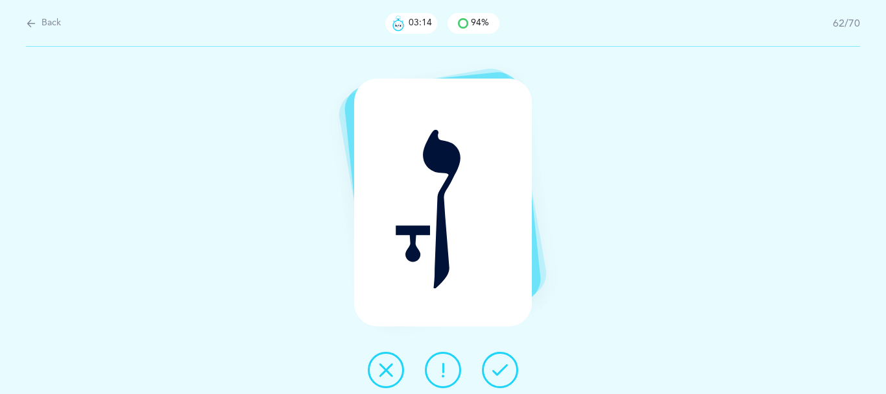
click at [508, 368] on icon at bounding box center [500, 370] width 16 height 16
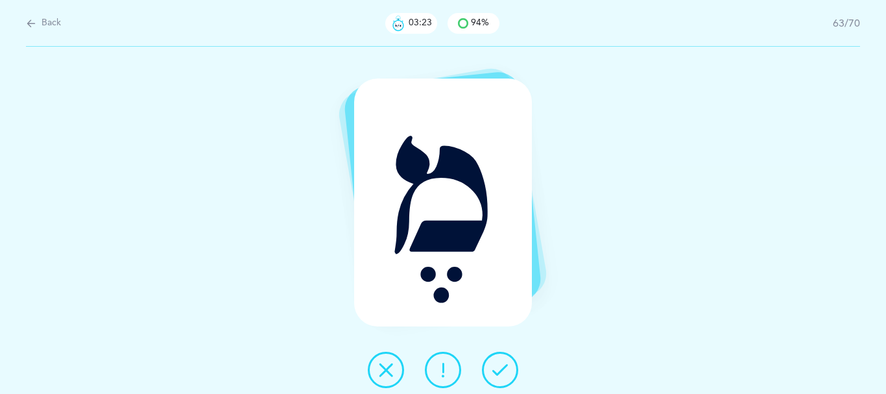
click at [508, 373] on icon at bounding box center [500, 370] width 16 height 16
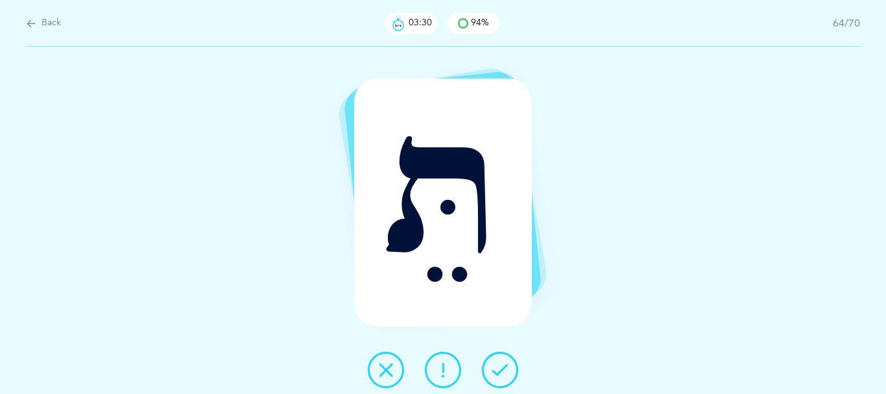
click at [378, 377] on icon at bounding box center [386, 370] width 16 height 16
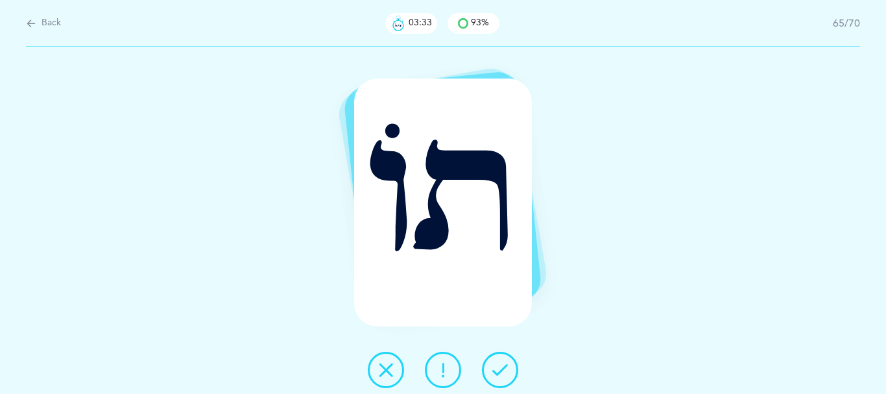
click at [498, 372] on icon at bounding box center [500, 370] width 16 height 16
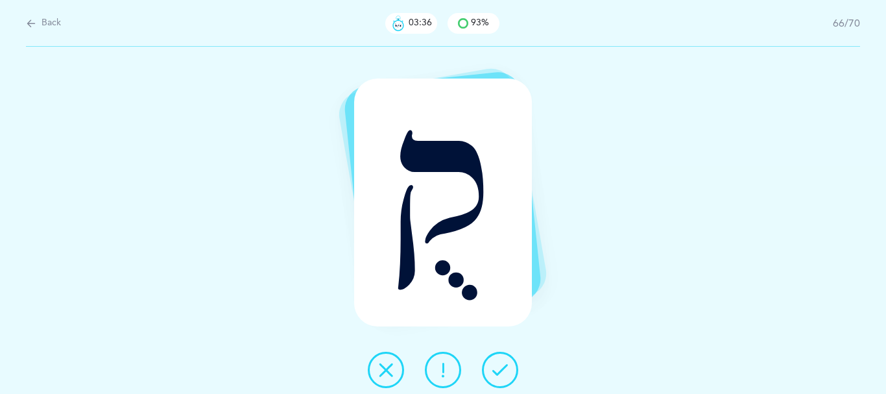
click at [496, 370] on button at bounding box center [500, 369] width 36 height 36
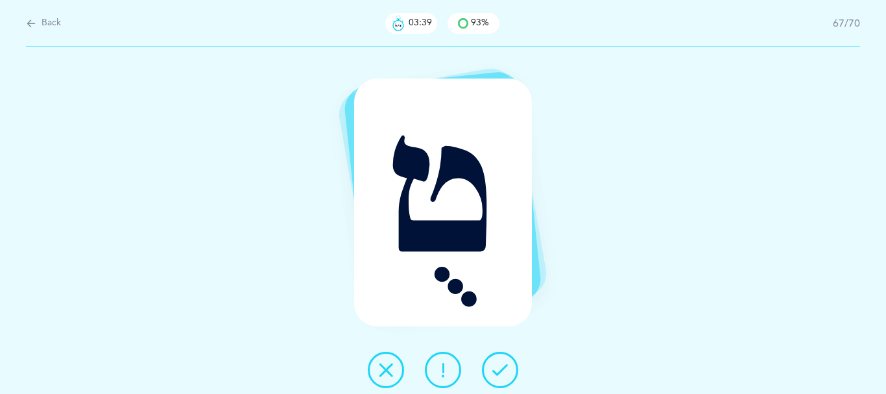
click at [495, 370] on button at bounding box center [500, 369] width 36 height 36
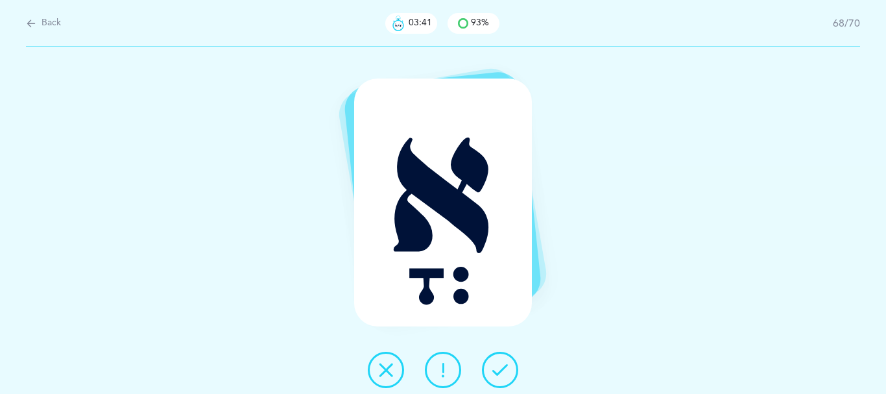
click at [501, 370] on icon at bounding box center [500, 370] width 16 height 16
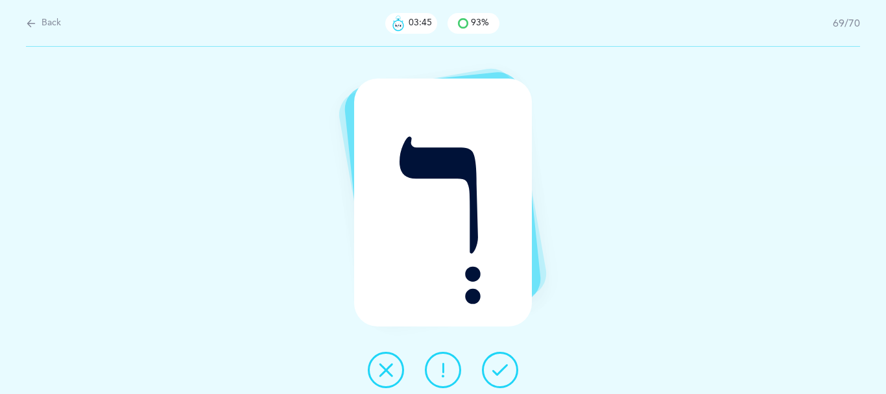
click at [501, 370] on icon at bounding box center [500, 370] width 16 height 16
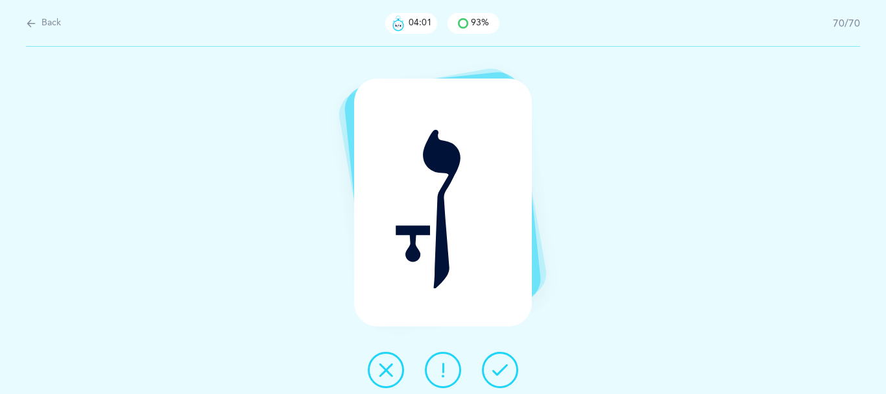
click at [422, 372] on div at bounding box center [442, 369] width 171 height 36
click at [443, 375] on icon at bounding box center [443, 370] width 16 height 16
click at [441, 374] on icon at bounding box center [443, 370] width 16 height 16
click at [441, 373] on icon at bounding box center [443, 370] width 16 height 16
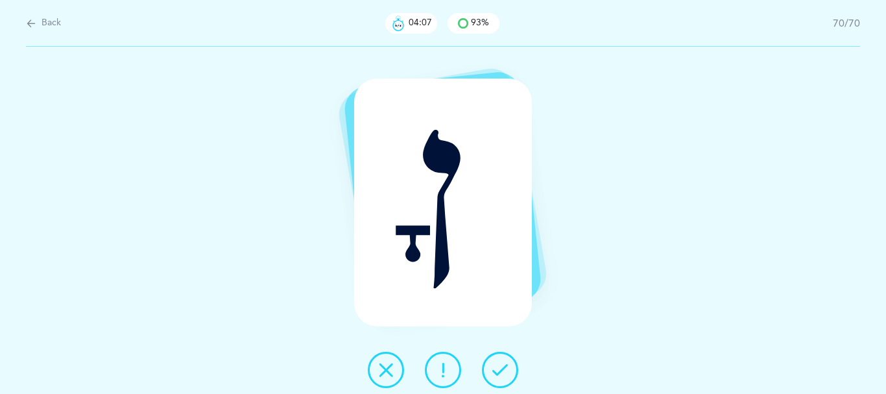
click at [441, 373] on icon at bounding box center [443, 370] width 16 height 16
click at [443, 373] on icon at bounding box center [443, 370] width 16 height 16
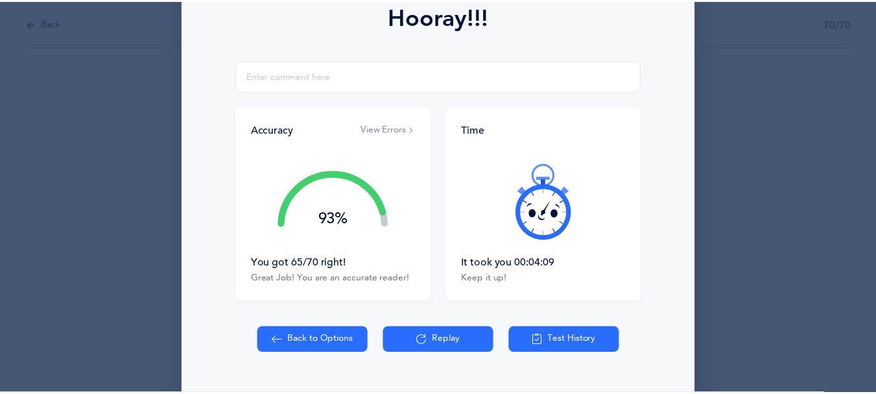
scroll to position [196, 0]
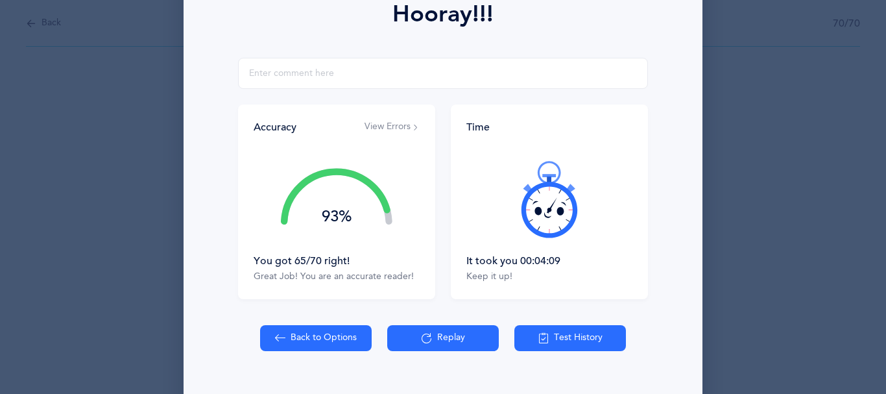
click at [313, 351] on button "Back to Options" at bounding box center [316, 338] width 112 height 26
select select "4"
select select "27"
select select "single"
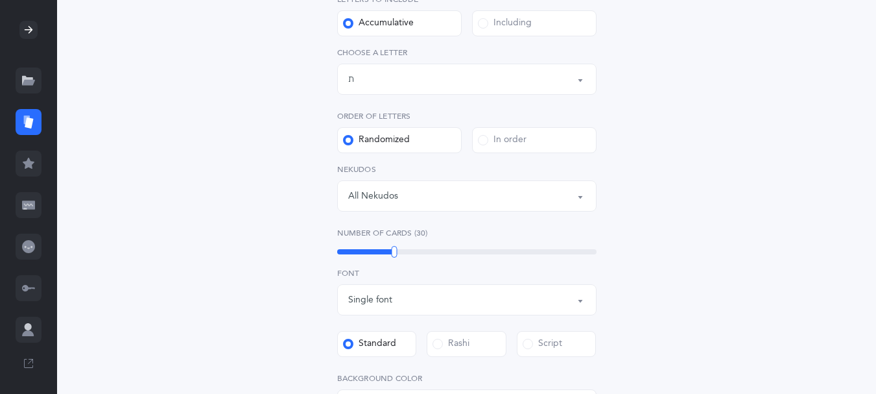
scroll to position [281, 0]
click at [568, 205] on div "All Nekudos" at bounding box center [466, 194] width 237 height 22
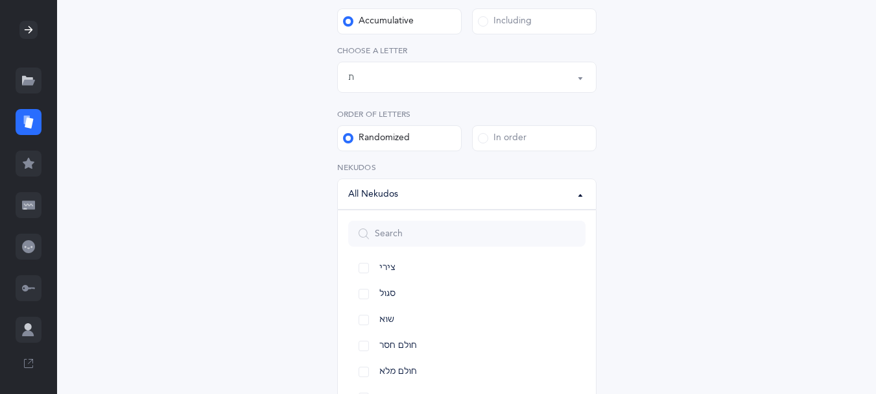
scroll to position [102, 0]
click at [366, 321] on link "שוא" at bounding box center [466, 308] width 237 height 26
select select "32"
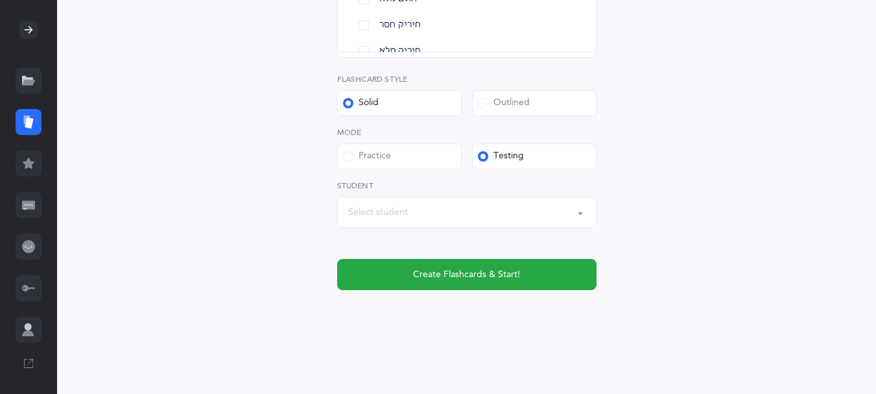
click at [578, 207] on button "Select student" at bounding box center [466, 211] width 259 height 31
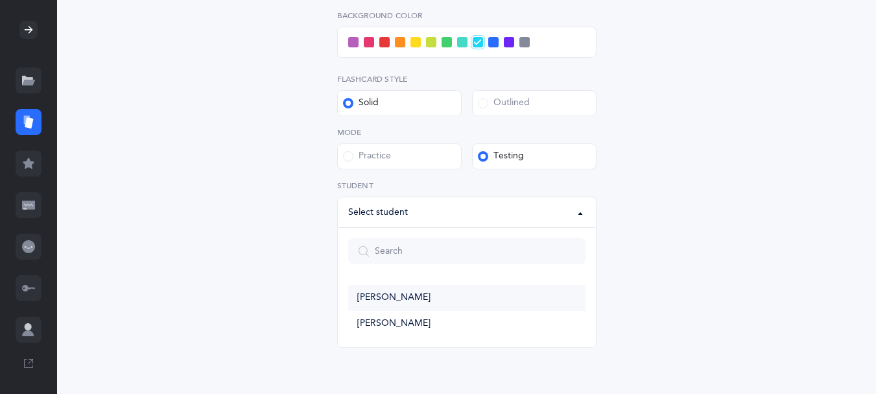
click at [427, 294] on span "[PERSON_NAME]" at bounding box center [393, 298] width 73 height 12
select select "14274"
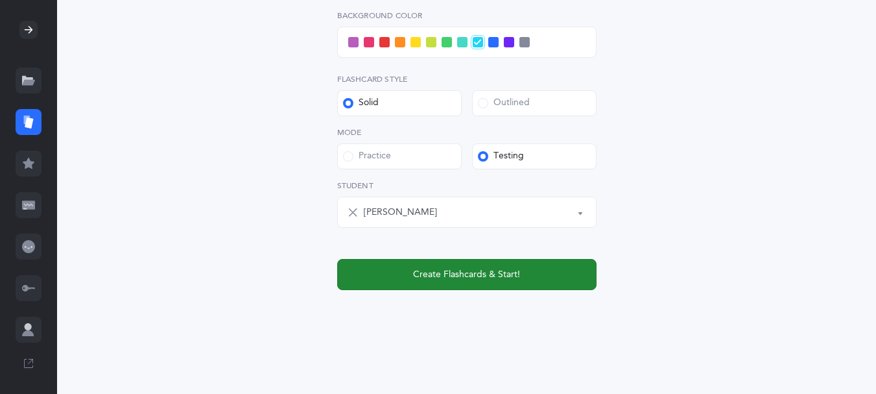
click at [497, 274] on span "Create Flashcards & Start!" at bounding box center [466, 275] width 107 height 14
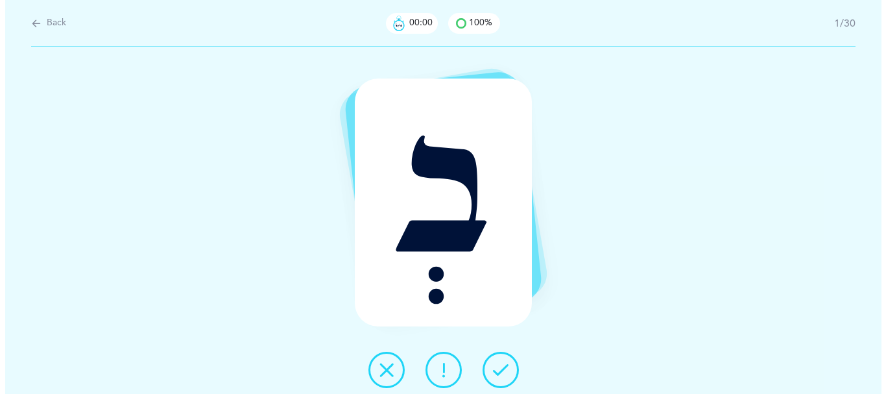
scroll to position [0, 0]
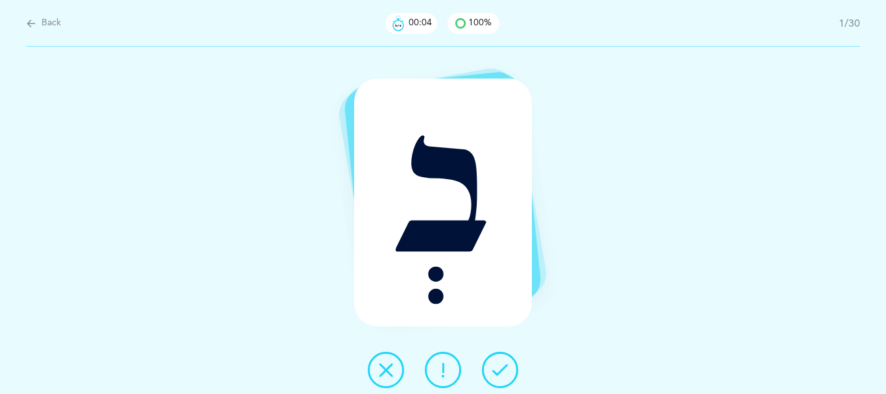
click at [506, 370] on icon at bounding box center [500, 370] width 16 height 16
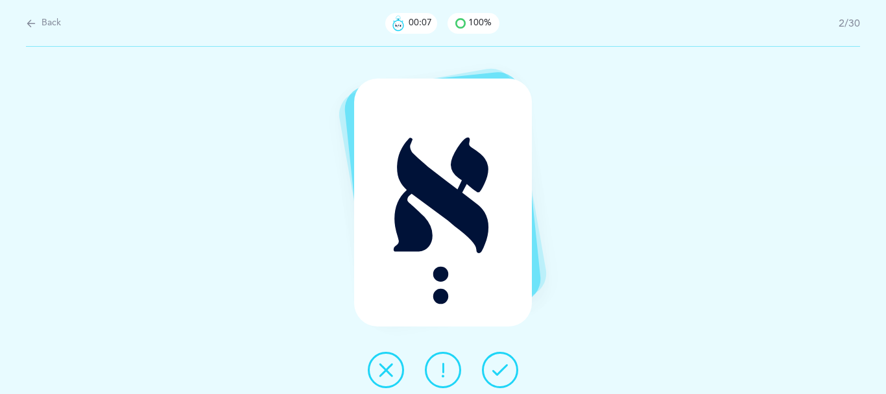
click at [505, 370] on icon at bounding box center [500, 370] width 16 height 16
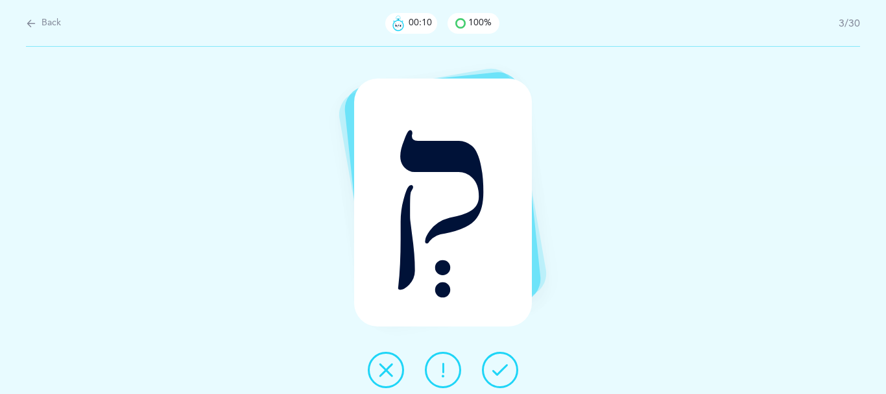
click at [504, 373] on icon at bounding box center [500, 370] width 16 height 16
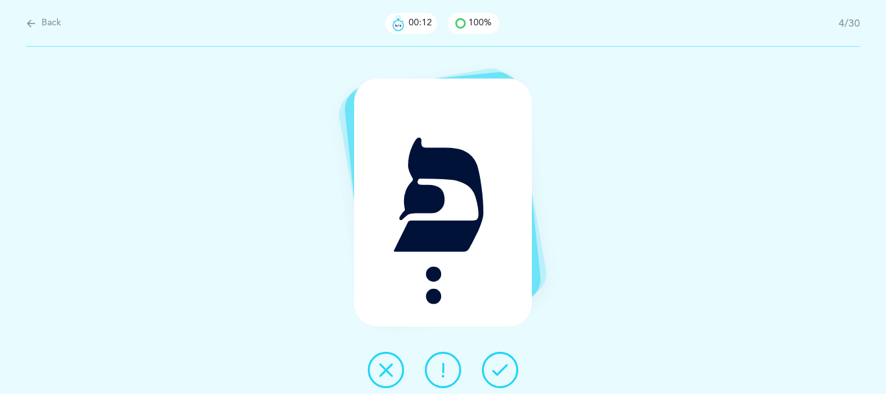
click at [504, 373] on icon at bounding box center [500, 370] width 16 height 16
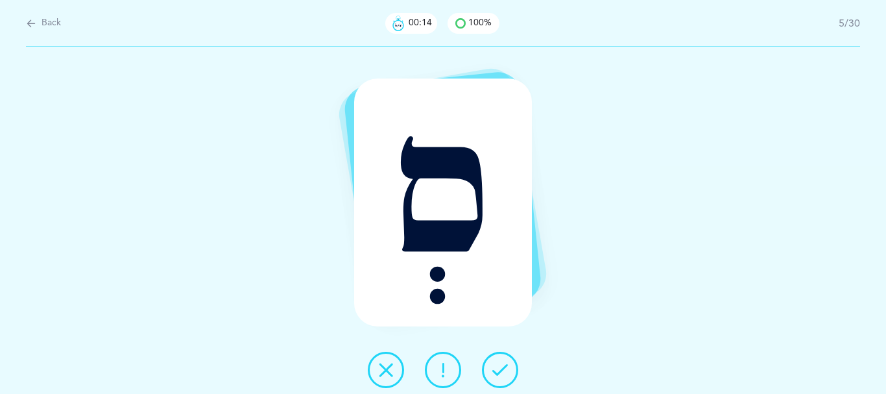
click at [504, 373] on icon at bounding box center [500, 370] width 16 height 16
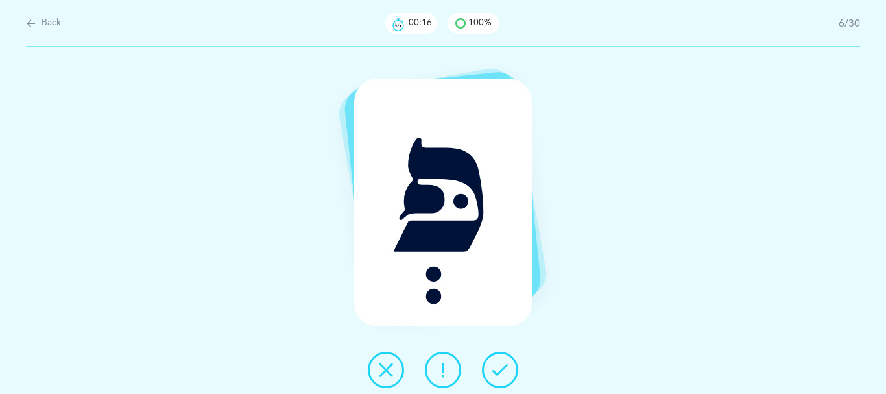
click at [504, 373] on icon at bounding box center [500, 370] width 16 height 16
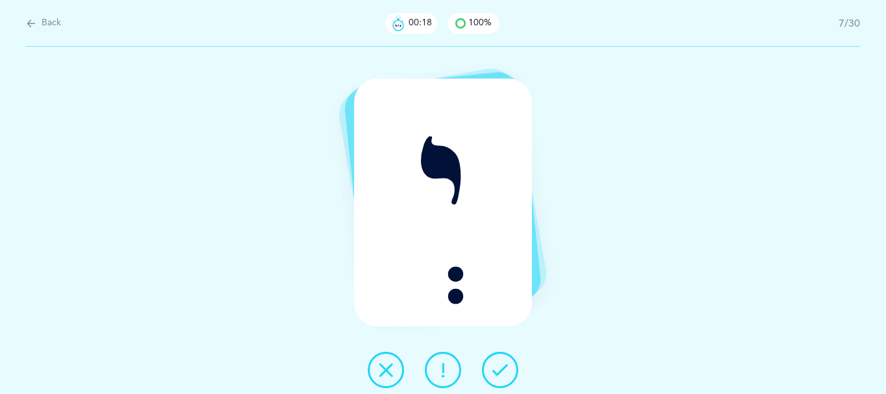
click at [504, 373] on icon at bounding box center [500, 370] width 16 height 16
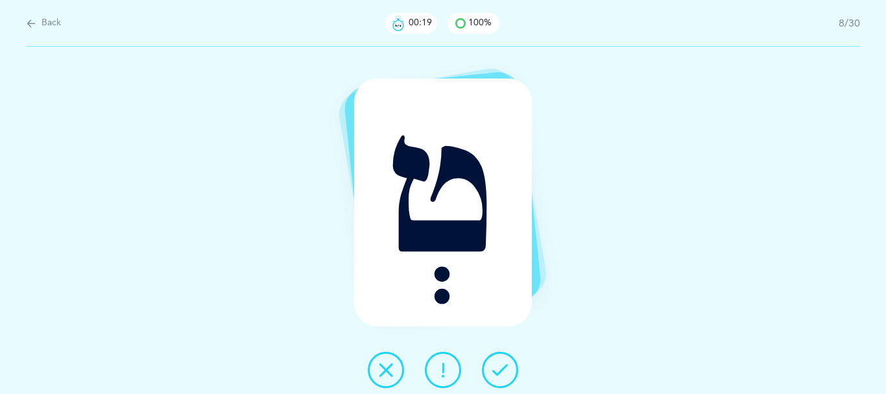
click at [508, 373] on icon at bounding box center [500, 370] width 16 height 16
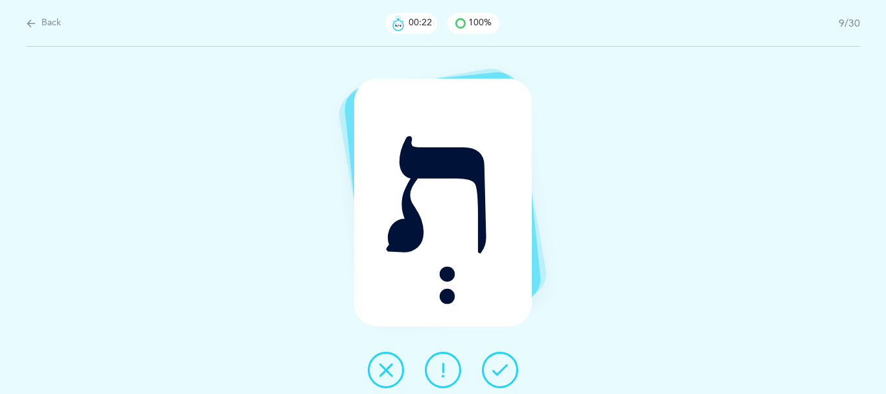
click at [503, 372] on icon at bounding box center [500, 370] width 16 height 16
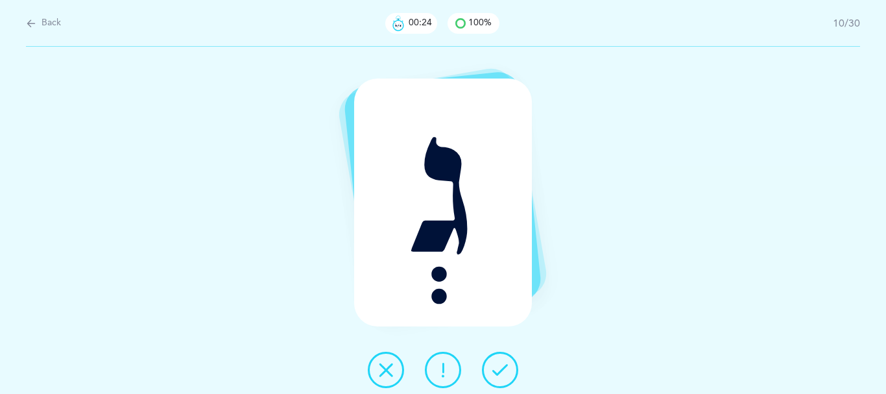
click at [504, 372] on icon at bounding box center [500, 370] width 16 height 16
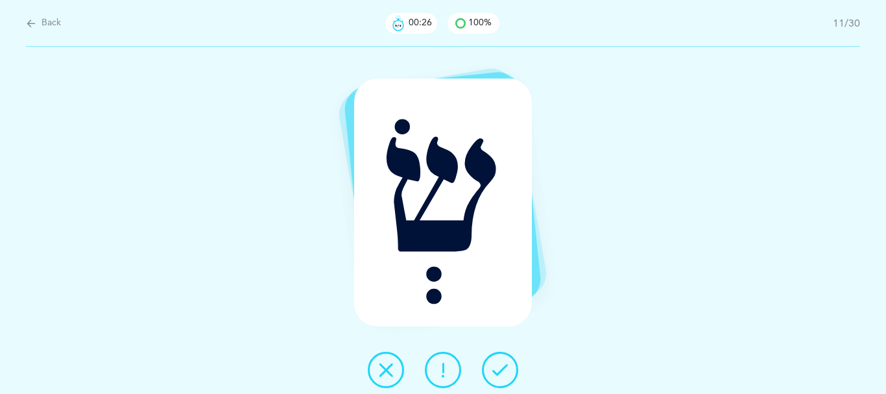
click at [506, 372] on icon at bounding box center [500, 370] width 16 height 16
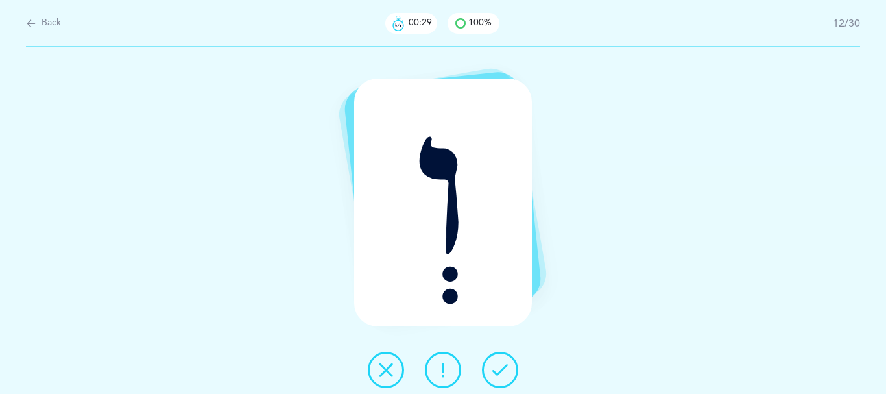
click at [506, 372] on icon at bounding box center [500, 370] width 16 height 16
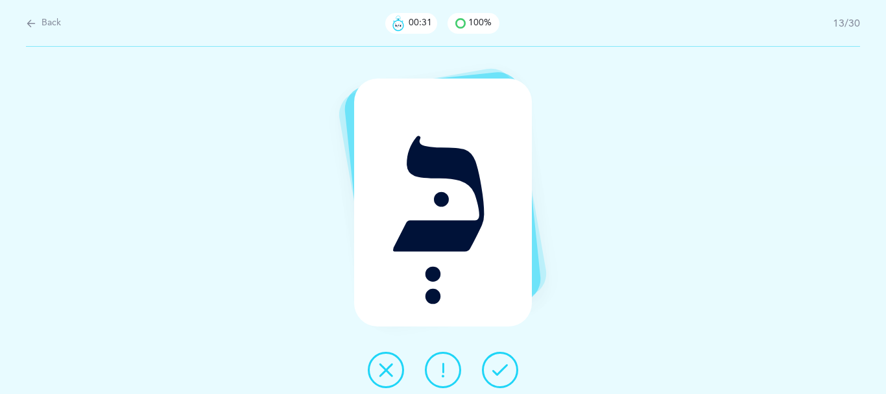
click at [508, 377] on icon at bounding box center [500, 370] width 16 height 16
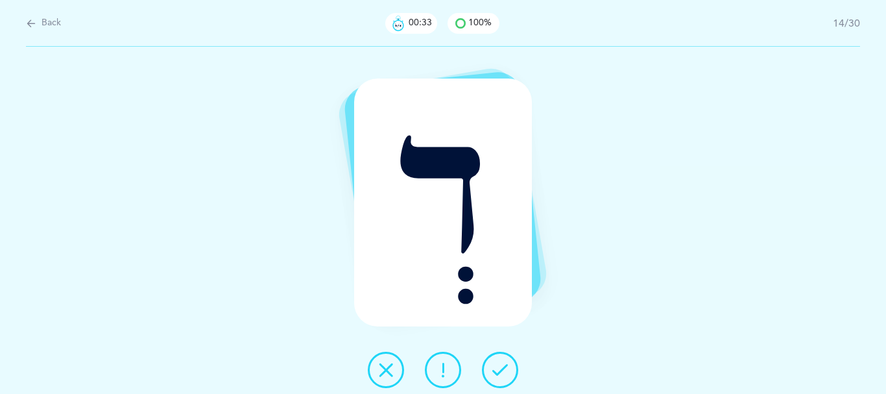
click at [503, 375] on icon at bounding box center [500, 370] width 16 height 16
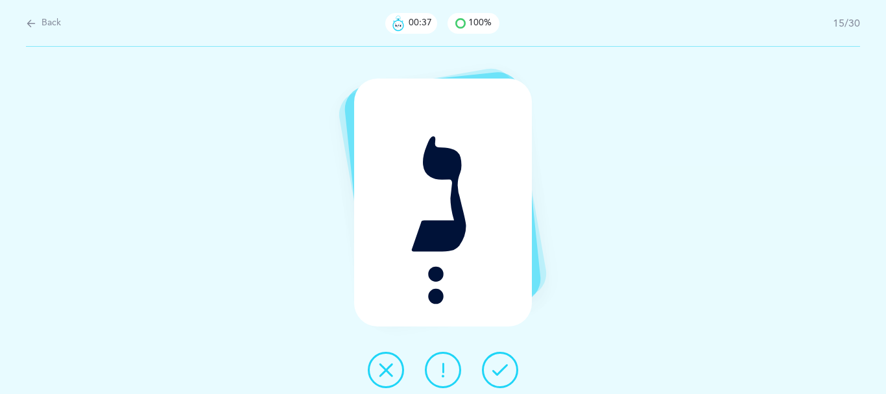
click at [502, 374] on icon at bounding box center [500, 370] width 16 height 16
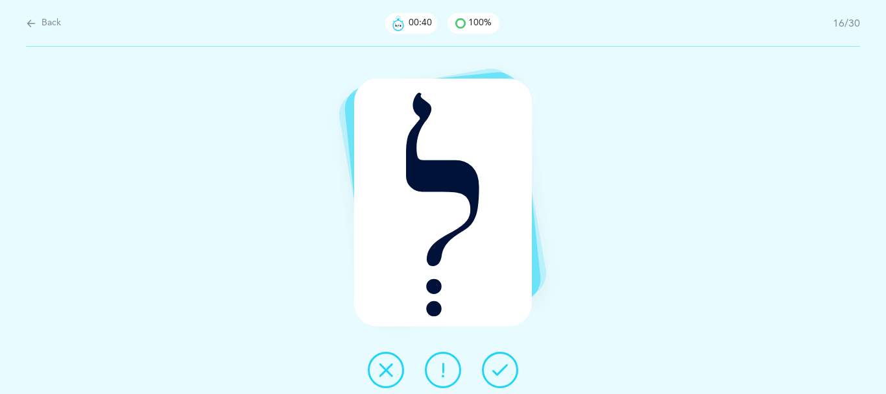
click at [504, 373] on icon at bounding box center [500, 370] width 16 height 16
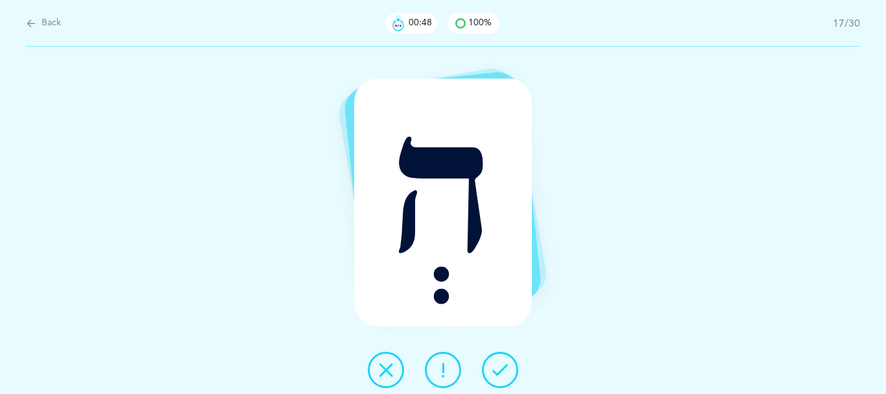
click at [497, 374] on button at bounding box center [500, 369] width 36 height 36
click at [494, 372] on button at bounding box center [500, 369] width 36 height 36
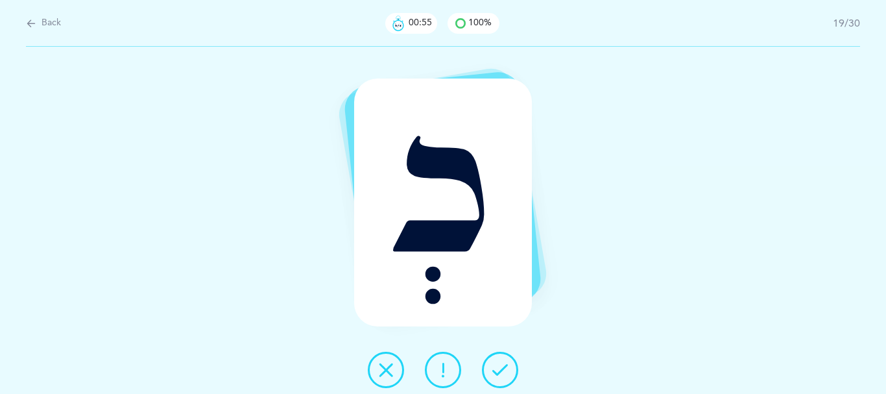
click at [499, 372] on icon at bounding box center [500, 370] width 16 height 16
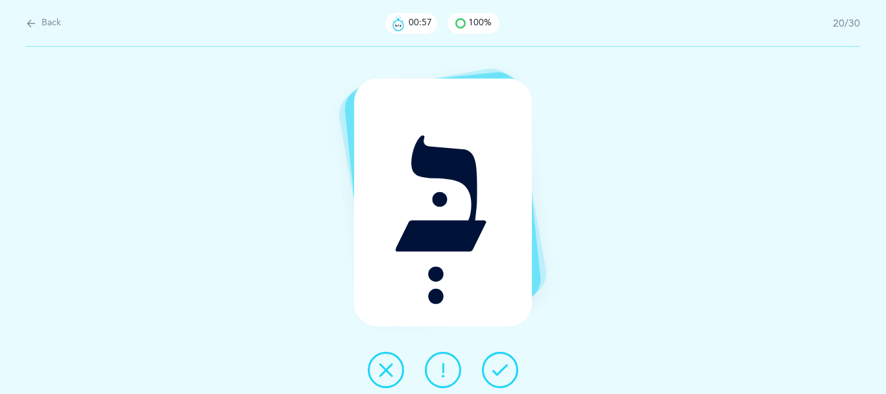
click at [499, 372] on icon at bounding box center [500, 370] width 16 height 16
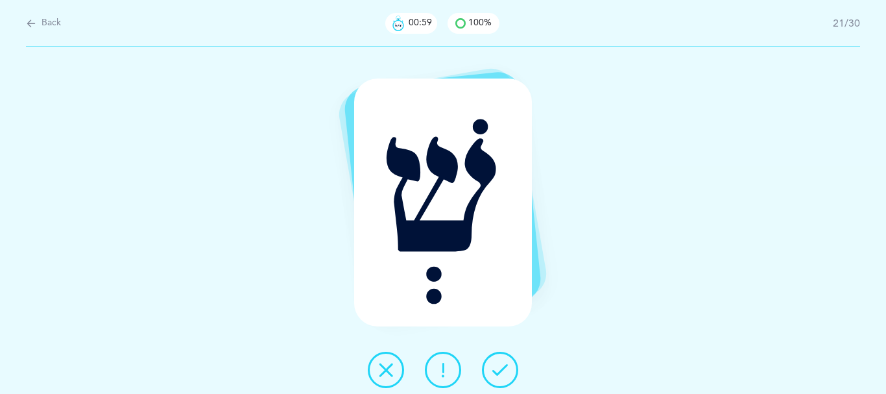
click at [499, 372] on icon at bounding box center [500, 370] width 16 height 16
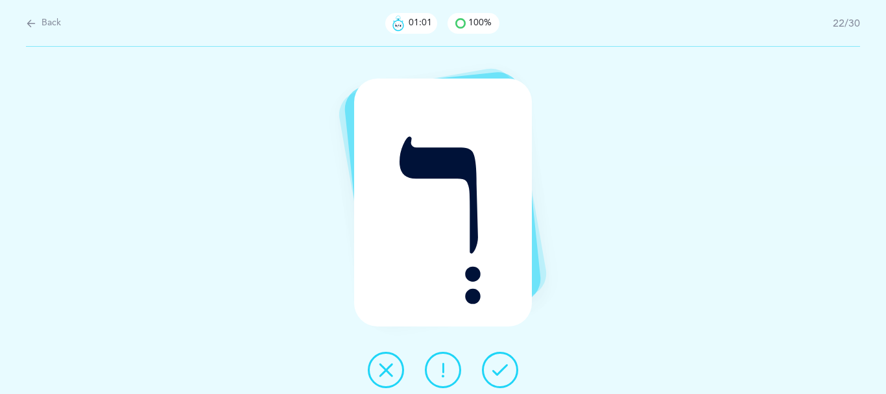
click at [499, 372] on icon at bounding box center [500, 370] width 16 height 16
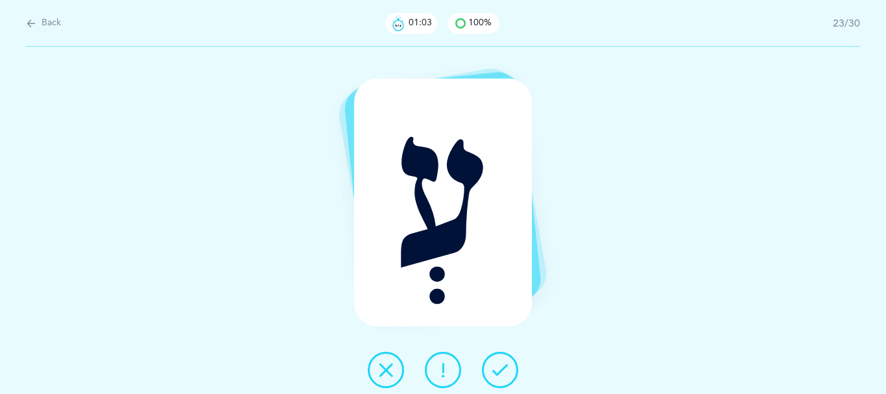
click at [501, 370] on icon at bounding box center [500, 370] width 16 height 16
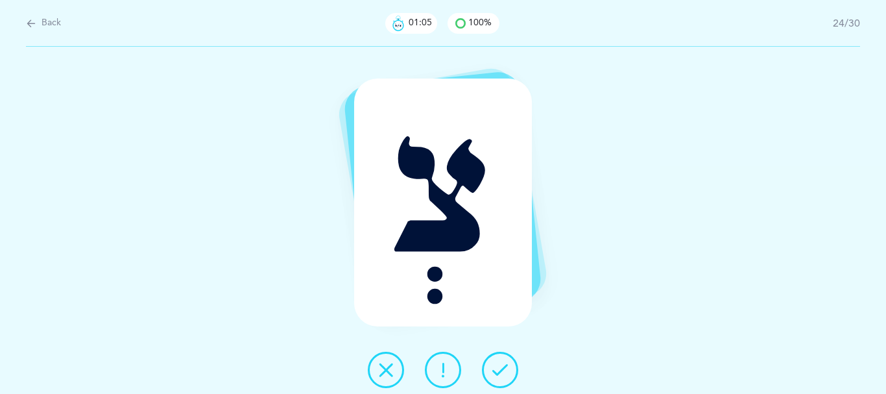
click at [506, 368] on icon at bounding box center [500, 370] width 16 height 16
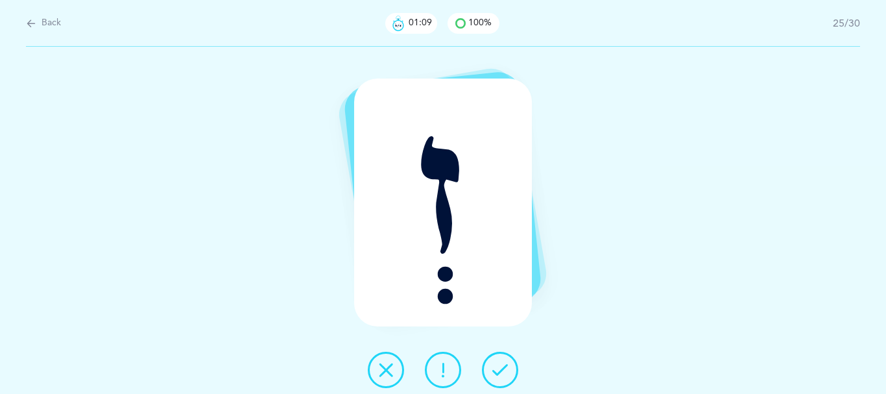
click at [505, 367] on icon at bounding box center [500, 370] width 16 height 16
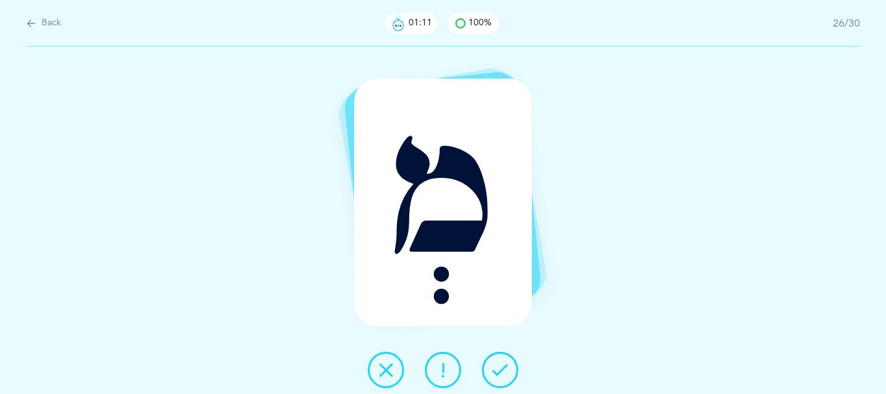
click at [505, 367] on icon at bounding box center [500, 370] width 16 height 16
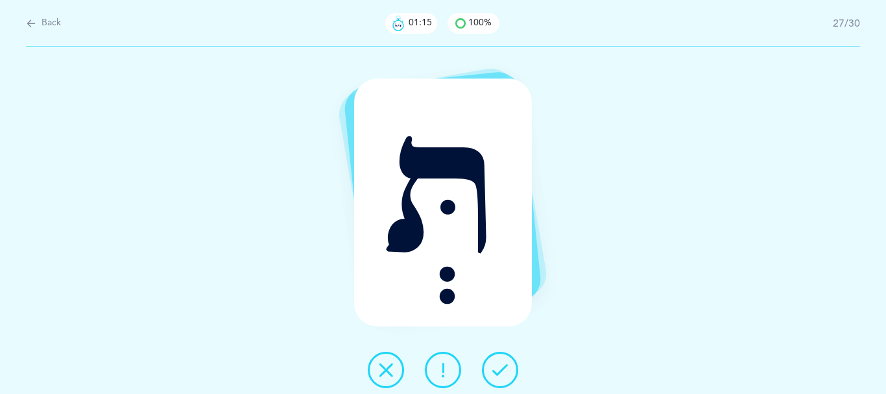
click at [505, 364] on button at bounding box center [500, 369] width 36 height 36
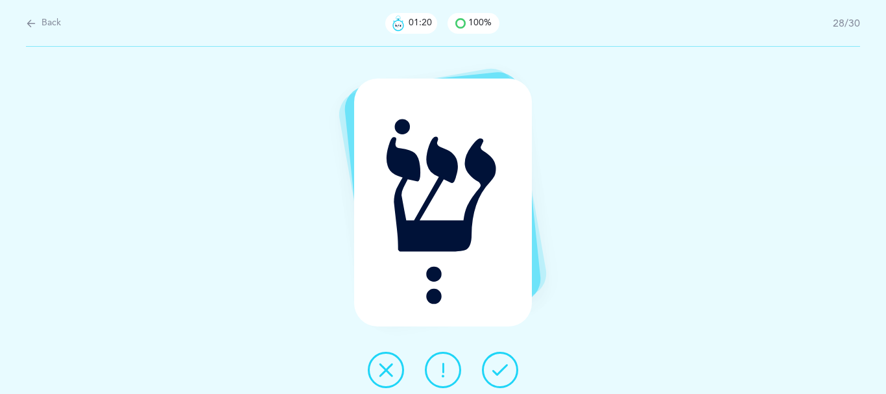
click at [503, 366] on icon at bounding box center [500, 370] width 16 height 16
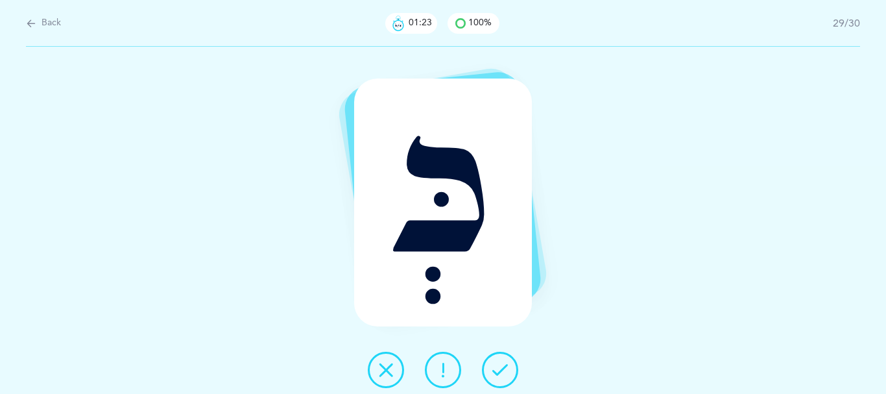
click at [514, 363] on button at bounding box center [500, 369] width 36 height 36
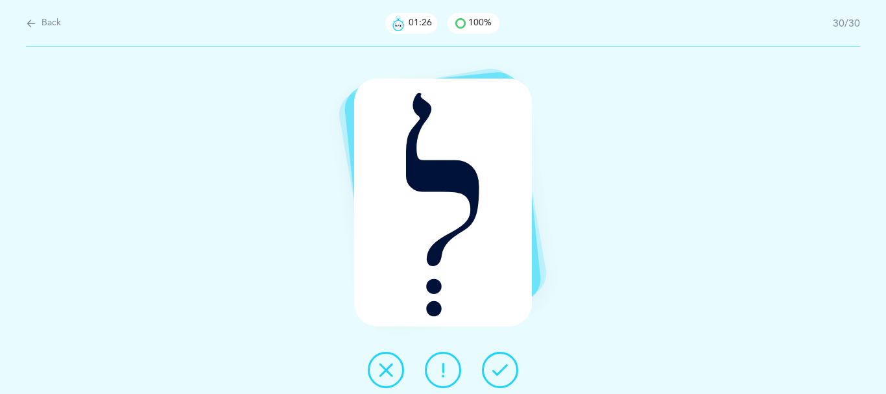
click at [506, 368] on icon at bounding box center [500, 370] width 16 height 16
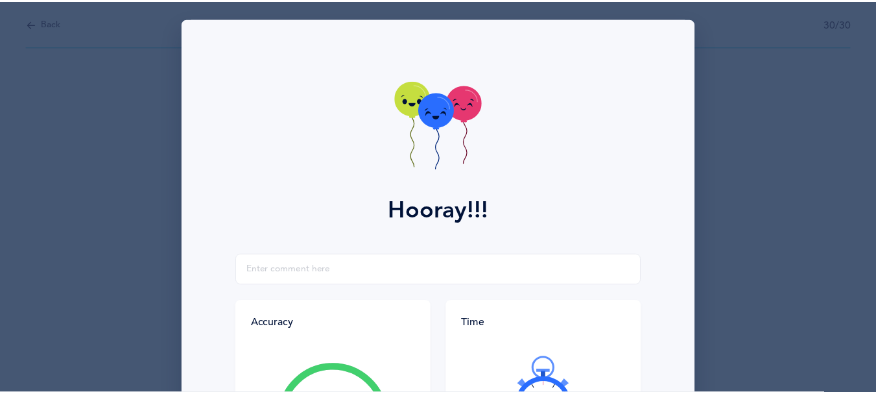
scroll to position [280, 0]
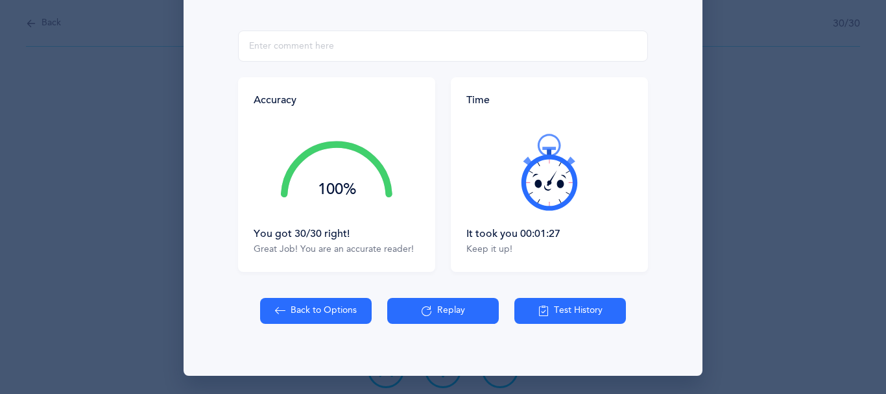
click at [311, 308] on button "Back to Options" at bounding box center [316, 311] width 112 height 26
select select "4"
select select "27"
select select "32"
select select "single"
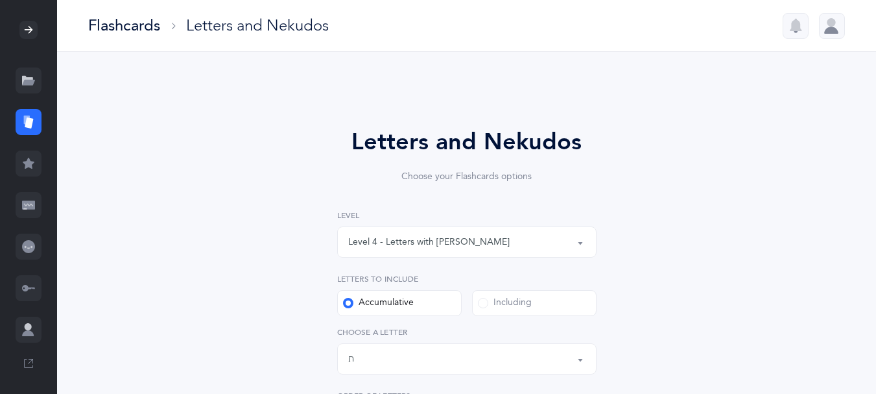
scroll to position [53, 0]
